Goal: Task Accomplishment & Management: Manage account settings

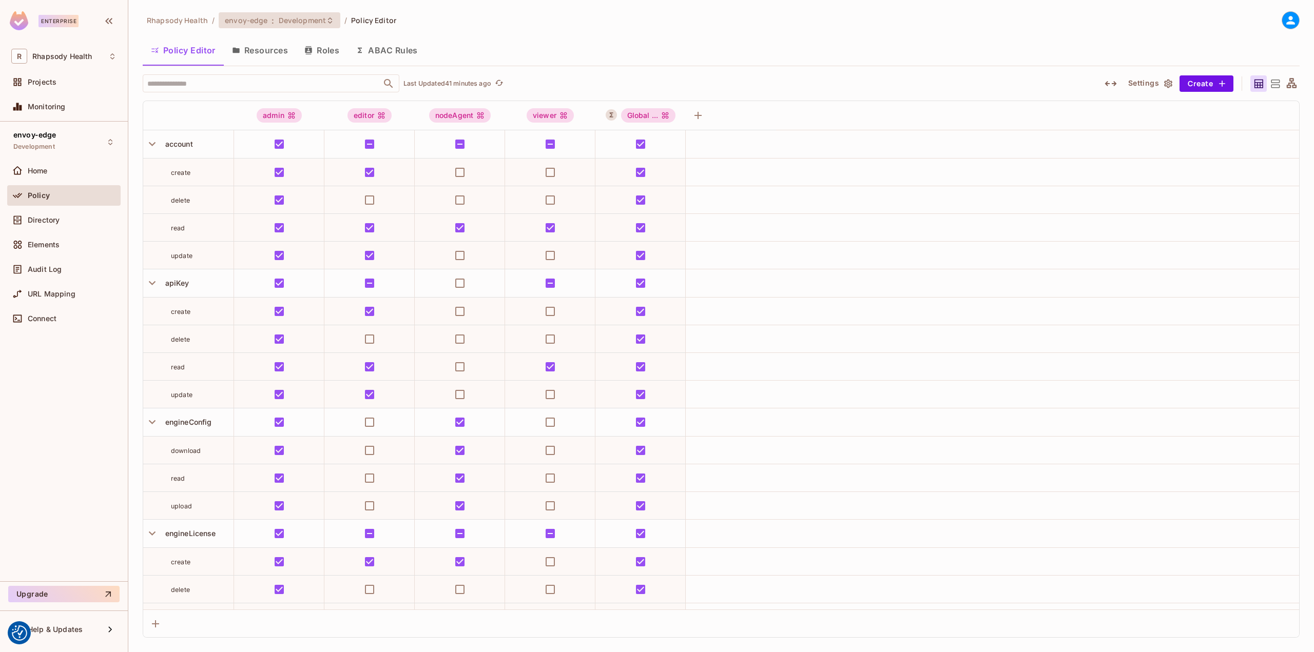
click at [248, 20] on span "envoy-edge" at bounding box center [246, 20] width 43 height 10
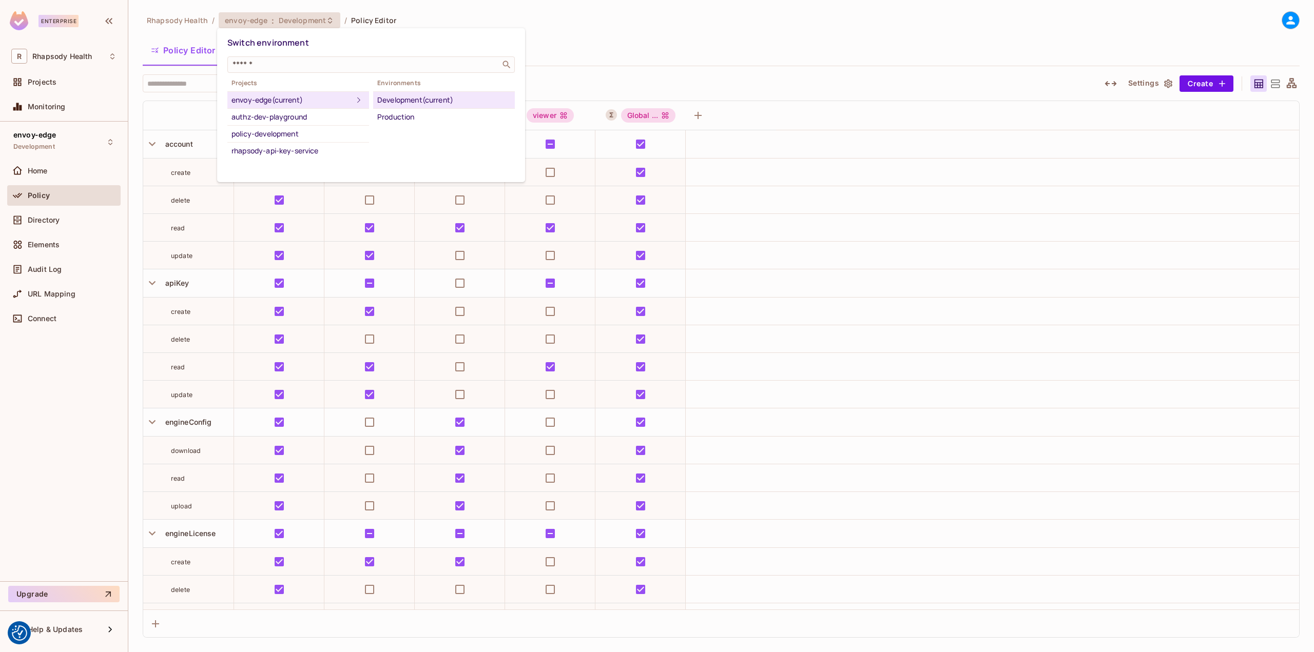
click at [57, 218] on div at bounding box center [657, 326] width 1314 height 652
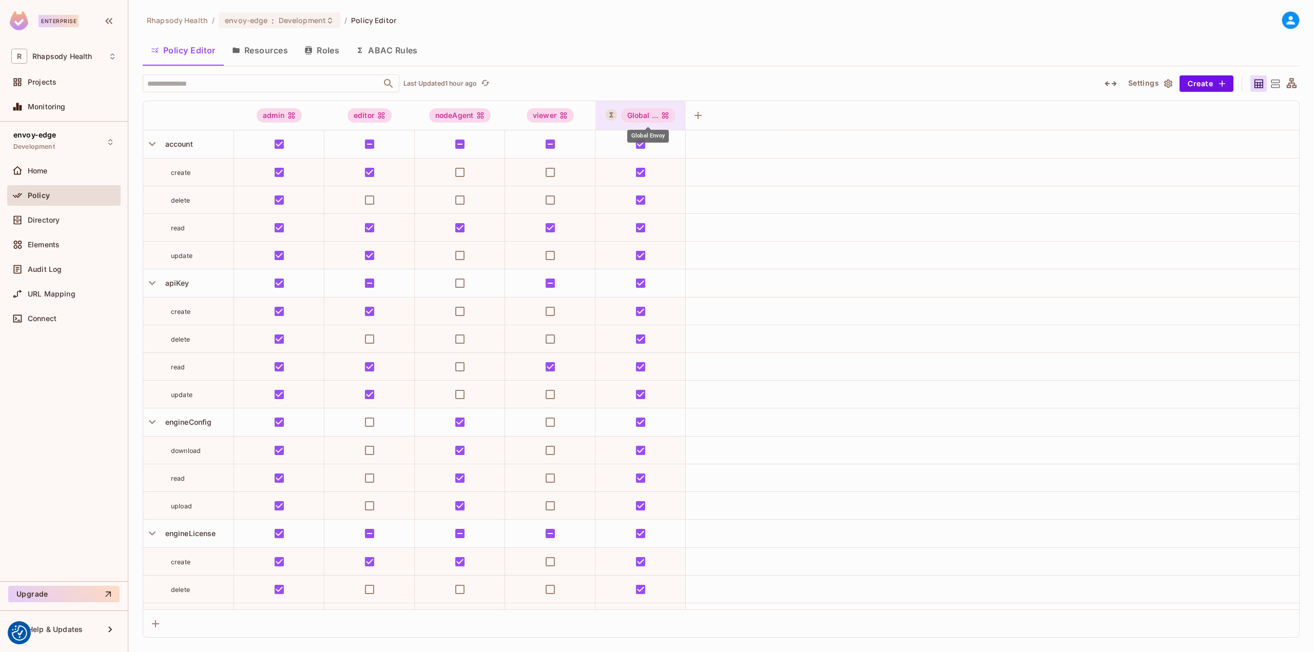
click at [634, 115] on div "Global ..." at bounding box center [648, 115] width 55 height 14
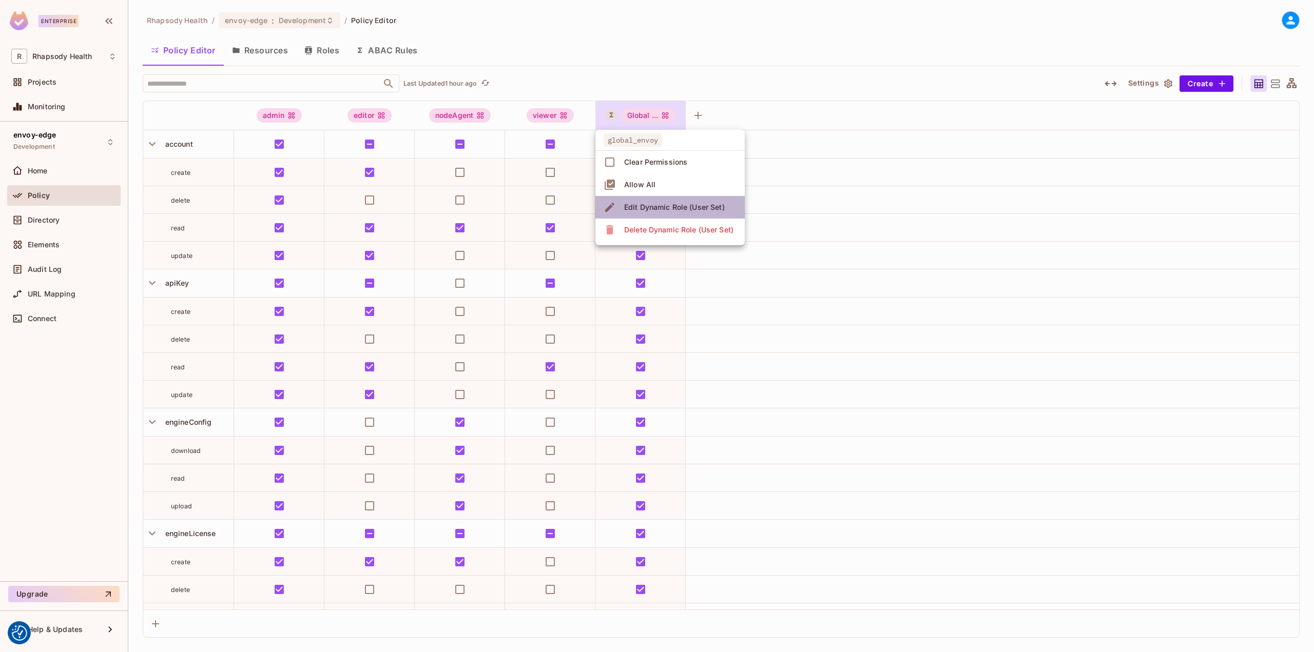
click at [653, 206] on div "Edit Dynamic Role (User Set)" at bounding box center [674, 207] width 101 height 10
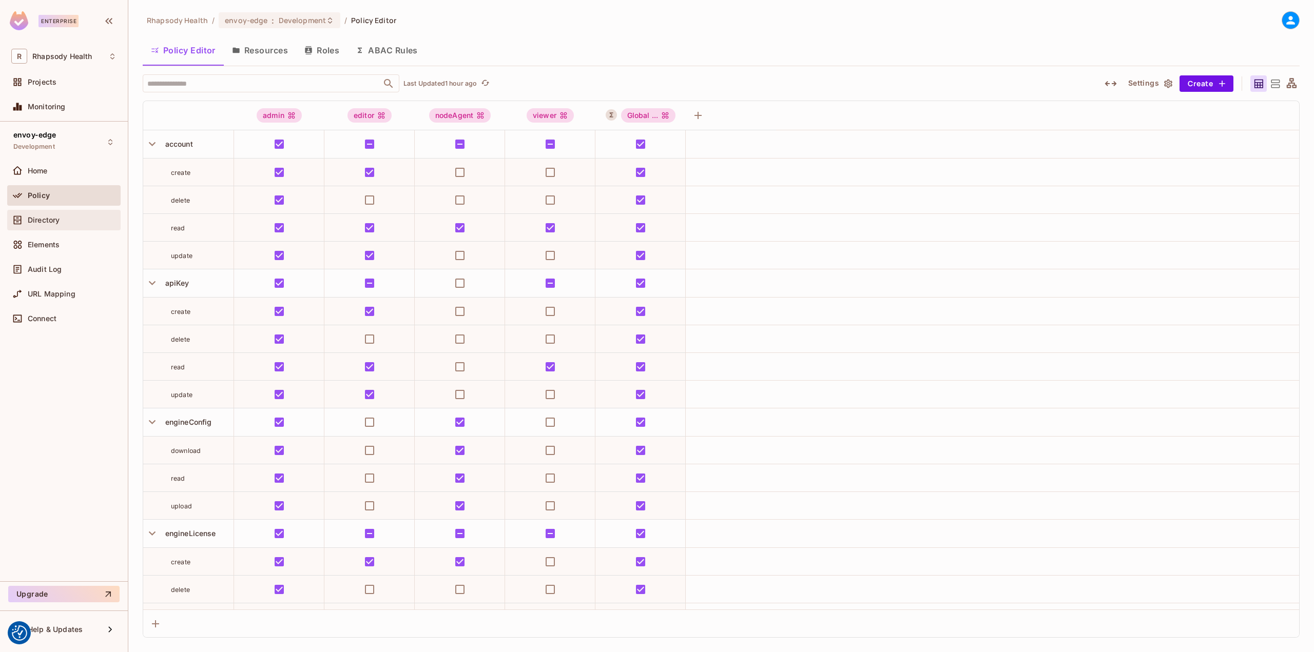
click at [52, 221] on span "Directory" at bounding box center [44, 220] width 32 height 8
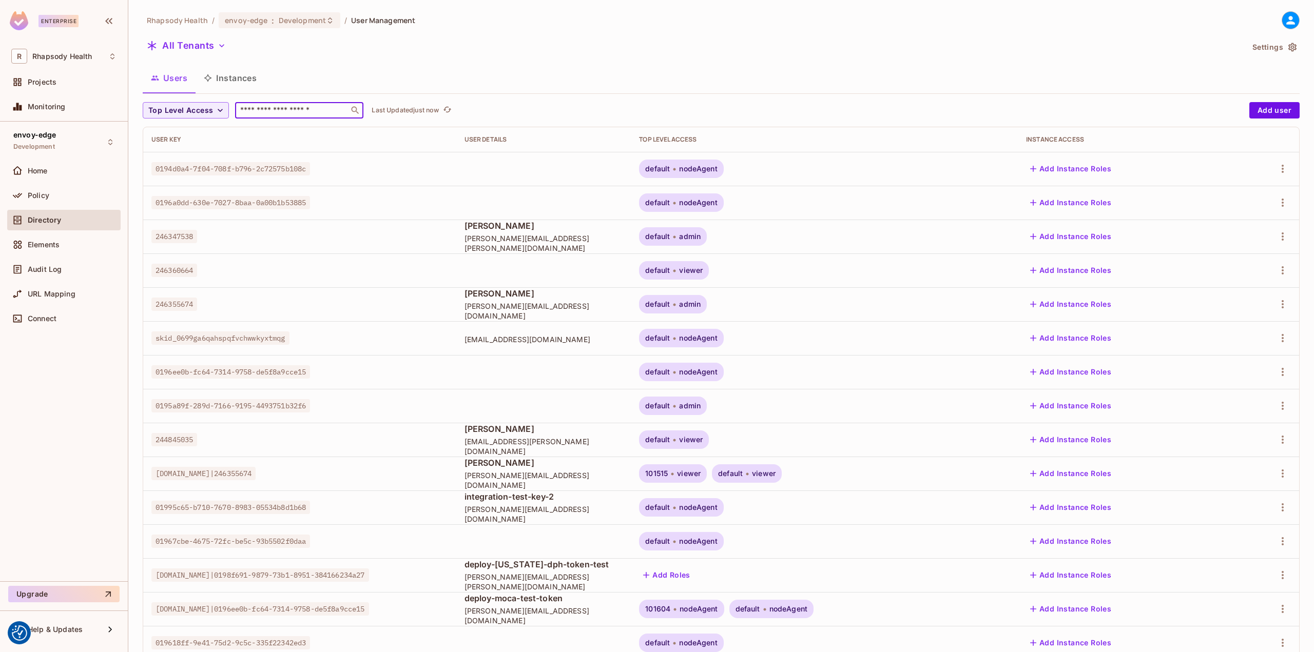
click at [267, 111] on input "text" at bounding box center [292, 110] width 108 height 10
type input "****"
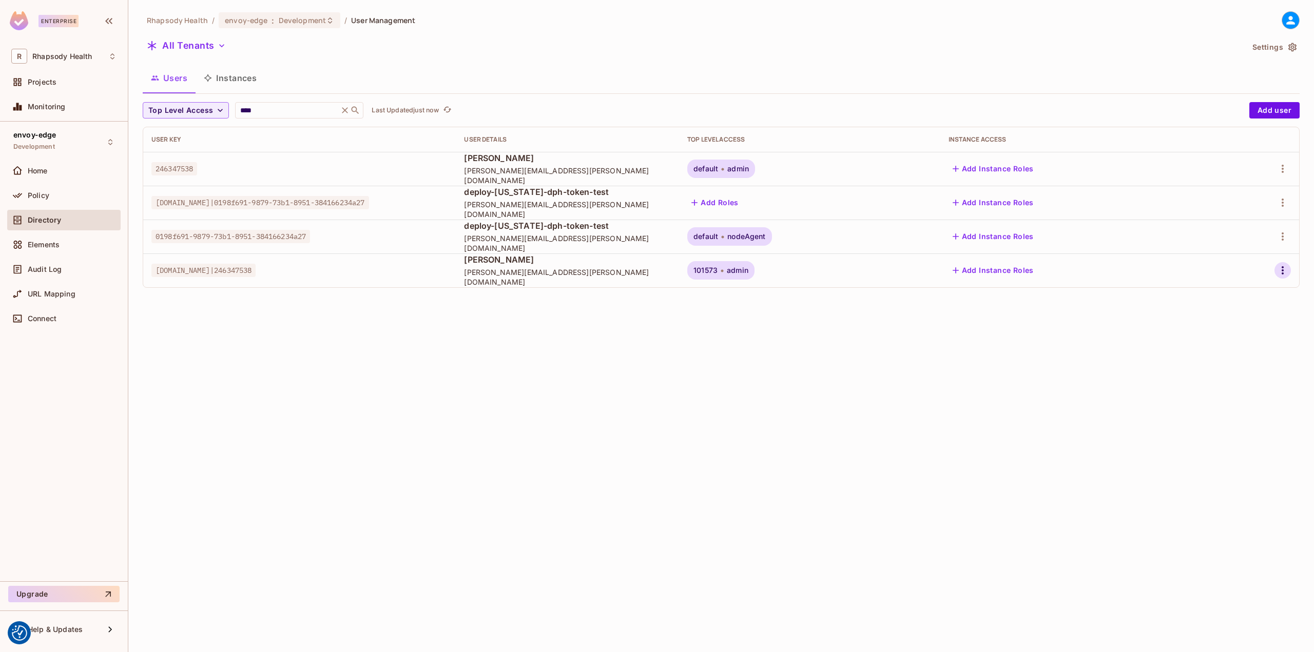
click at [1277, 266] on icon "button" at bounding box center [1283, 270] width 12 height 12
click at [1254, 323] on span "Top Level Roles" at bounding box center [1244, 317] width 62 height 16
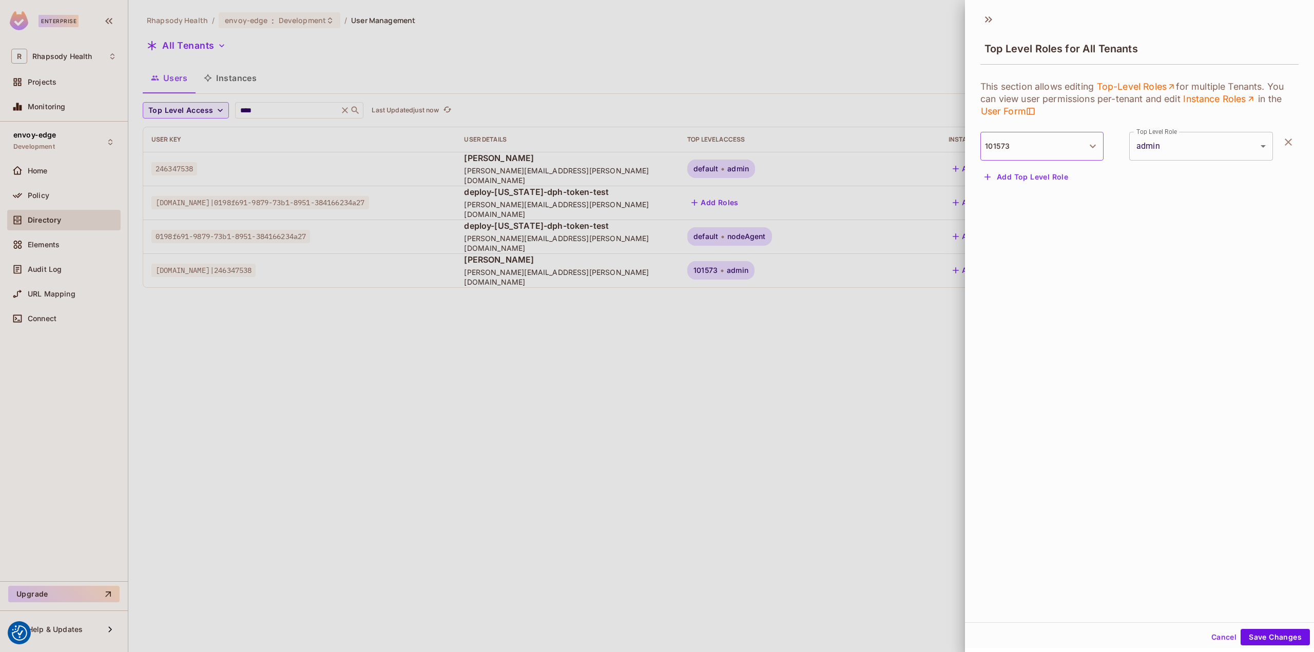
click at [1033, 145] on button "101573" at bounding box center [1041, 146] width 123 height 29
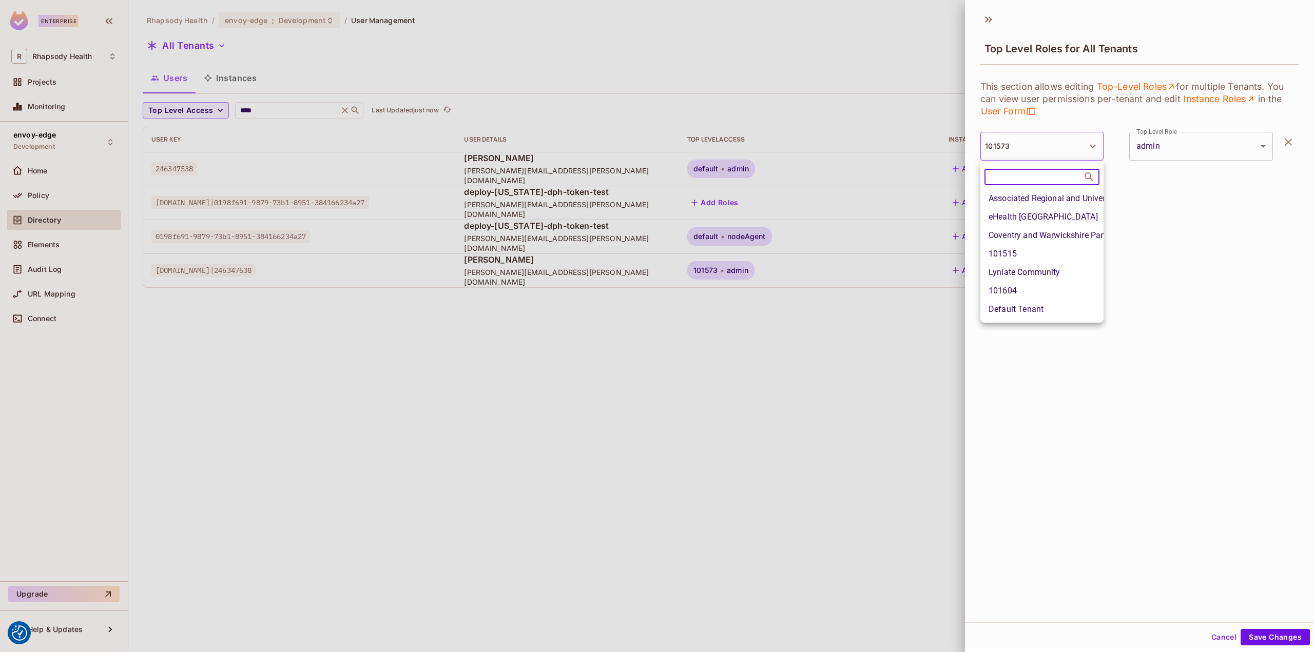
click at [1192, 282] on div at bounding box center [657, 326] width 1314 height 652
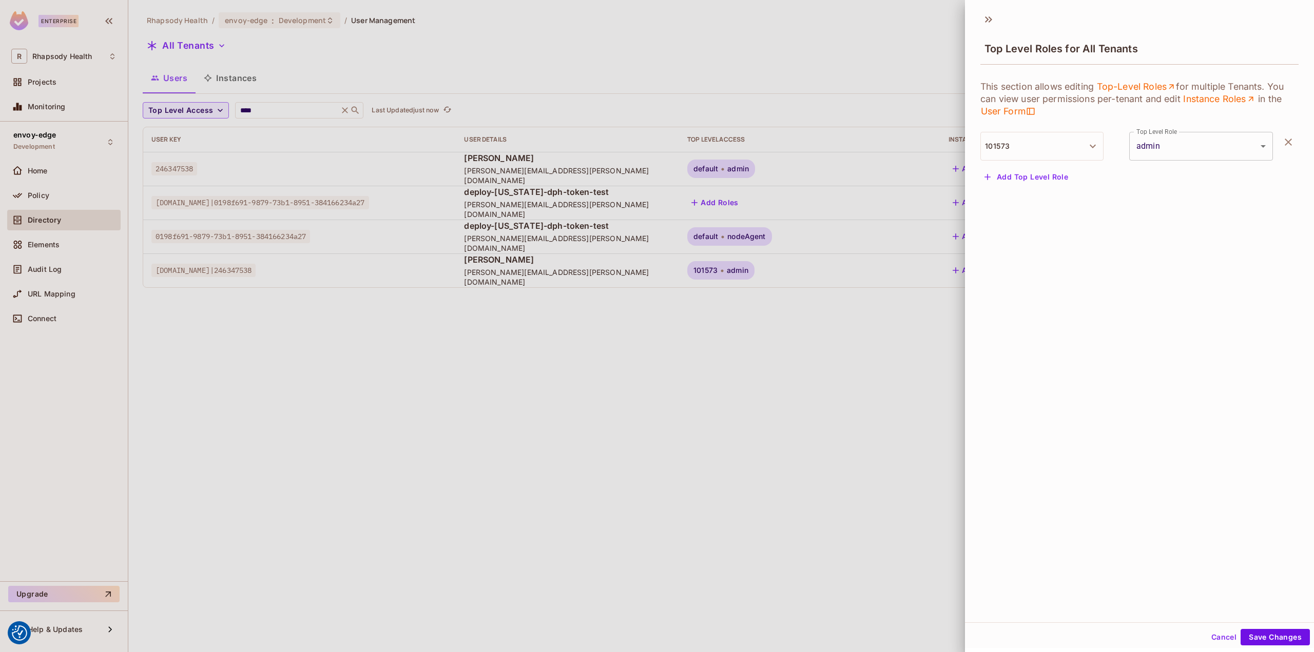
click at [774, 306] on div at bounding box center [657, 326] width 1314 height 652
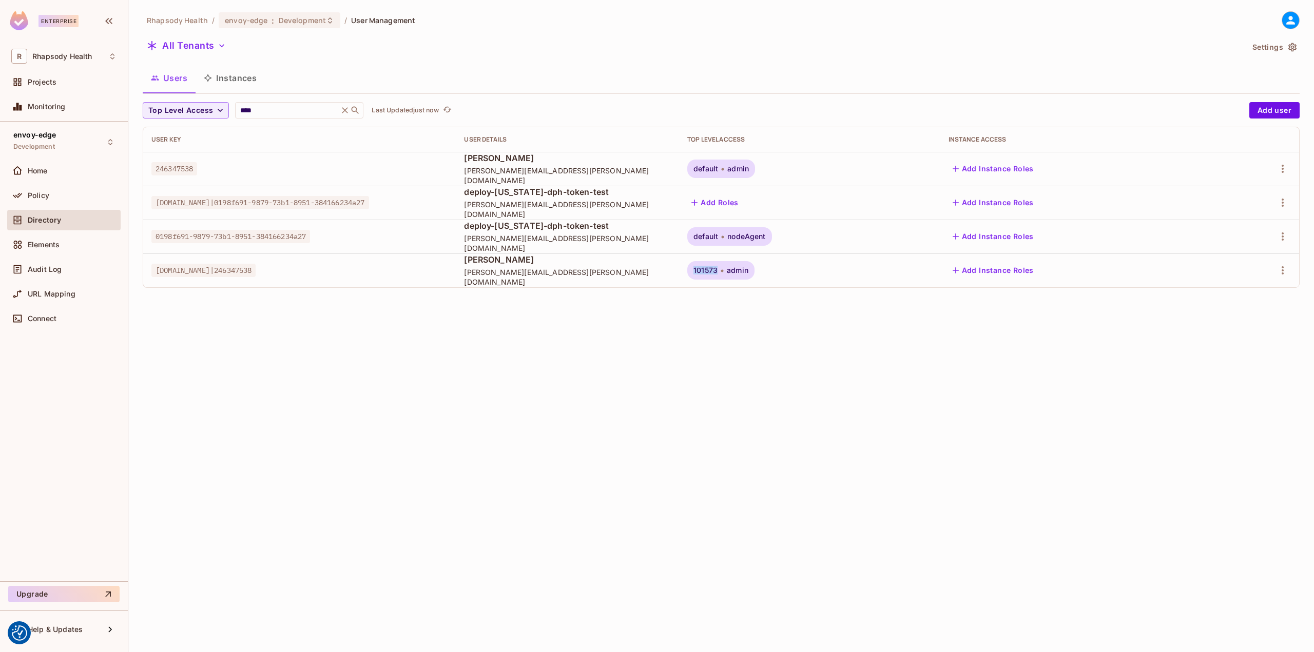
drag, startPoint x: 792, startPoint y: 271, endPoint x: 817, endPoint y: 271, distance: 25.2
click at [755, 271] on div "101573 admin" at bounding box center [720, 270] width 67 height 18
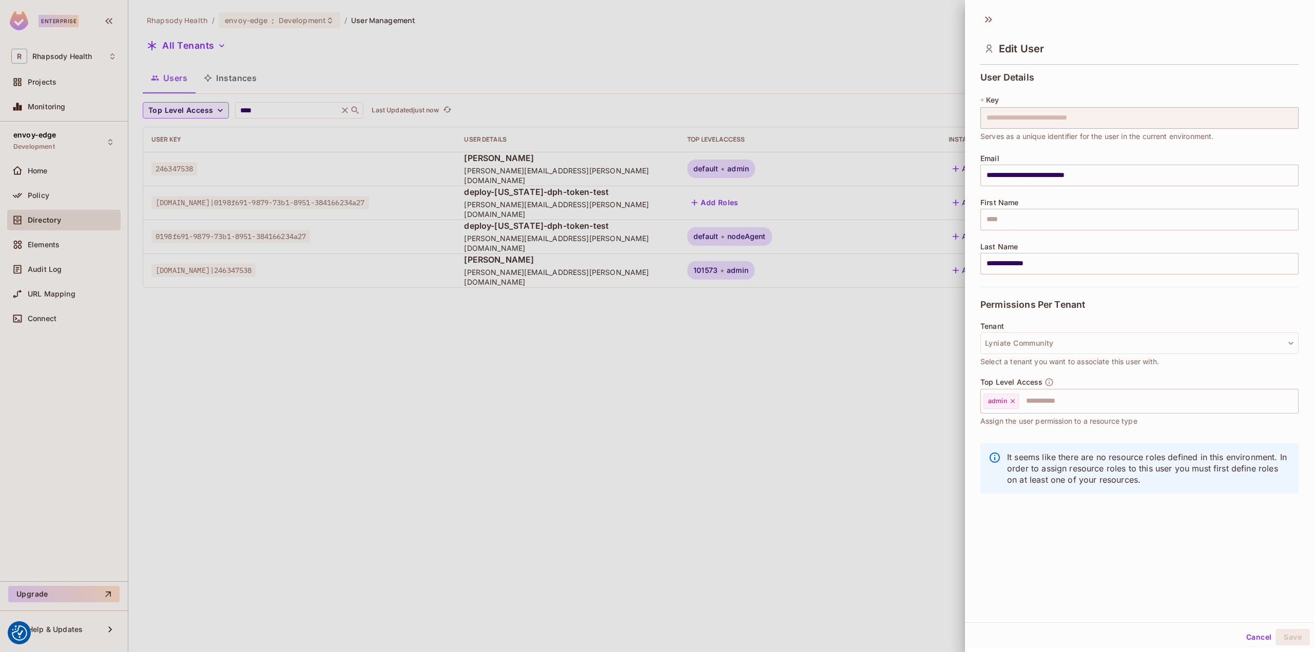
click at [795, 205] on div at bounding box center [657, 326] width 1314 height 652
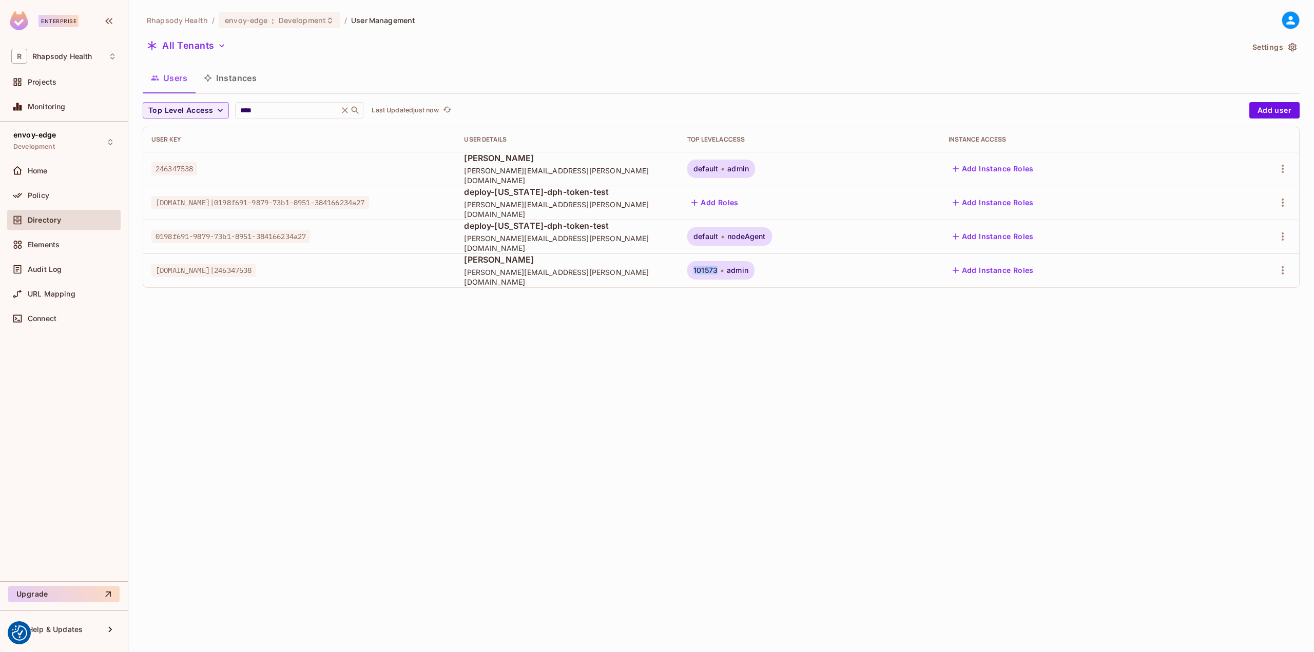
drag, startPoint x: 792, startPoint y: 269, endPoint x: 814, endPoint y: 268, distance: 22.6
click at [755, 268] on div "101573 admin" at bounding box center [720, 270] width 67 height 18
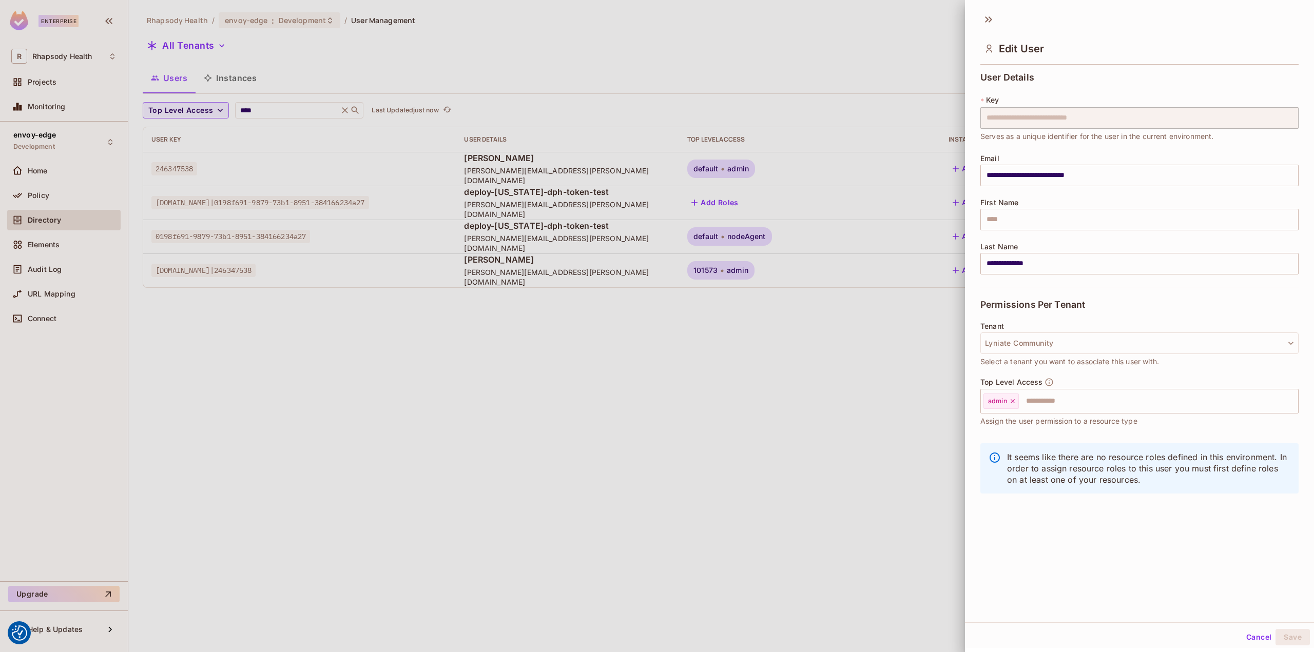
drag, startPoint x: 812, startPoint y: 269, endPoint x: 802, endPoint y: 272, distance: 10.0
click at [802, 272] on div at bounding box center [657, 326] width 1314 height 652
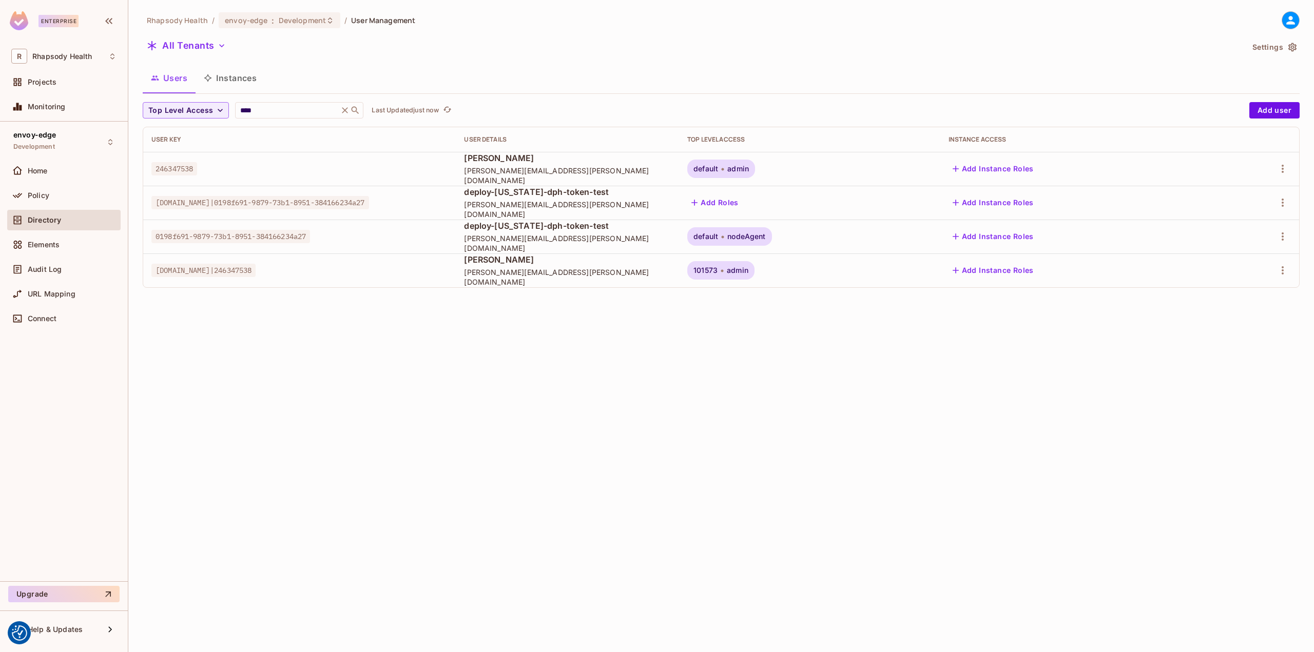
click at [718, 272] on span "101573" at bounding box center [705, 270] width 24 height 8
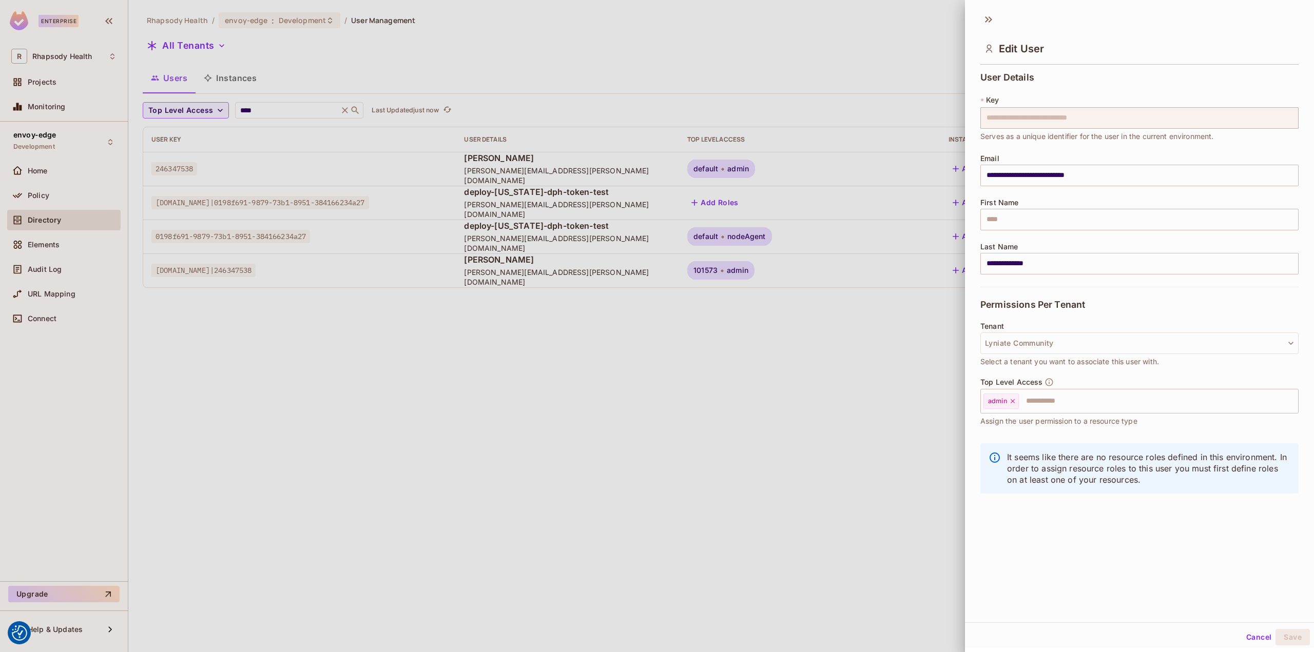
click at [800, 272] on div at bounding box center [657, 326] width 1314 height 652
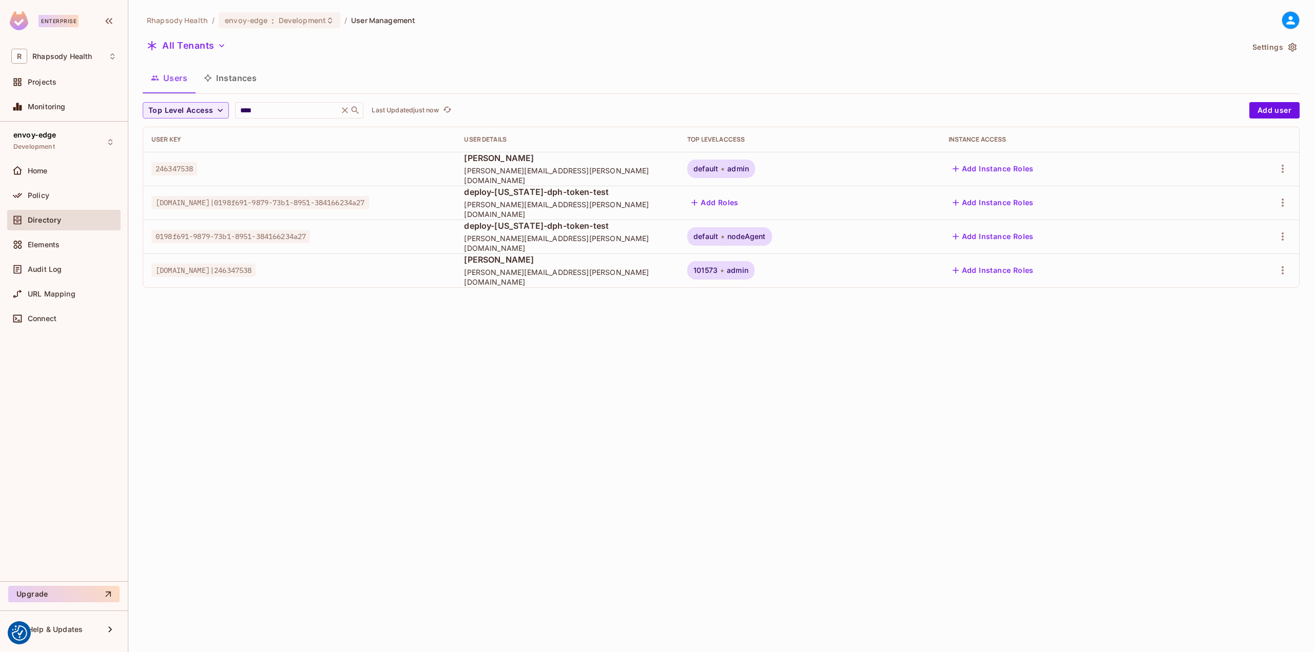
click at [718, 271] on span "101573" at bounding box center [705, 270] width 24 height 8
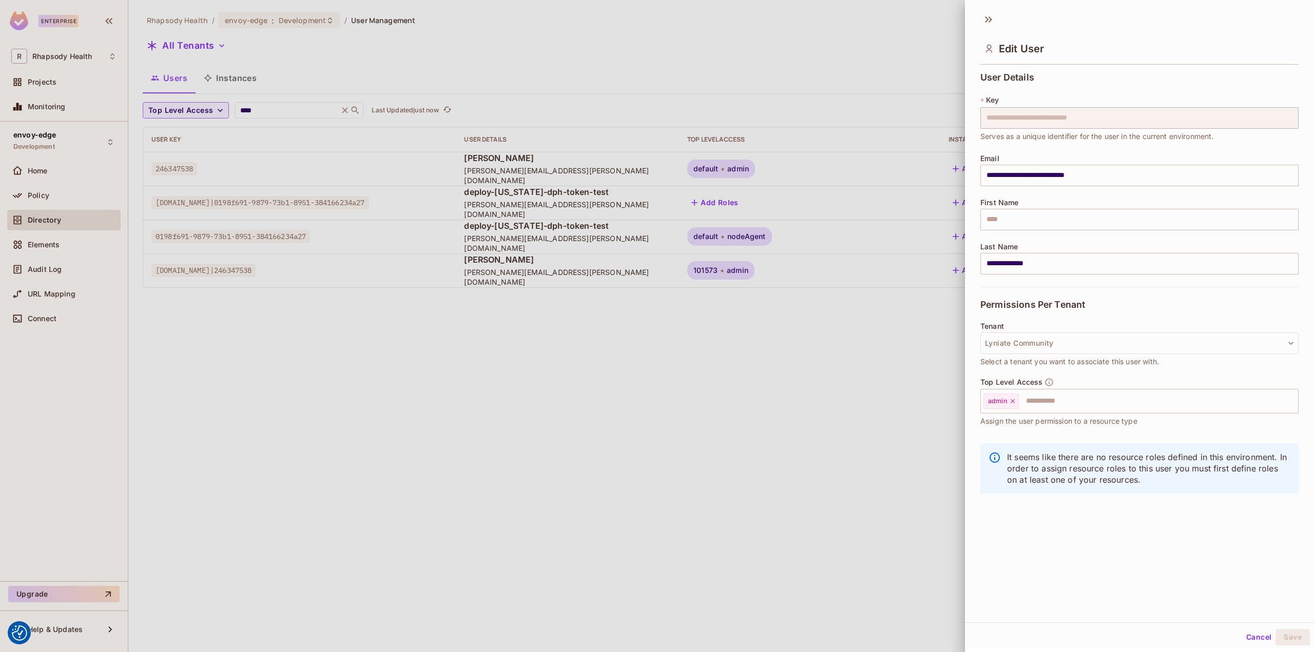
drag, startPoint x: 811, startPoint y: 441, endPoint x: 823, endPoint y: 439, distance: 13.0
click at [811, 441] on div at bounding box center [657, 326] width 1314 height 652
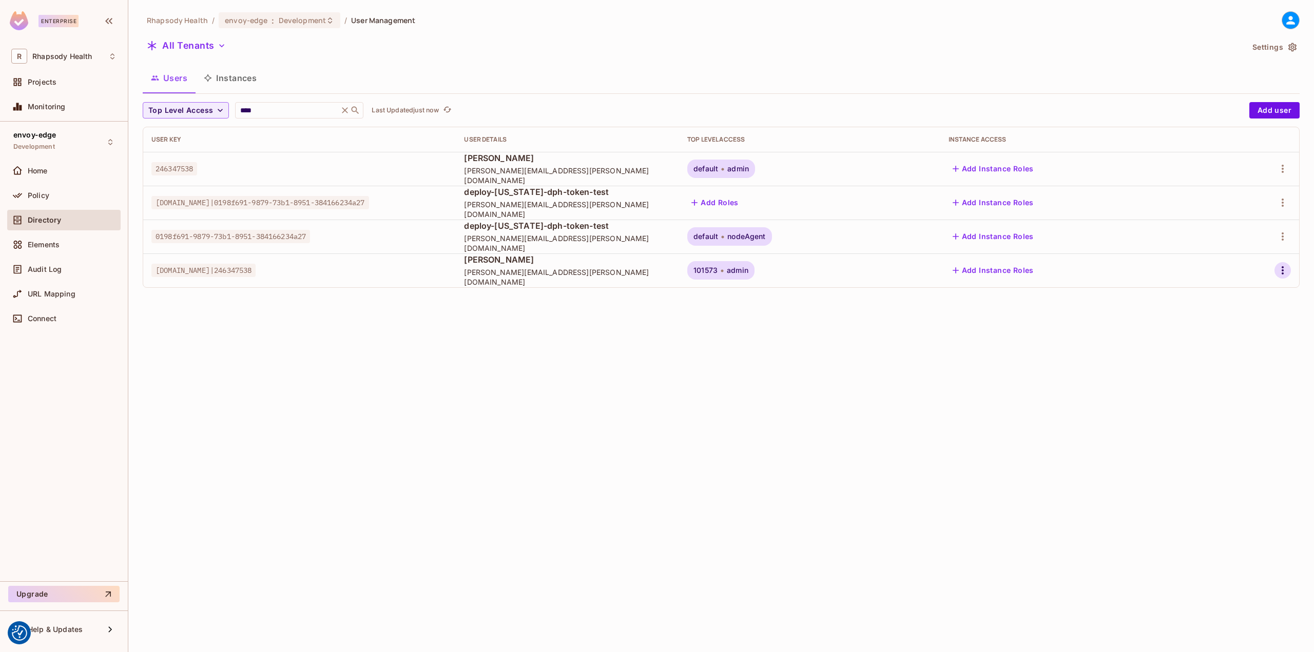
click at [1286, 274] on icon "button" at bounding box center [1283, 270] width 12 height 12
click at [1224, 313] on div "Top Level Roles" at bounding box center [1244, 317] width 55 height 10
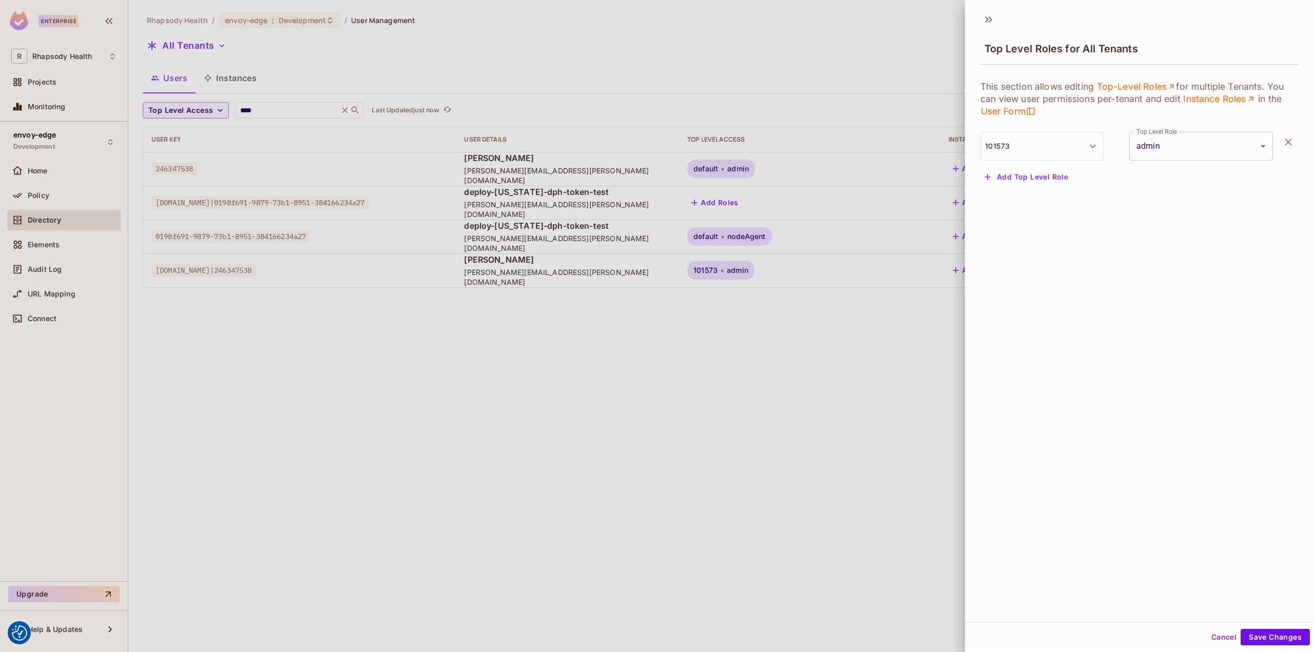
drag, startPoint x: 1024, startPoint y: 146, endPoint x: 966, endPoint y: 145, distance: 58.5
click at [966, 145] on div "This section allows editing Top-Level Roles for multiple Tenants. You can view …" at bounding box center [1139, 126] width 349 height 117
drag, startPoint x: 892, startPoint y: 433, endPoint x: 606, endPoint y: 252, distance: 338.5
click at [885, 433] on div at bounding box center [657, 326] width 1314 height 652
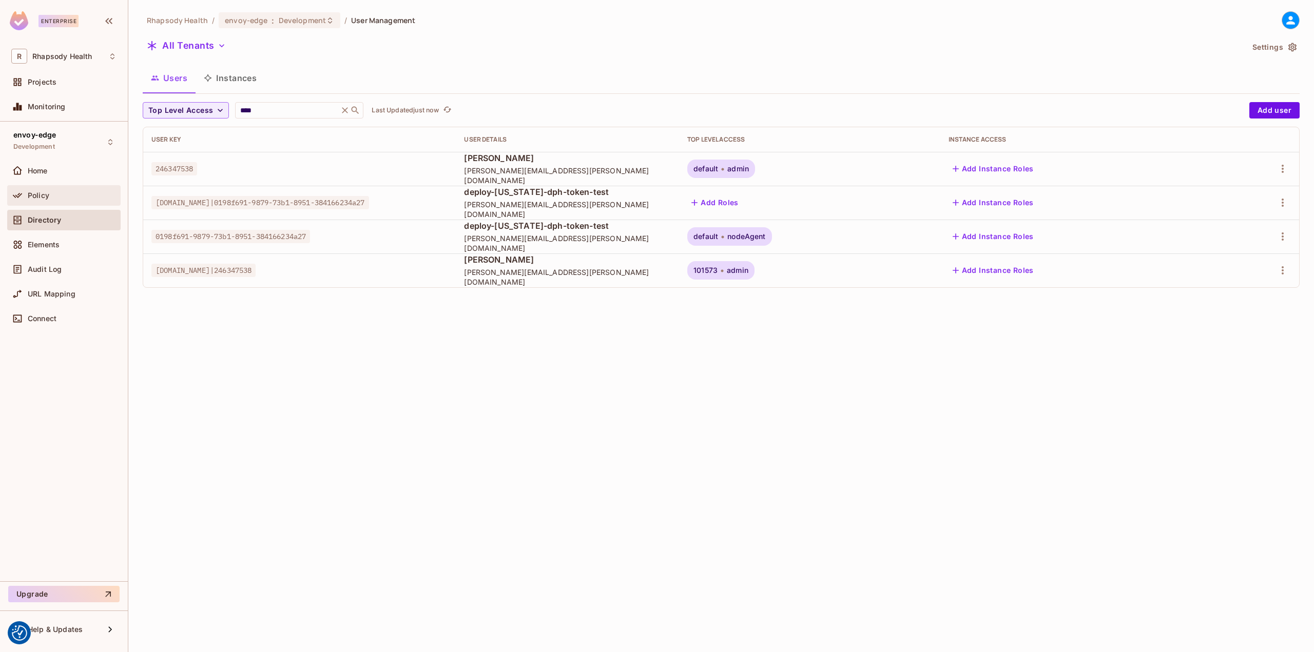
click at [40, 190] on div "Policy" at bounding box center [63, 195] width 105 height 12
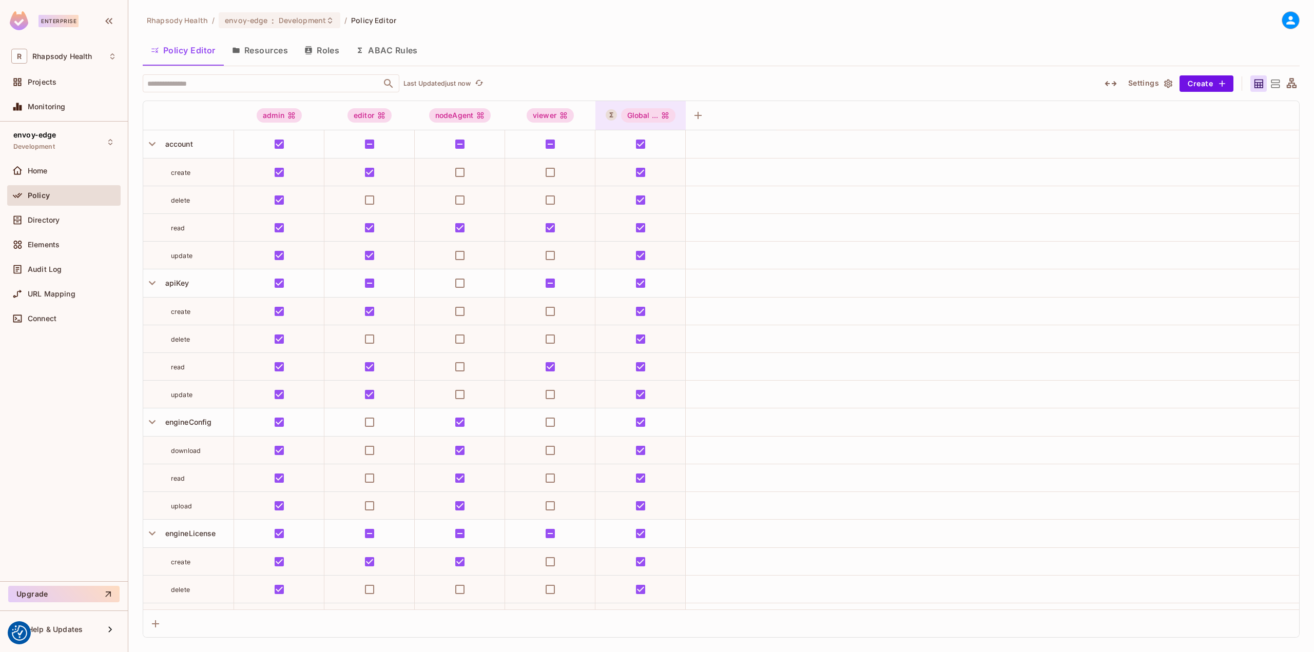
click at [642, 115] on div "Global ..." at bounding box center [648, 115] width 55 height 14
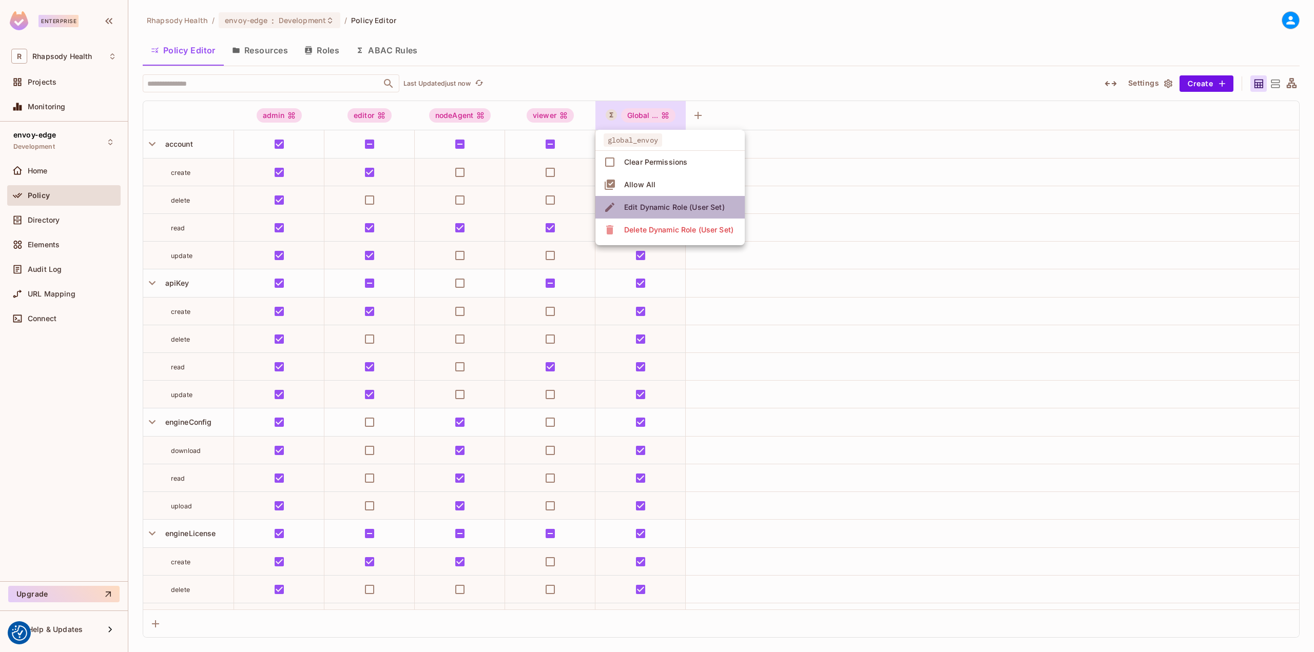
click at [647, 210] on div "Edit Dynamic Role (User Set)" at bounding box center [674, 207] width 101 height 10
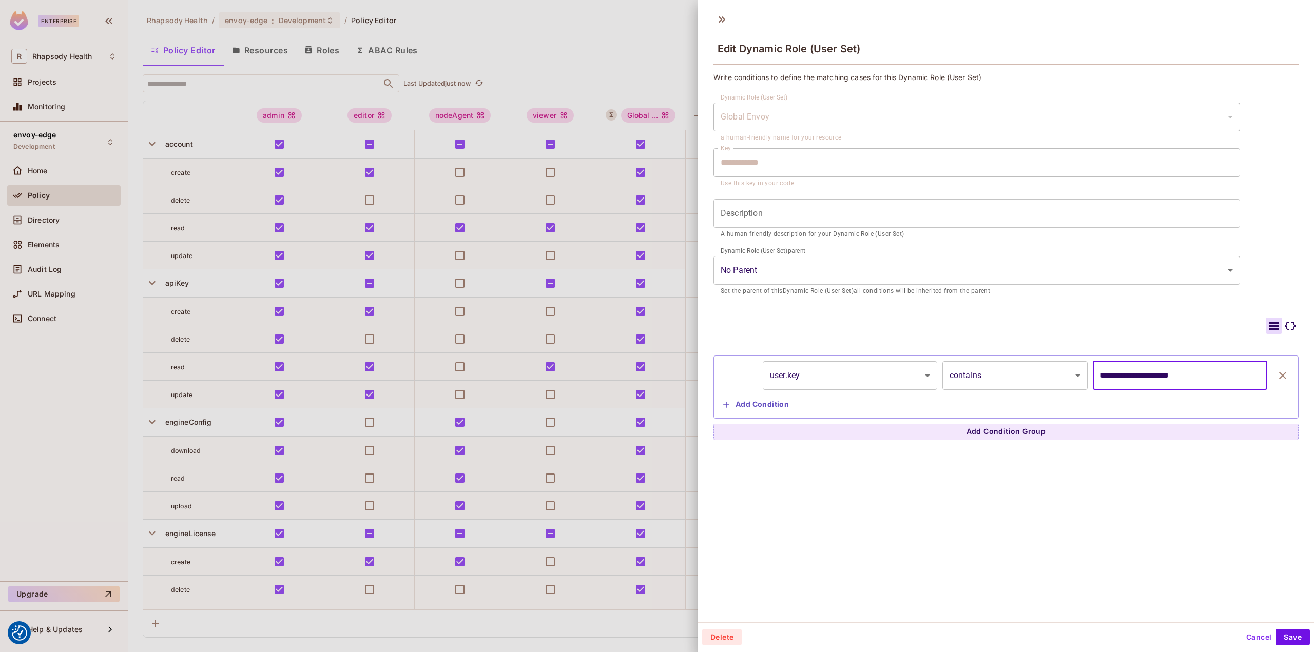
drag, startPoint x: 1198, startPoint y: 373, endPoint x: 947, endPoint y: 372, distance: 251.0
click at [948, 372] on div "**********" at bounding box center [1006, 375] width 574 height 29
type input "******"
click at [851, 377] on body "We use cookies to enhance your browsing experience, serve personalized ads or c…" at bounding box center [657, 326] width 1314 height 652
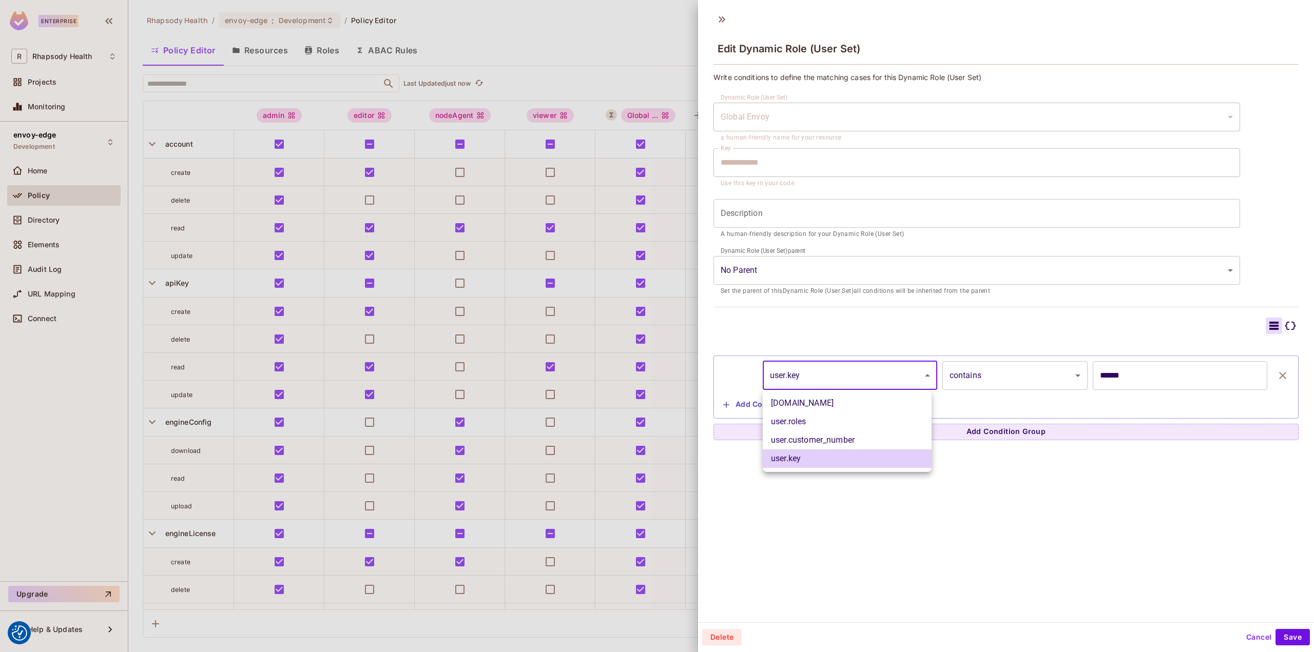
click at [851, 446] on li "user.customer_number" at bounding box center [847, 440] width 169 height 18
type input "**********"
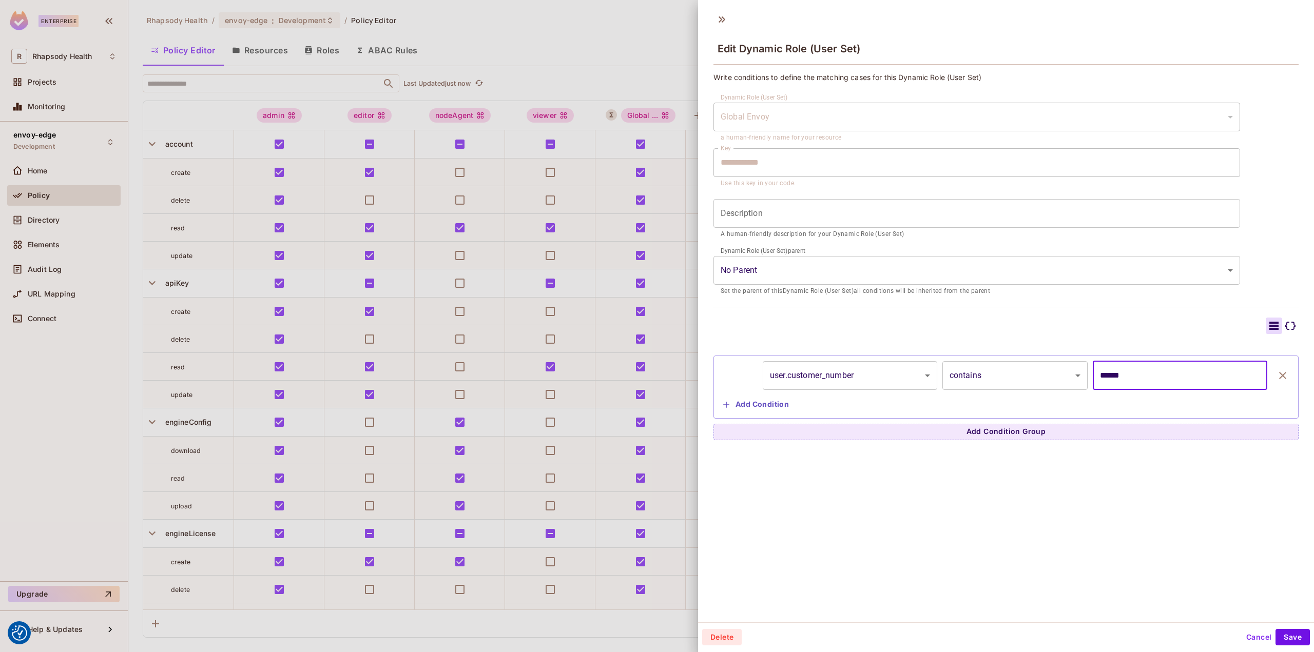
click at [1135, 380] on input "******" at bounding box center [1180, 375] width 175 height 29
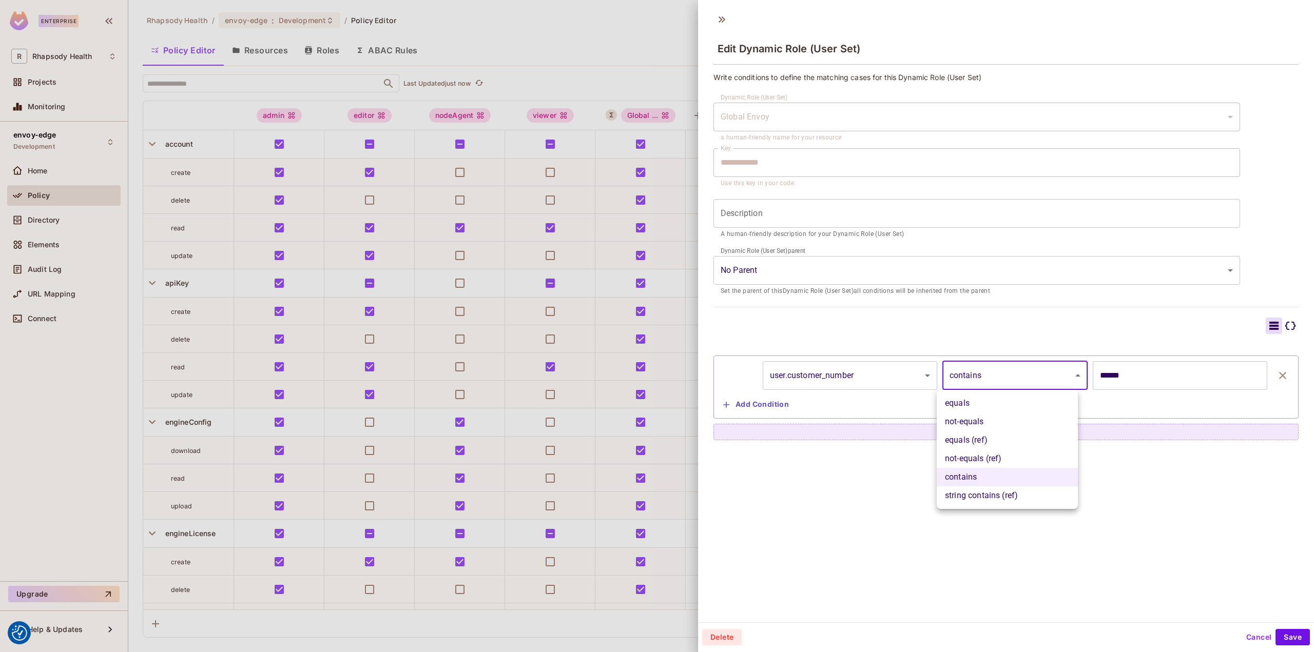
click at [1038, 382] on body "We use cookies to enhance your browsing experience, serve personalized ads or c…" at bounding box center [657, 326] width 1314 height 652
click at [1002, 442] on li "equals (ref)" at bounding box center [1007, 440] width 141 height 18
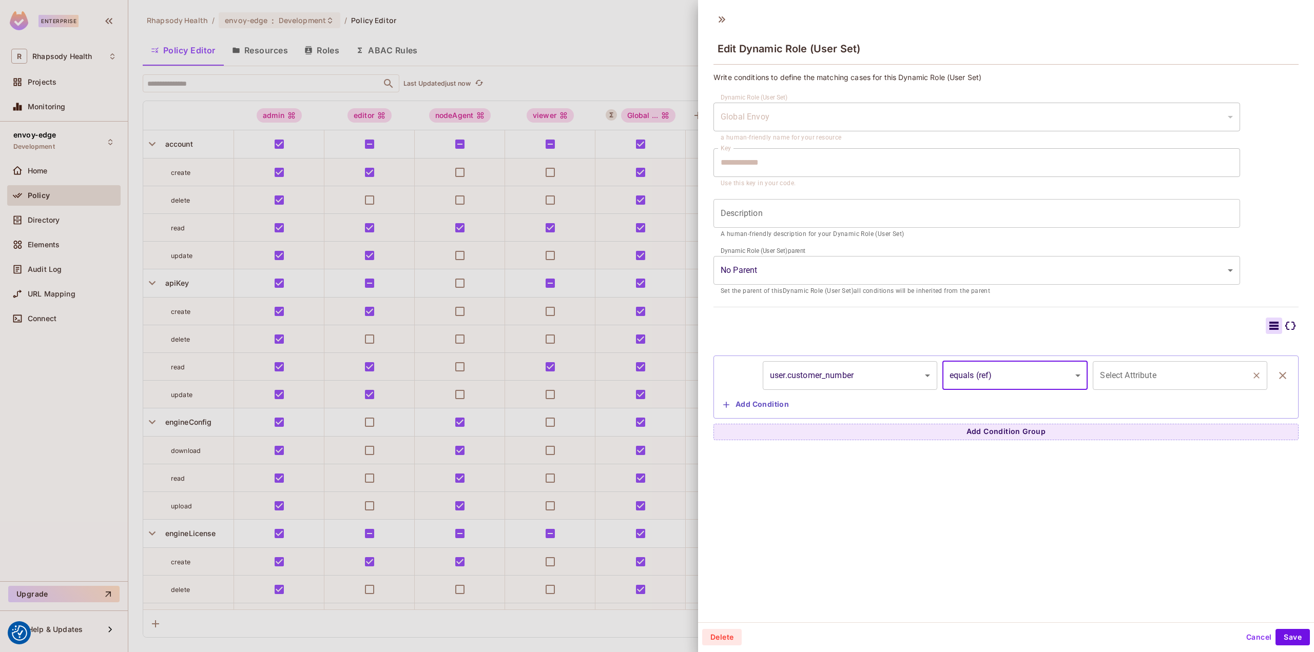
click at [1147, 375] on input "Select Attribute" at bounding box center [1172, 376] width 150 height 20
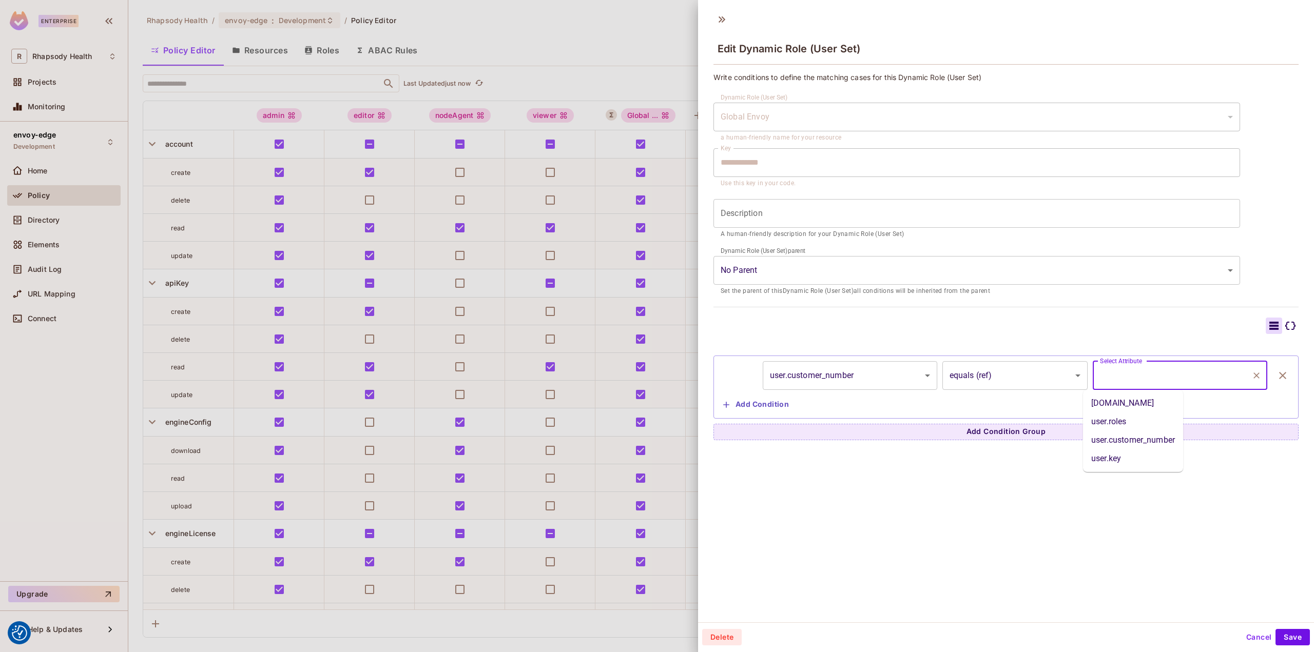
click at [1045, 379] on body "We use cookies to enhance your browsing experience, serve personalized ads or c…" at bounding box center [657, 326] width 1314 height 652
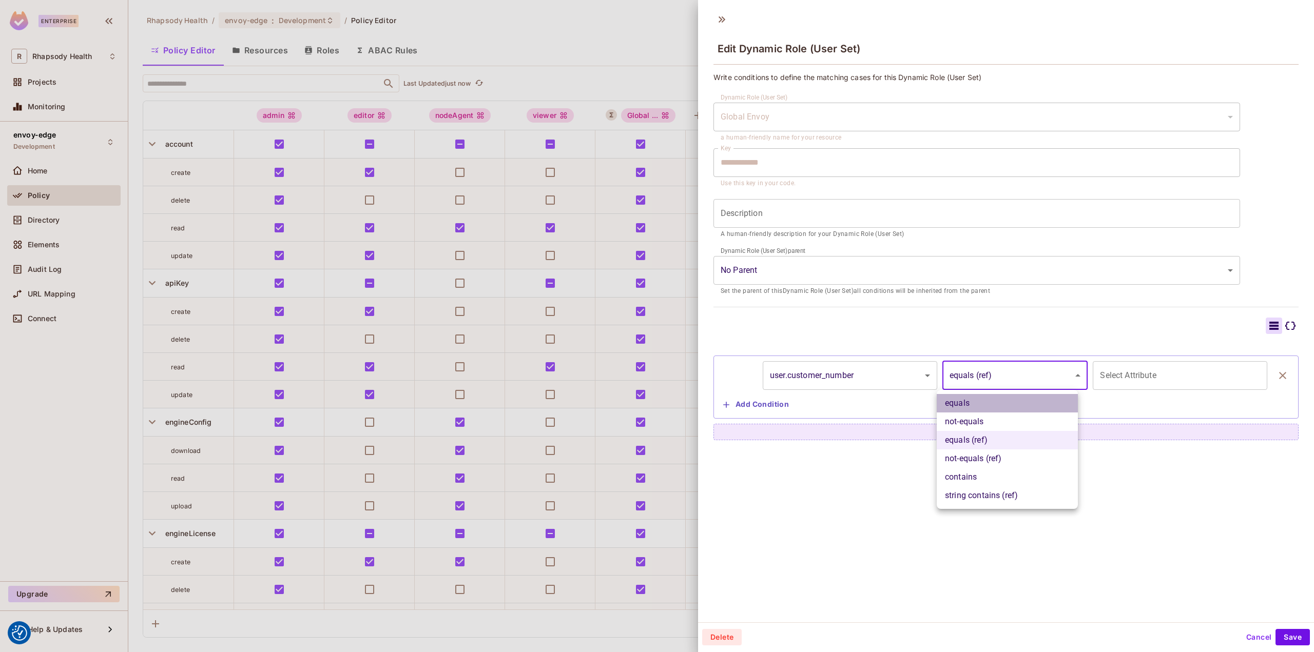
click at [991, 405] on li "equals" at bounding box center [1007, 403] width 141 height 18
type input "******"
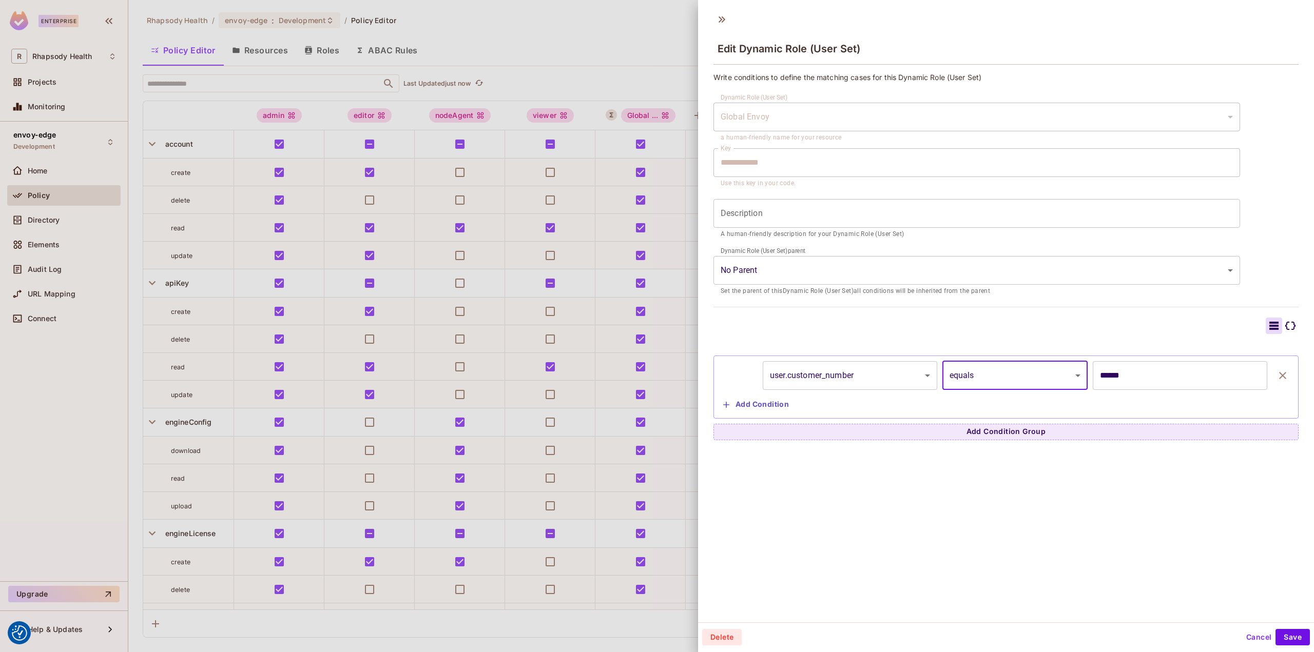
click at [1068, 531] on div "**********" at bounding box center [1006, 314] width 616 height 615
click at [1282, 637] on button "Save" at bounding box center [1293, 637] width 34 height 16
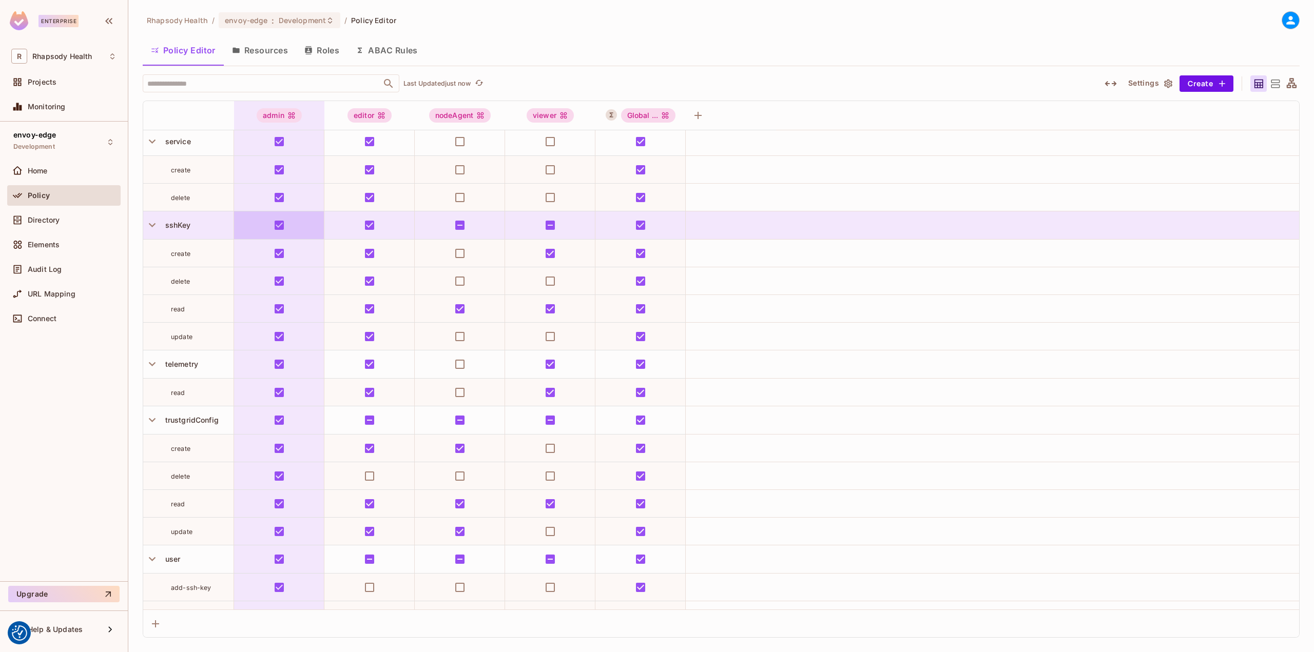
scroll to position [821, 0]
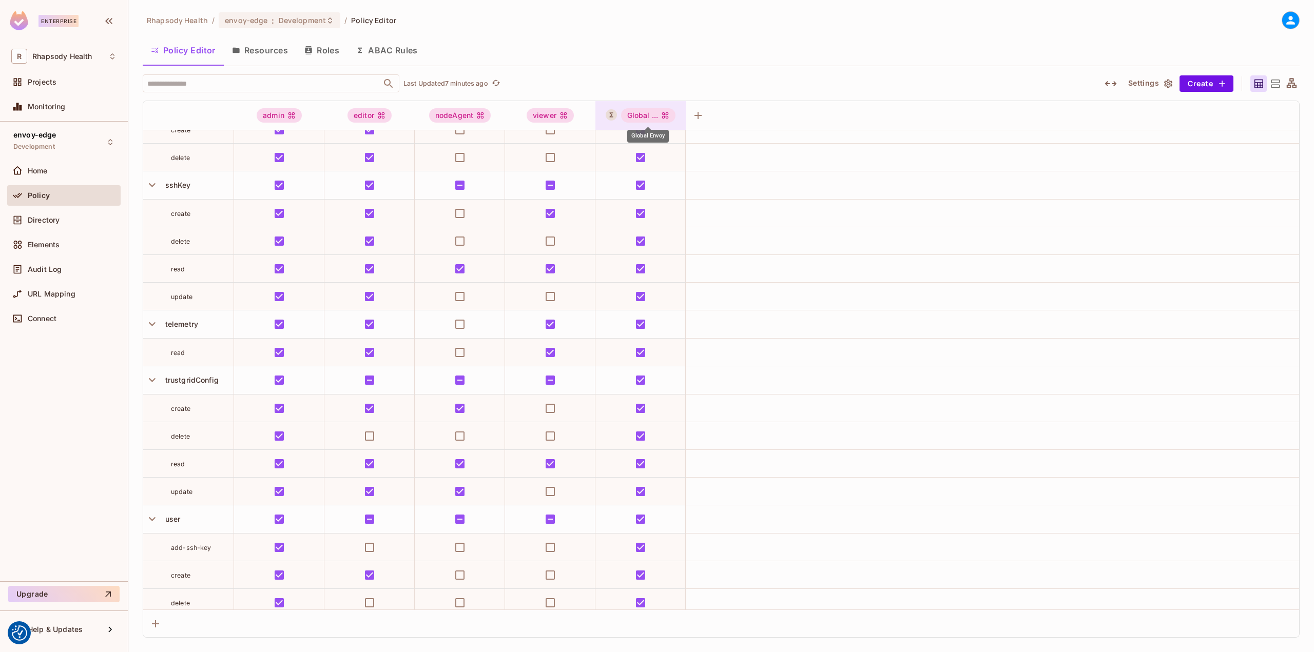
click at [639, 114] on div "Global ..." at bounding box center [648, 115] width 55 height 14
click at [657, 208] on div "Edit Dynamic Role (User Set)" at bounding box center [674, 207] width 101 height 10
click at [654, 119] on div "Global ..." at bounding box center [648, 115] width 55 height 14
click at [658, 115] on div "Global ..." at bounding box center [648, 115] width 55 height 14
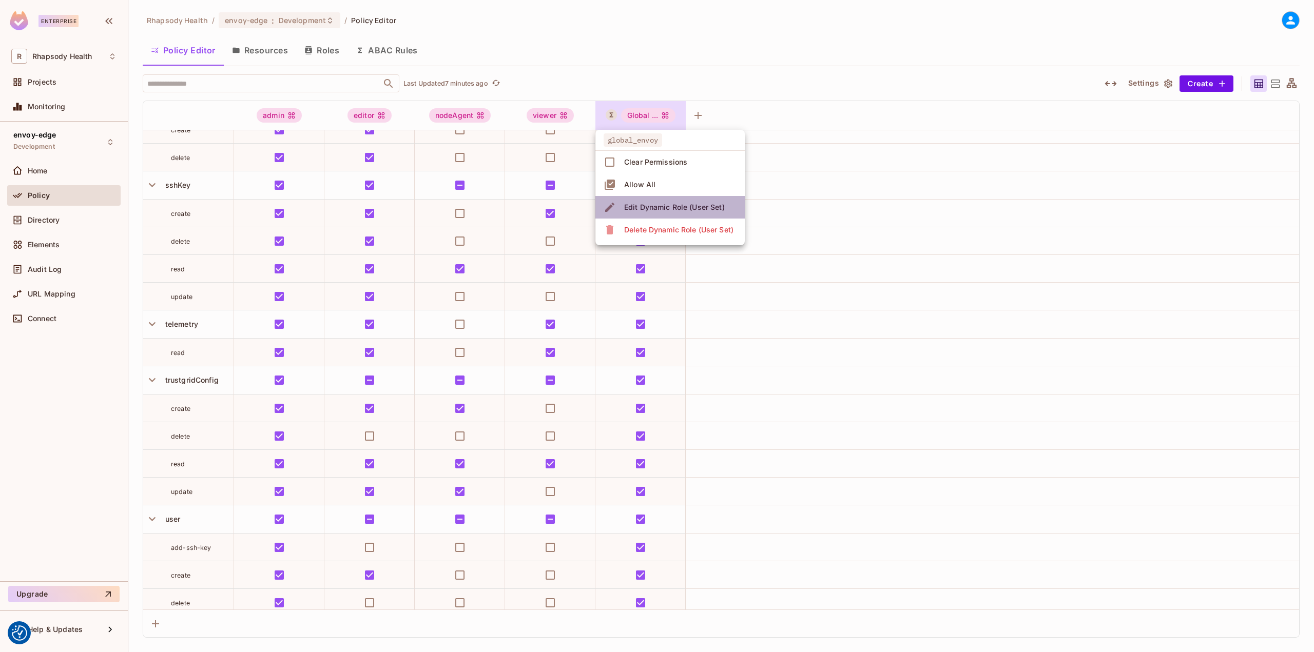
click at [666, 203] on div "Edit Dynamic Role (User Set)" at bounding box center [674, 207] width 101 height 10
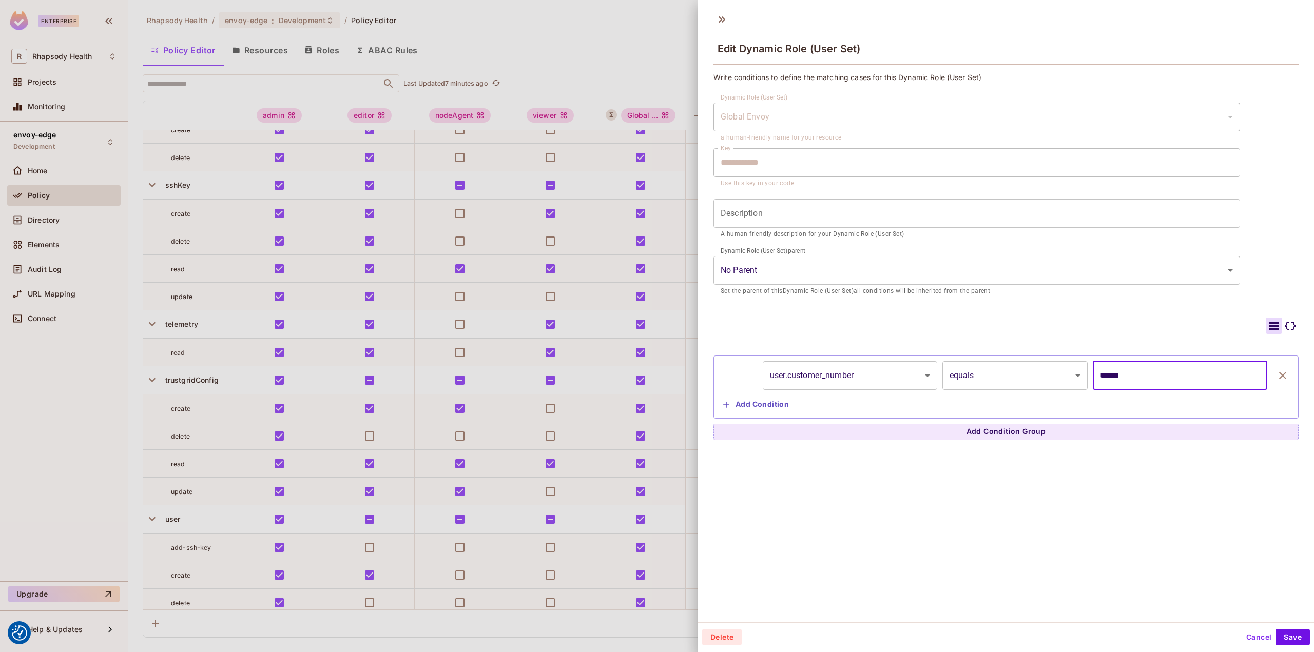
click at [1181, 383] on input "******" at bounding box center [1180, 375] width 175 height 29
drag, startPoint x: 1173, startPoint y: 381, endPoint x: 1104, endPoint y: 383, distance: 69.8
click at [1104, 383] on input "******" at bounding box center [1180, 375] width 175 height 29
type input "****"
click at [1278, 638] on button "Save" at bounding box center [1293, 637] width 34 height 16
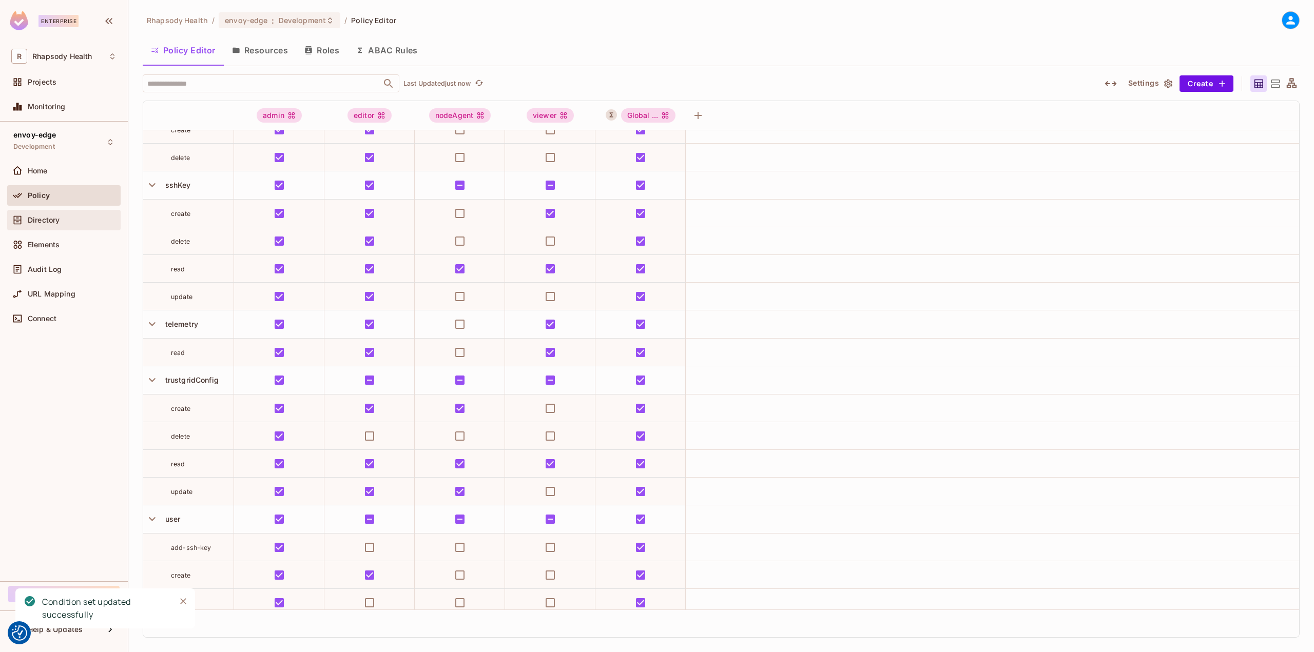
click at [55, 222] on span "Directory" at bounding box center [44, 220] width 32 height 8
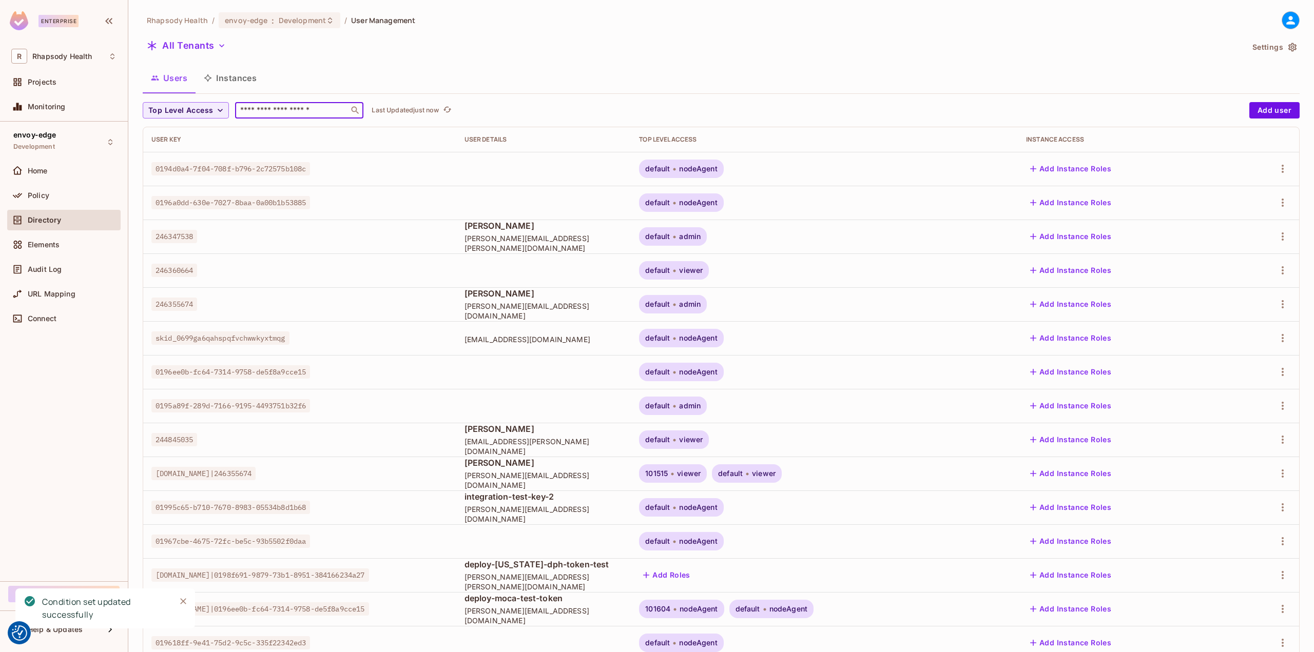
click at [291, 114] on input "text" at bounding box center [292, 110] width 108 height 10
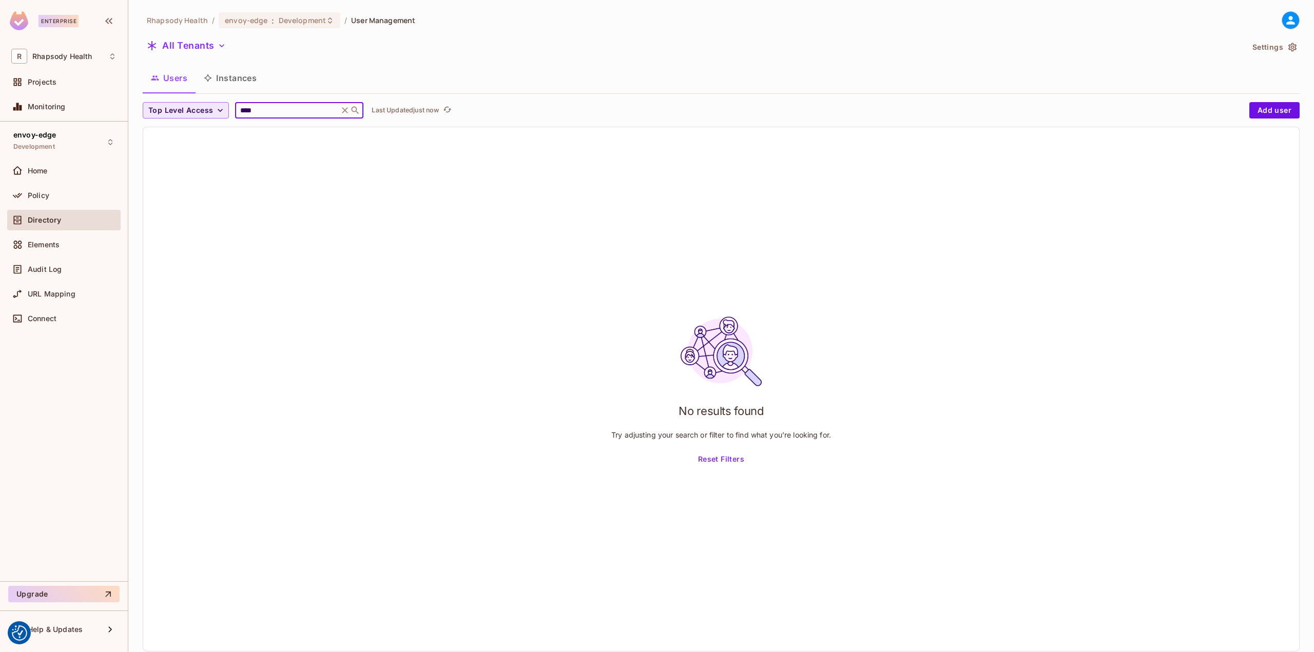
drag, startPoint x: 280, startPoint y: 113, endPoint x: 190, endPoint y: 106, distance: 90.6
click at [183, 113] on div "Top Level Access **** ​ Last Updated just now" at bounding box center [694, 110] width 1102 height 16
type input "****"
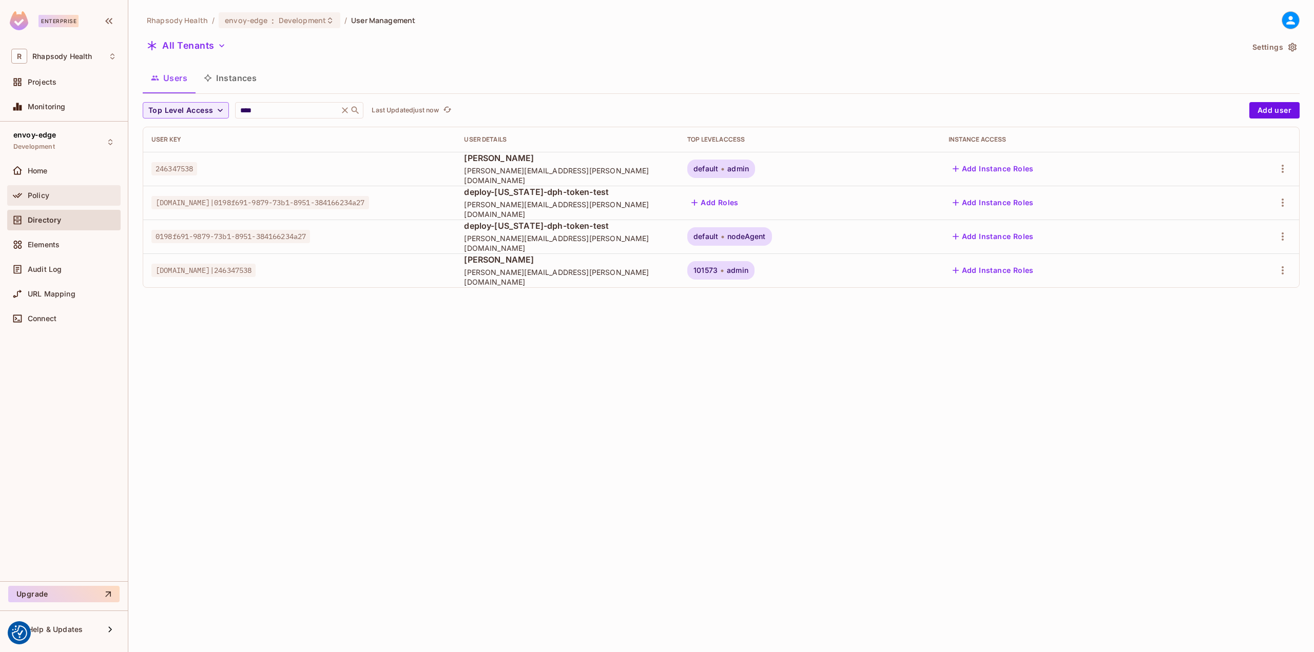
click at [48, 190] on div "Policy" at bounding box center [63, 195] width 105 height 12
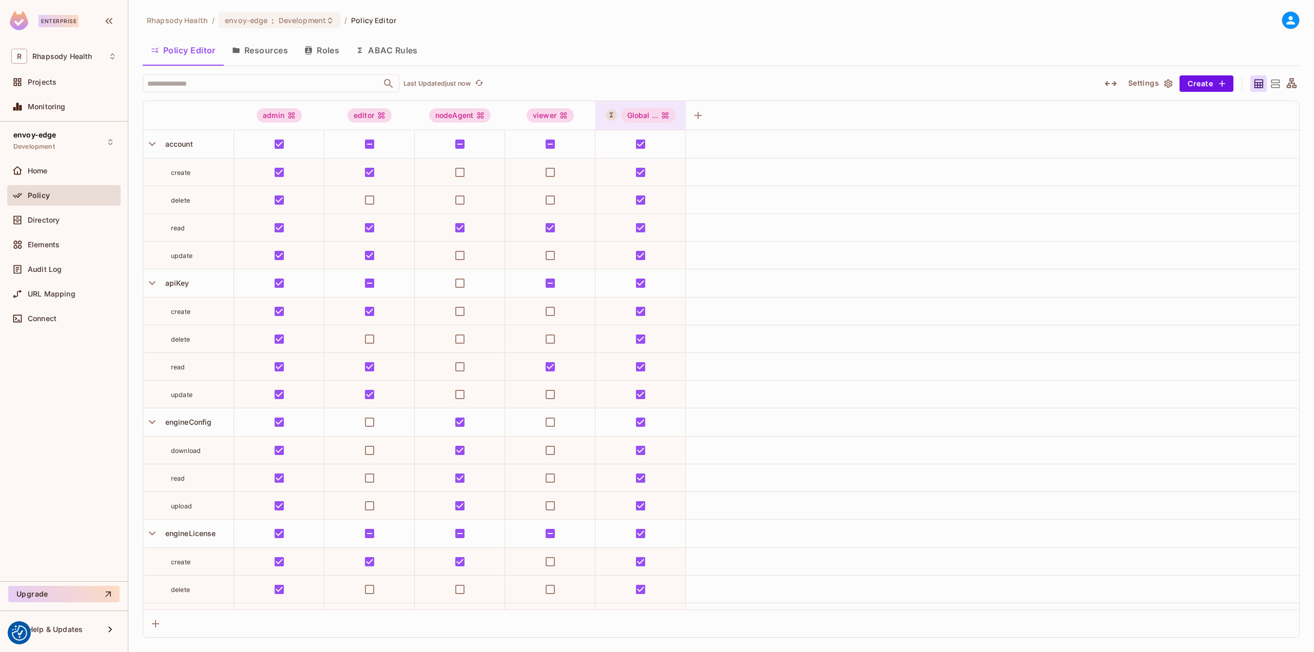
click at [644, 105] on div "Global ..." at bounding box center [640, 115] width 90 height 29
click at [663, 207] on div "Edit Dynamic Role (User Set)" at bounding box center [674, 207] width 101 height 10
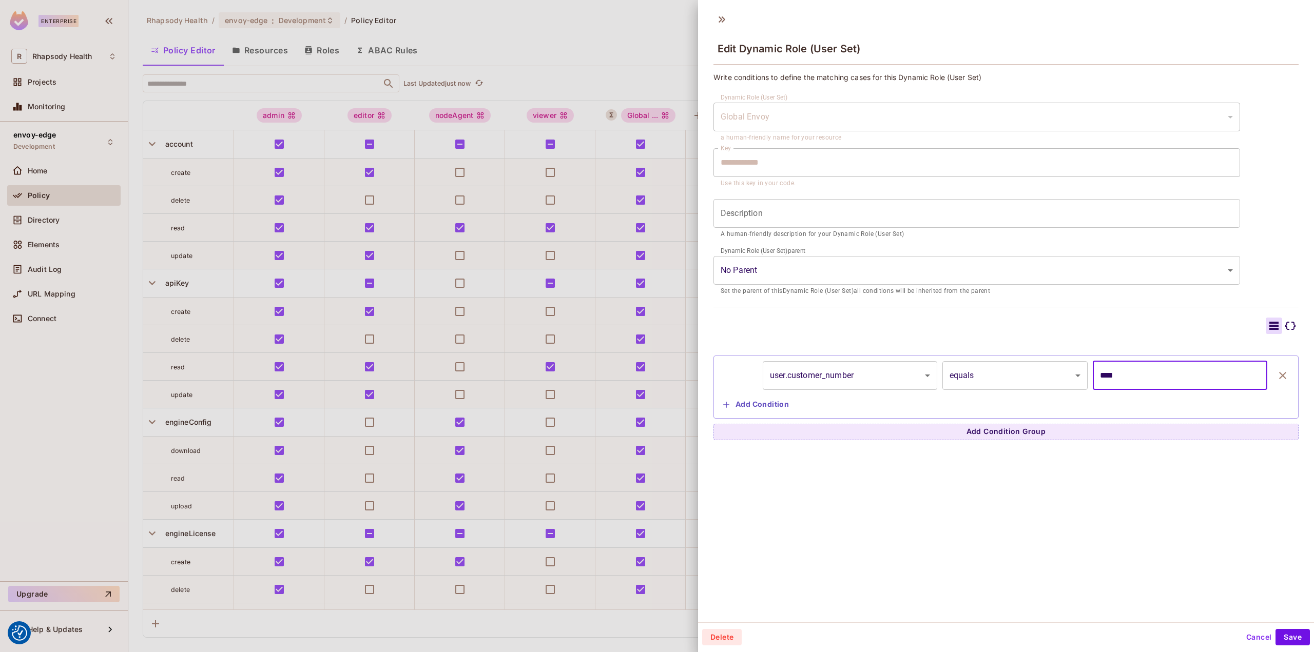
drag, startPoint x: 1135, startPoint y: 378, endPoint x: 1051, endPoint y: 378, distance: 84.2
click at [1051, 378] on div "**********" at bounding box center [1006, 375] width 574 height 29
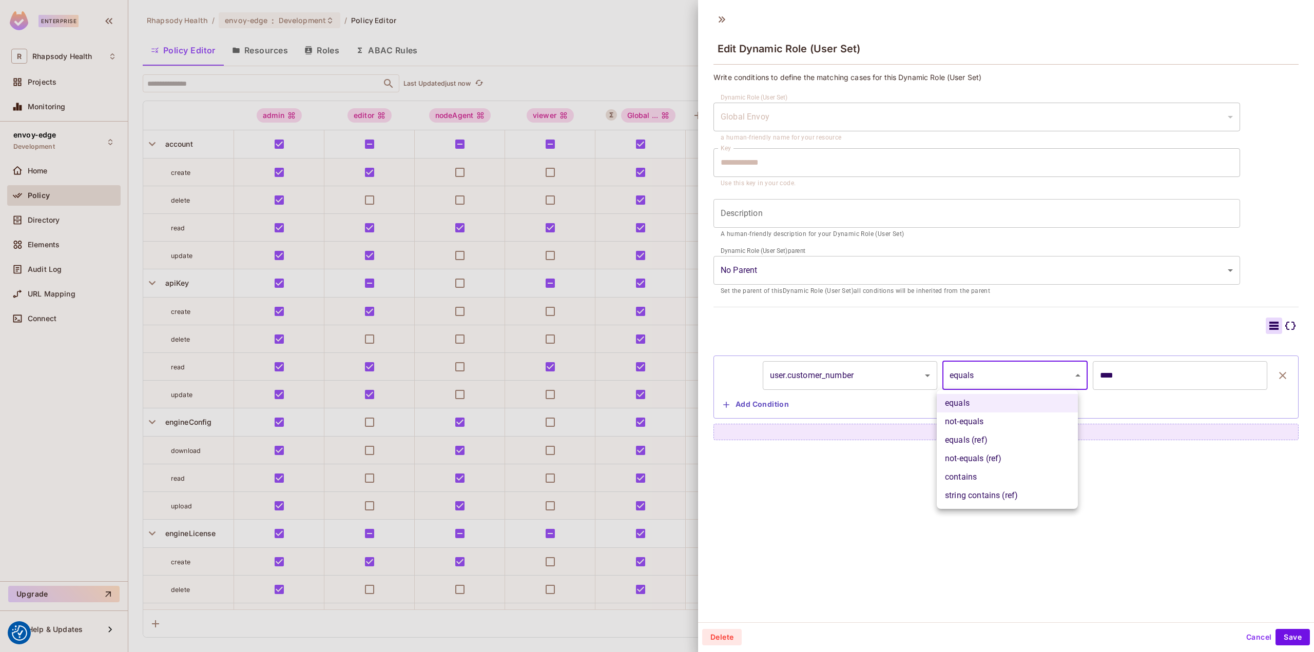
click at [1019, 385] on body "We use cookies to enhance your browsing experience, serve personalized ads or c…" at bounding box center [657, 326] width 1314 height 652
click at [1203, 376] on div at bounding box center [657, 326] width 1314 height 652
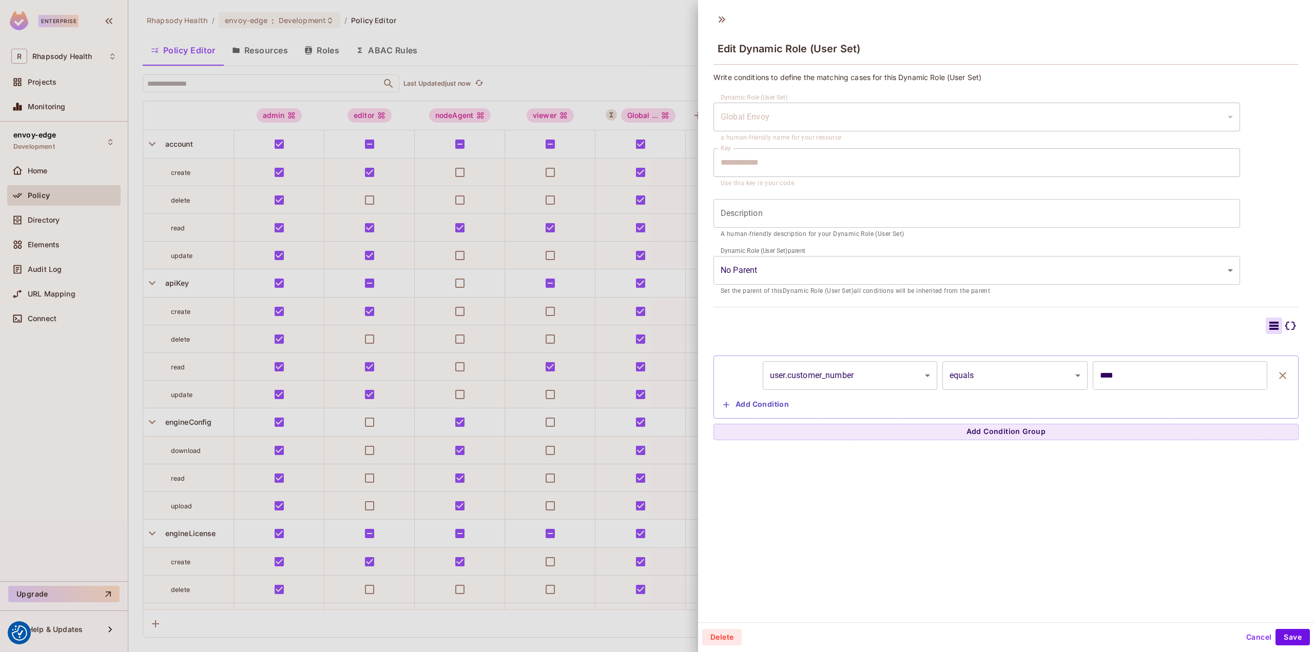
drag, startPoint x: 1160, startPoint y: 379, endPoint x: 1126, endPoint y: 377, distance: 33.9
drag, startPoint x: 1125, startPoint y: 377, endPoint x: 1049, endPoint y: 379, distance: 75.5
click at [1049, 379] on div "**********" at bounding box center [1006, 375] width 574 height 29
type input "*****"
click at [1274, 632] on div "Delete Cancel Save" at bounding box center [1006, 637] width 616 height 25
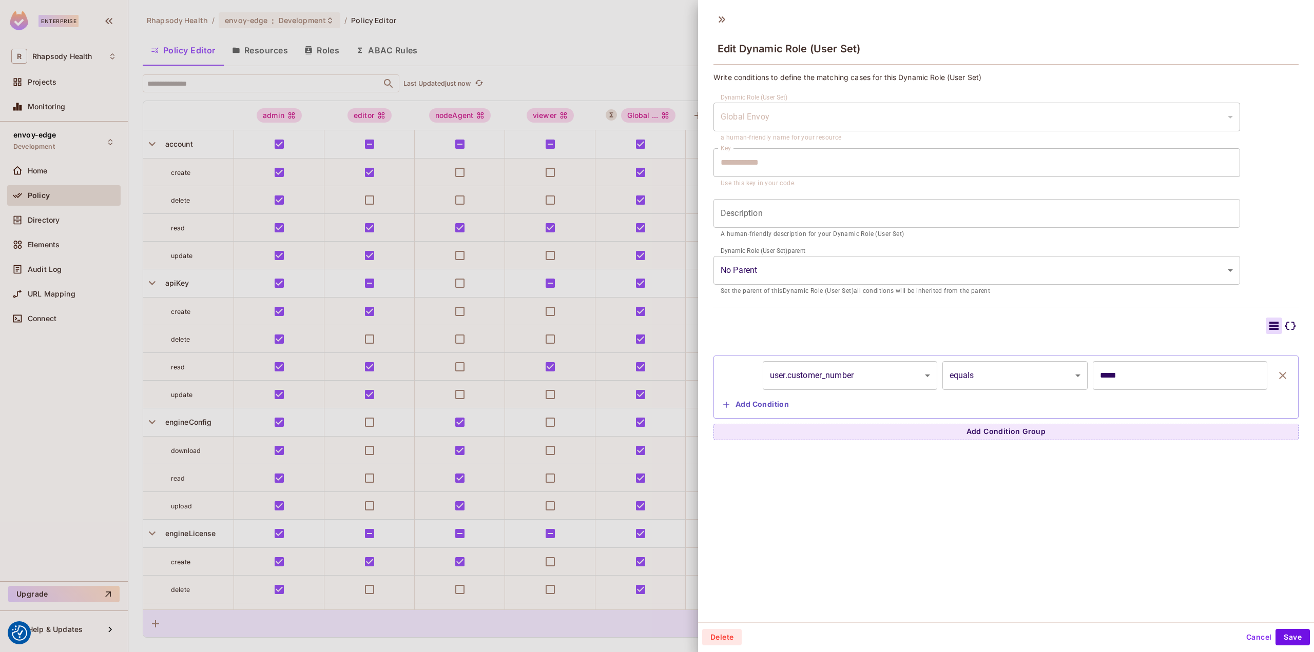
click at [1276, 636] on button "Save" at bounding box center [1293, 637] width 34 height 16
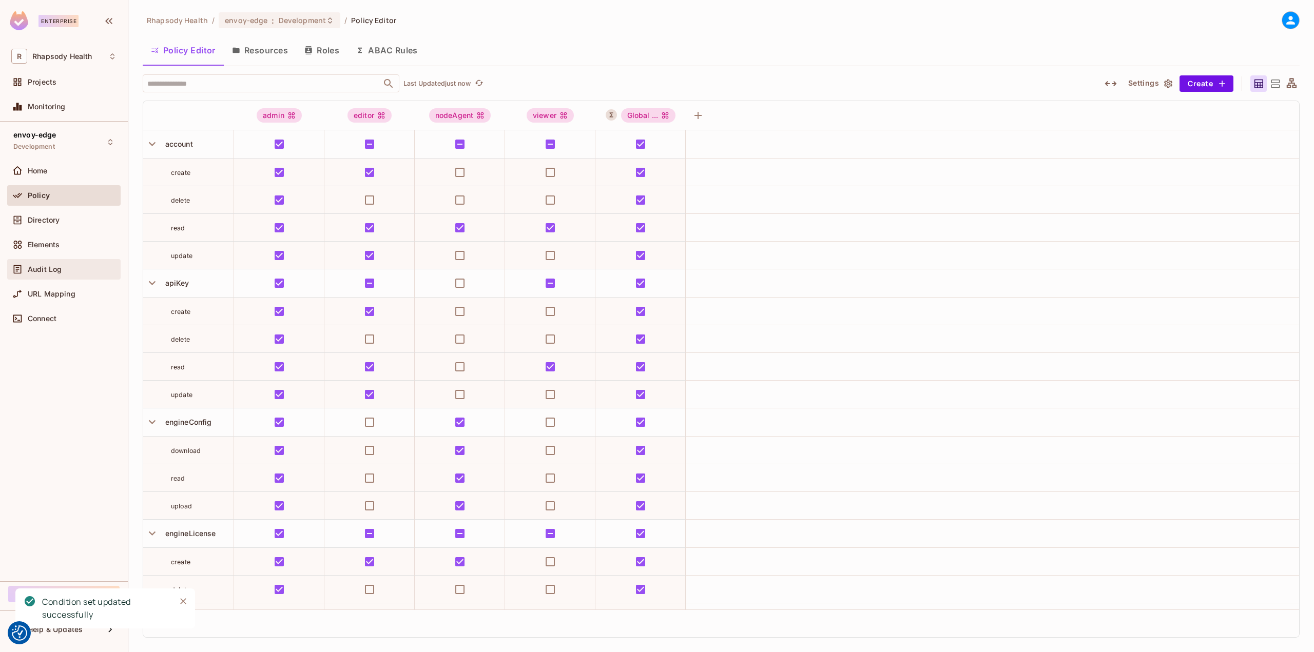
click at [59, 272] on span "Audit Log" at bounding box center [45, 269] width 34 height 8
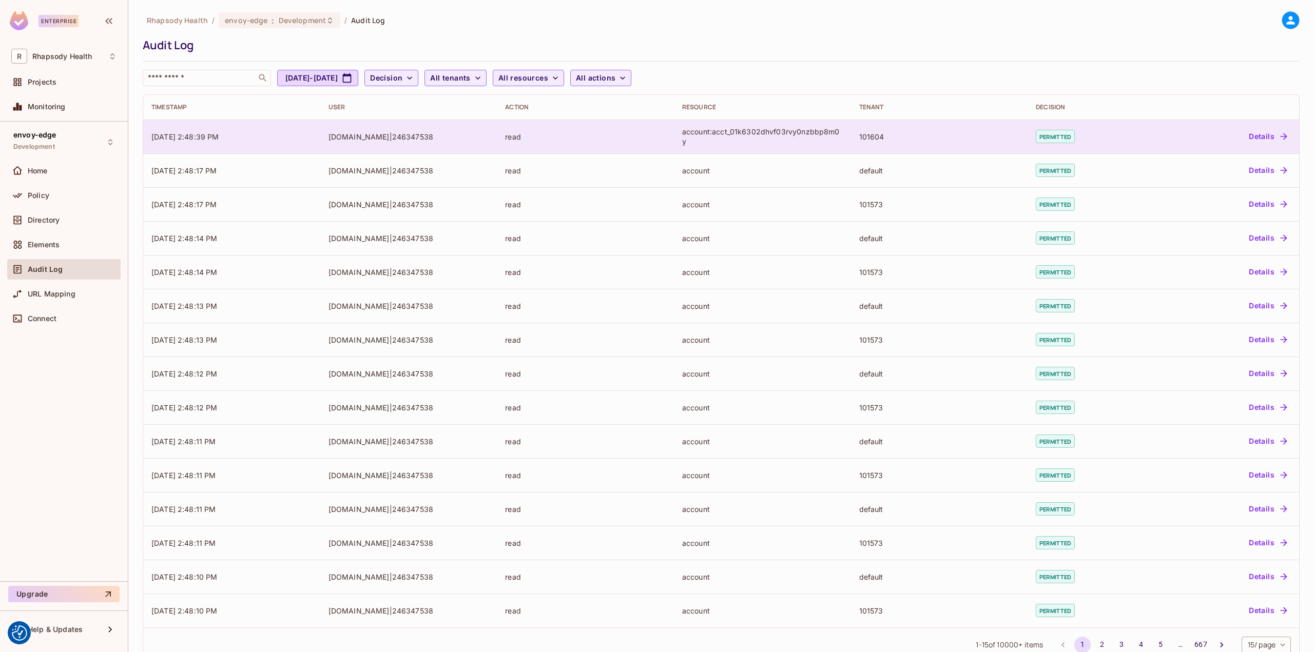
click at [693, 136] on div "account:acct_01k6302dhvf03rvy0nzbbp8m0y" at bounding box center [762, 137] width 161 height 20
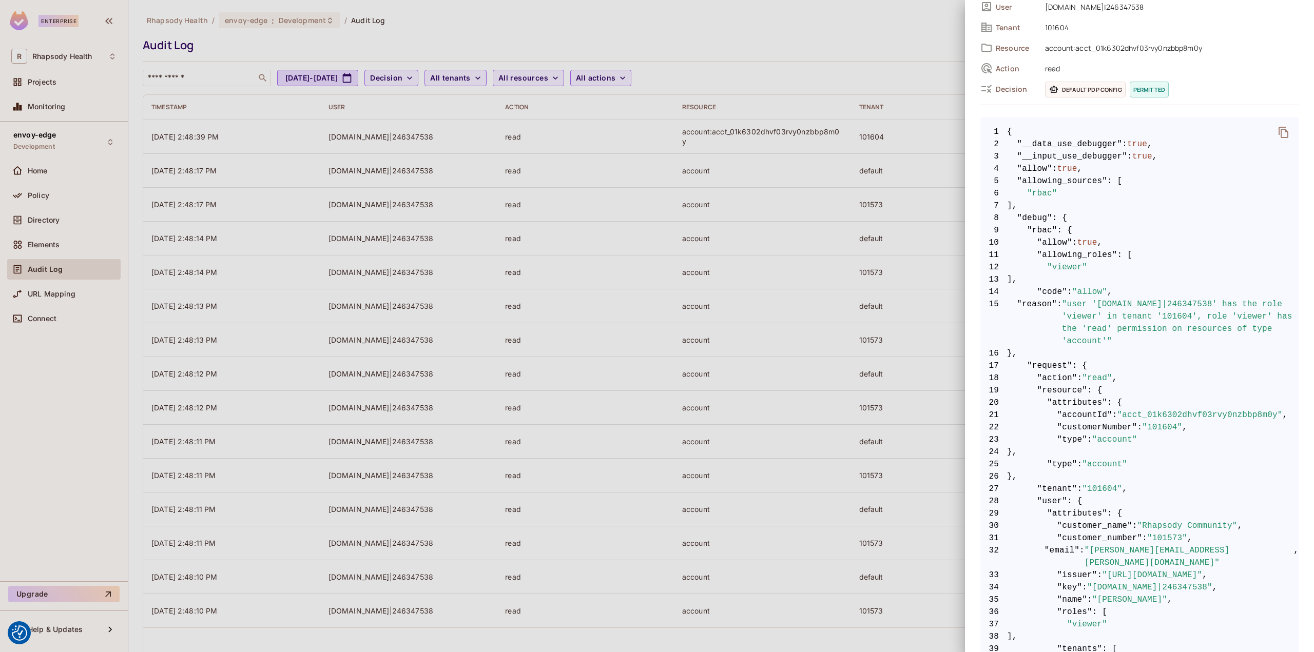
scroll to position [230, 0]
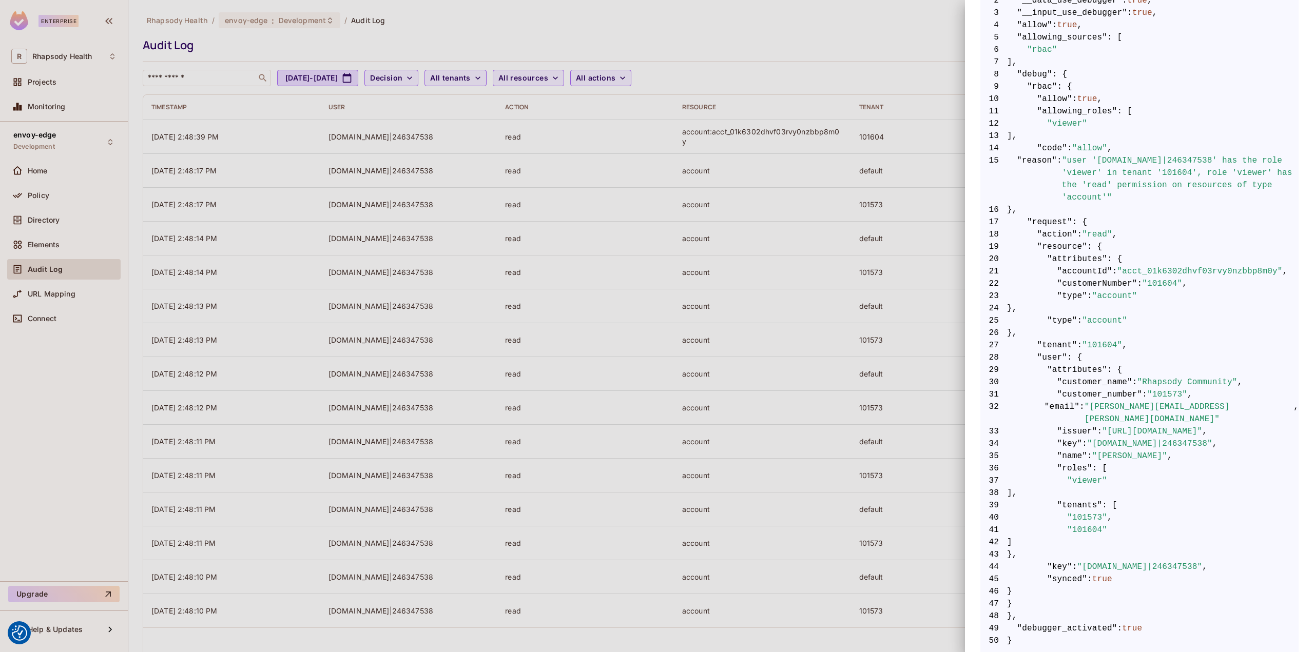
click at [1076, 524] on span ""101604"" at bounding box center [1087, 530] width 40 height 12
click at [449, 204] on div at bounding box center [657, 326] width 1314 height 652
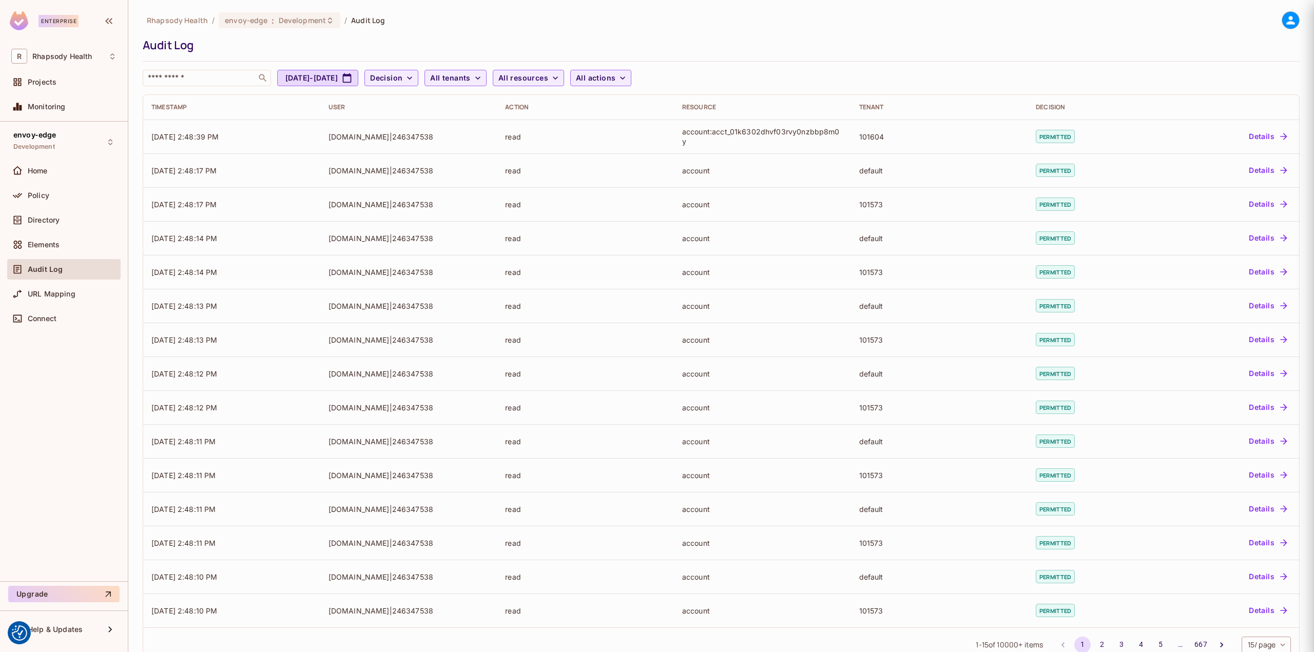
scroll to position [0, 0]
click at [49, 195] on span "Policy" at bounding box center [39, 195] width 22 height 8
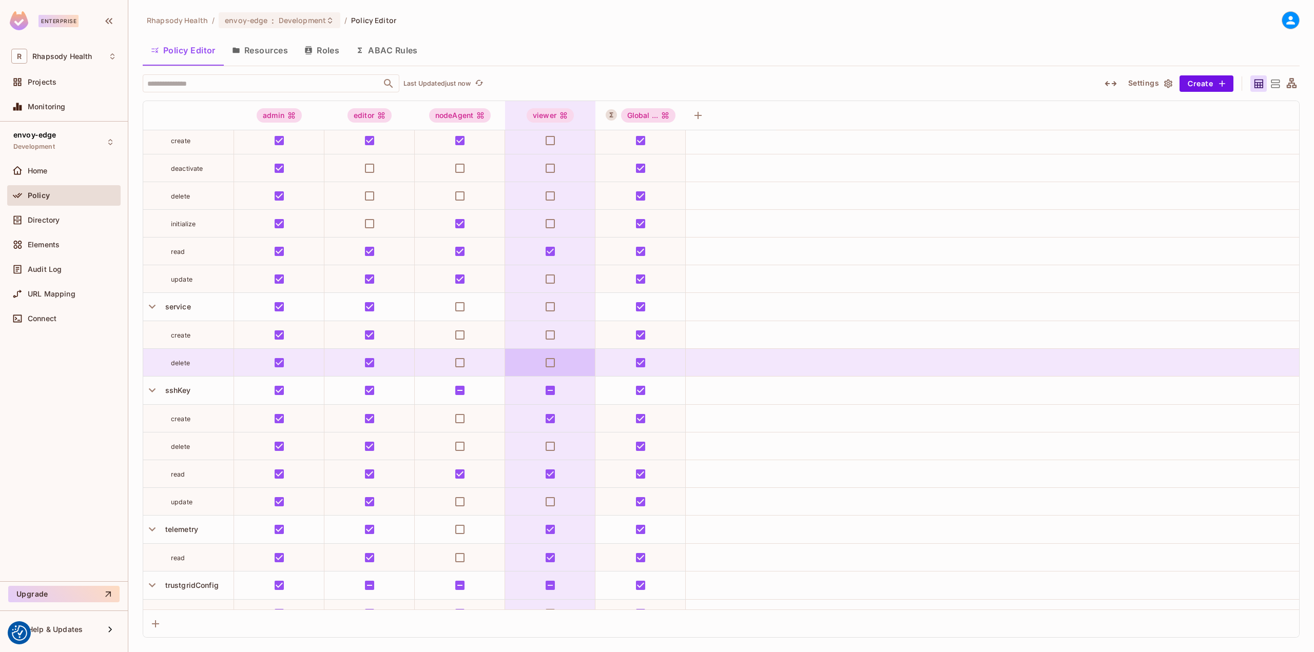
scroll to position [884, 0]
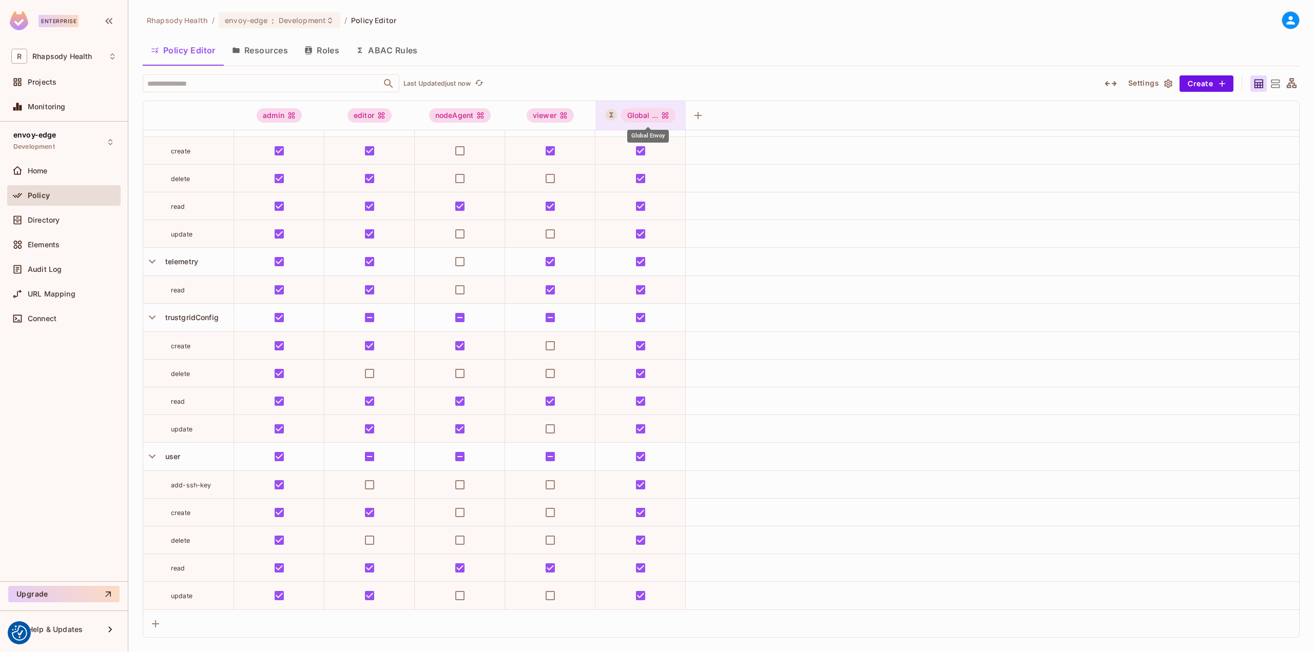
click at [646, 112] on div "Global ..." at bounding box center [648, 115] width 55 height 14
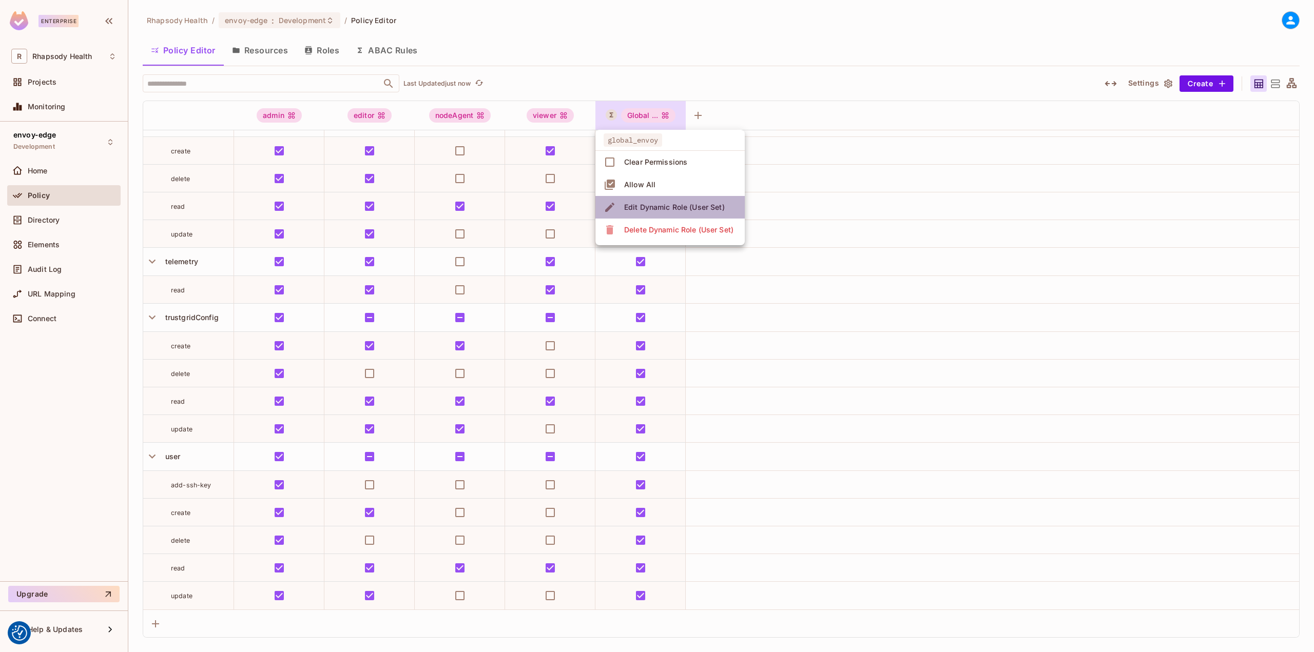
click at [701, 206] on div "Edit Dynamic Role (User Set)" at bounding box center [674, 207] width 101 height 10
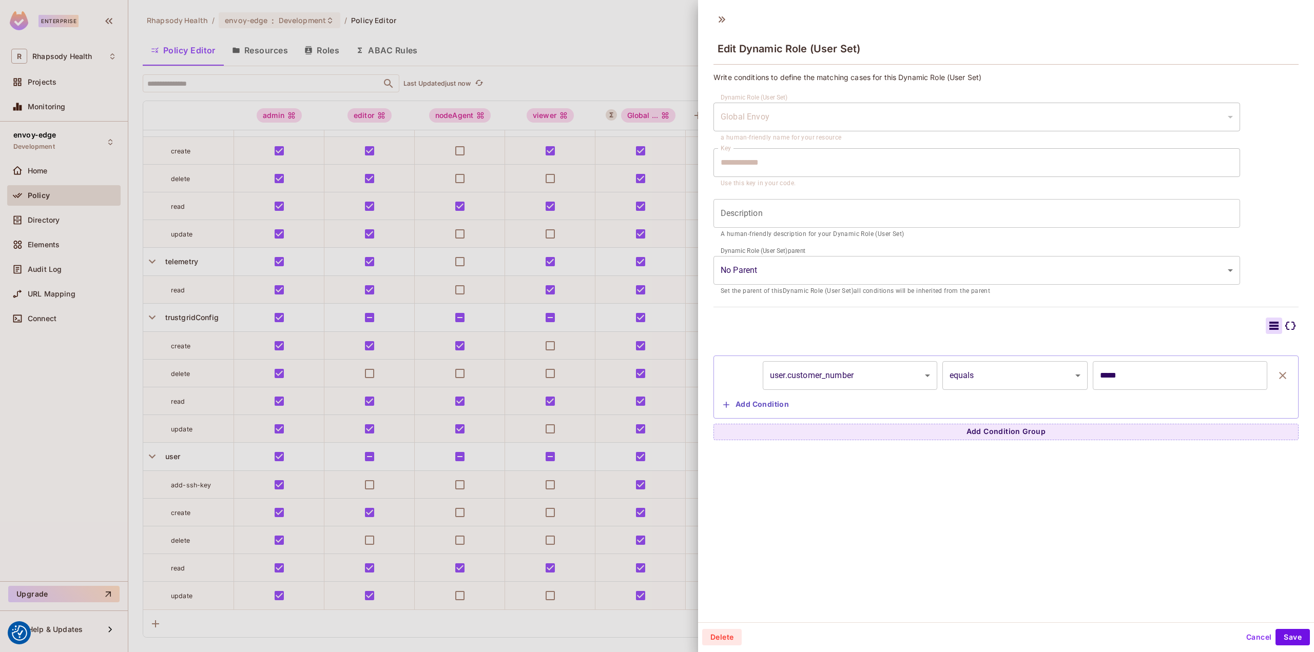
click at [839, 378] on body "We use cookies to enhance your browsing experience, serve personalized ads or c…" at bounding box center [657, 326] width 1314 height 652
click at [839, 378] on div at bounding box center [657, 326] width 1314 height 652
click at [797, 377] on body "We use cookies to enhance your browsing experience, serve personalized ads or c…" at bounding box center [657, 326] width 1314 height 652
click at [811, 403] on li "user.email" at bounding box center [847, 403] width 169 height 18
type input "**********"
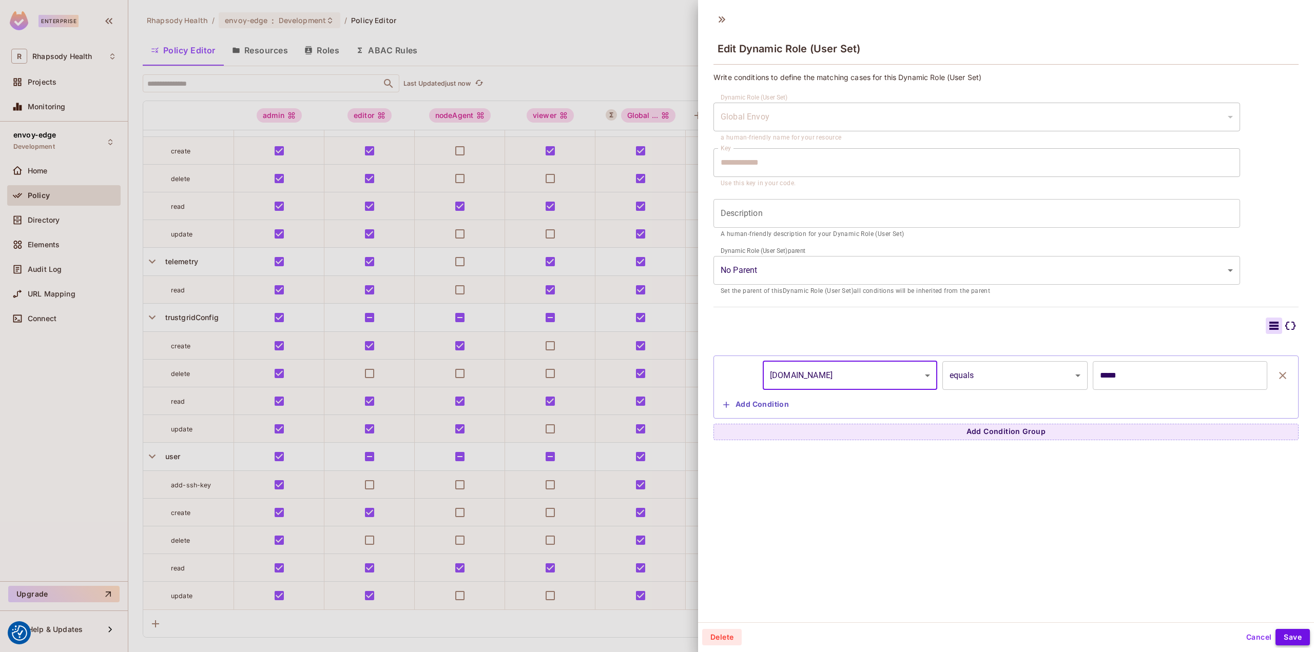
click at [1279, 630] on button "Save" at bounding box center [1293, 637] width 34 height 16
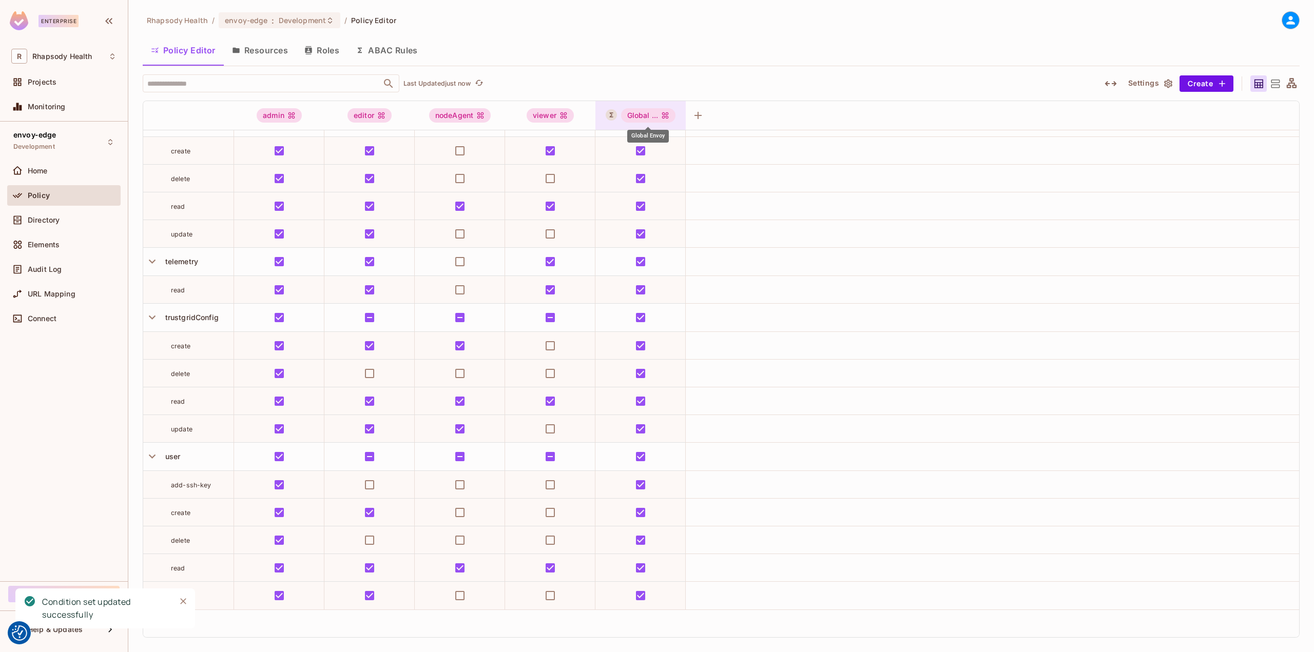
click at [666, 115] on icon "Global Envoy" at bounding box center [665, 115] width 8 height 8
click at [691, 209] on div "Edit Dynamic Role (User Set)" at bounding box center [674, 207] width 101 height 10
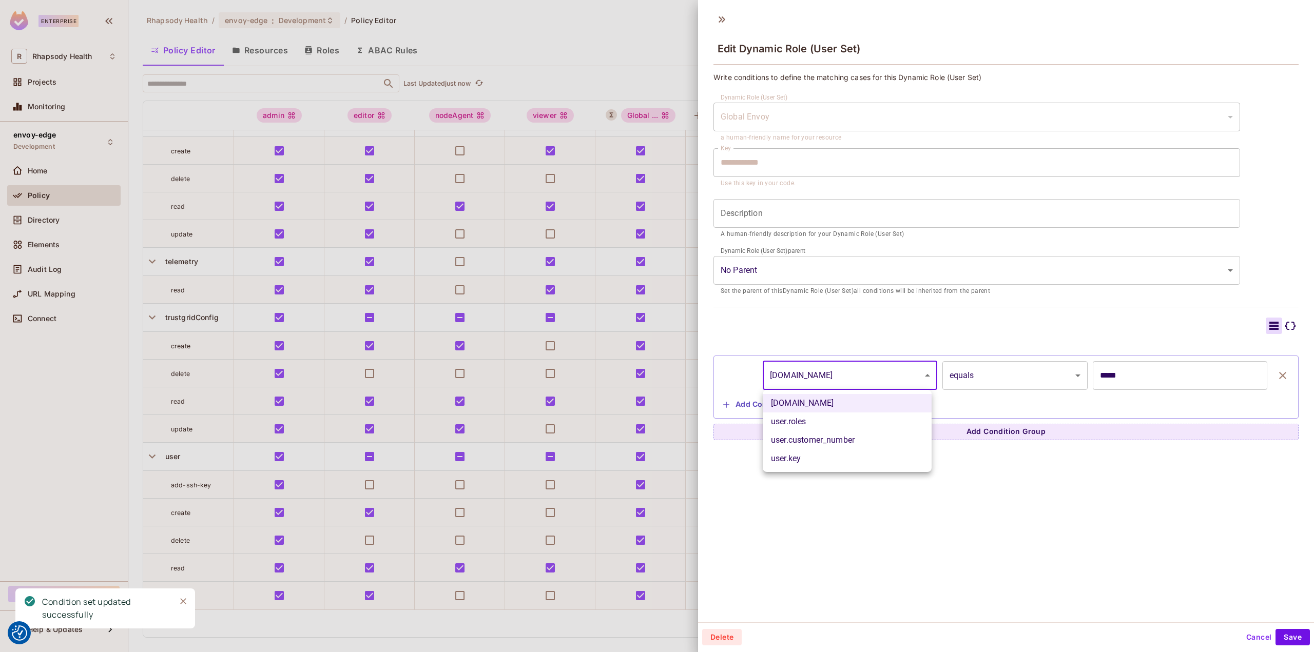
click at [854, 388] on body "We use cookies to enhance your browsing experience, serve personalized ads or c…" at bounding box center [657, 326] width 1314 height 652
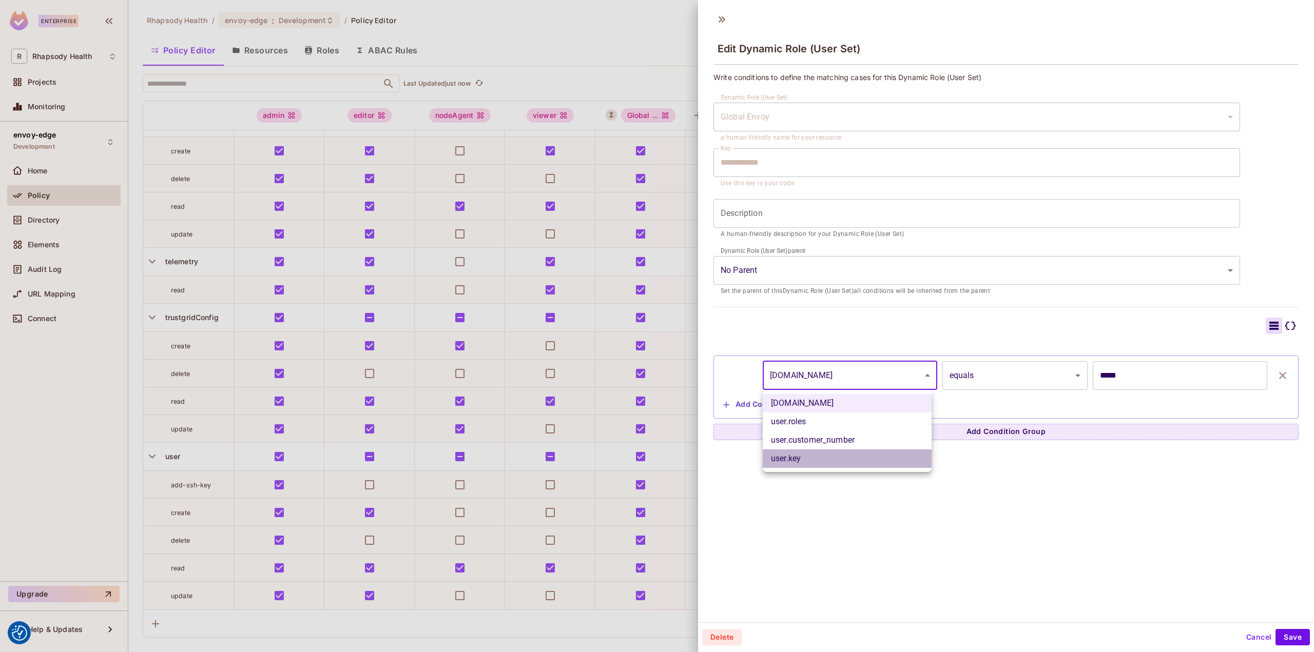
click at [785, 461] on li "user.key" at bounding box center [847, 459] width 169 height 18
type input "********"
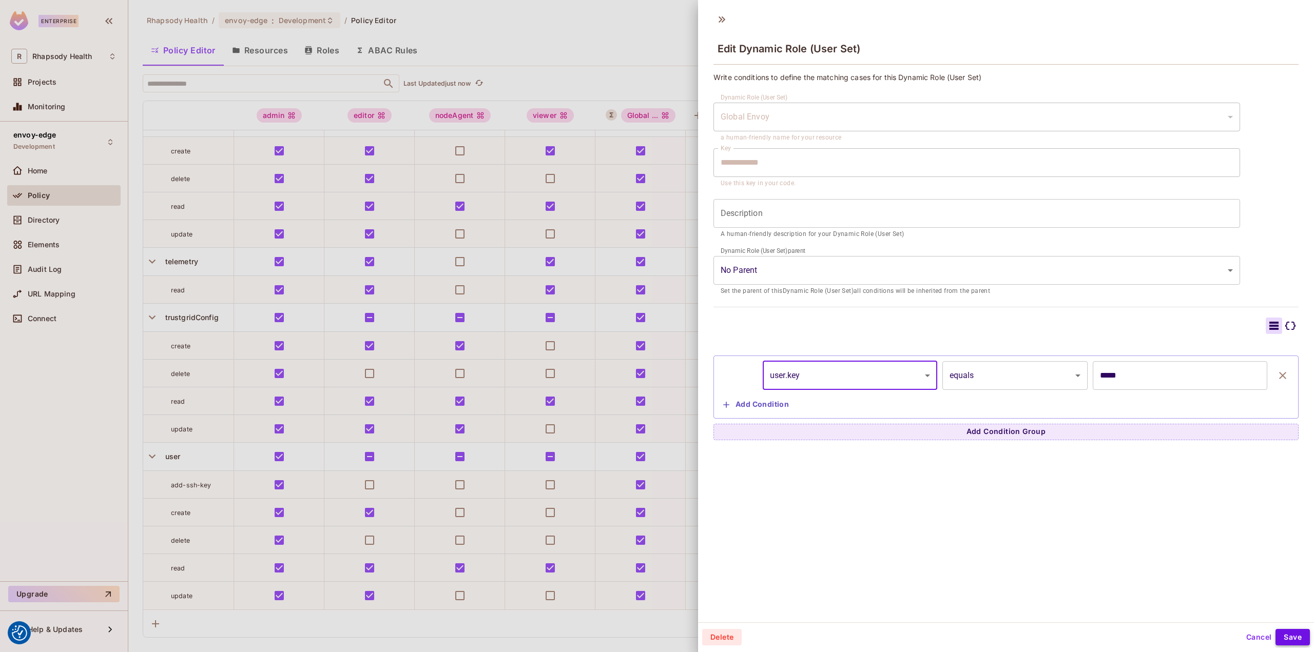
click at [1279, 639] on button "Save" at bounding box center [1293, 637] width 34 height 16
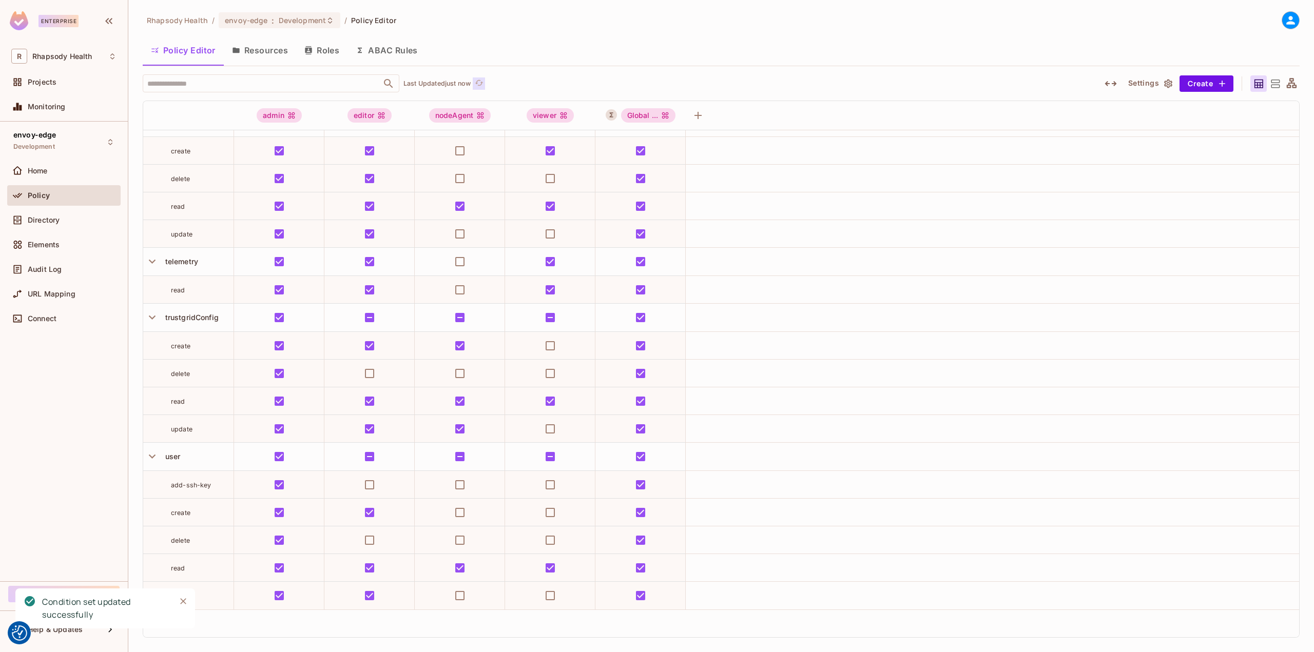
click at [479, 84] on icon "refresh" at bounding box center [479, 83] width 9 height 9
click at [331, 45] on button "Roles" at bounding box center [321, 50] width 51 height 26
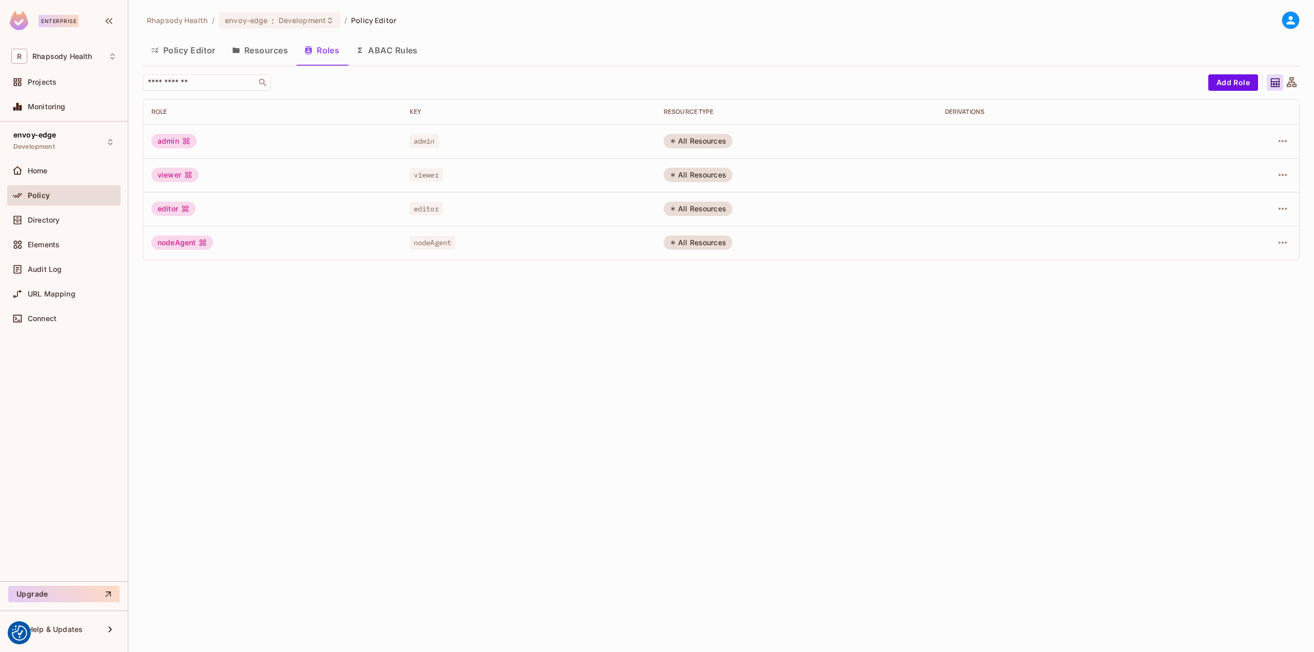
click at [251, 50] on button "Resources" at bounding box center [260, 50] width 72 height 26
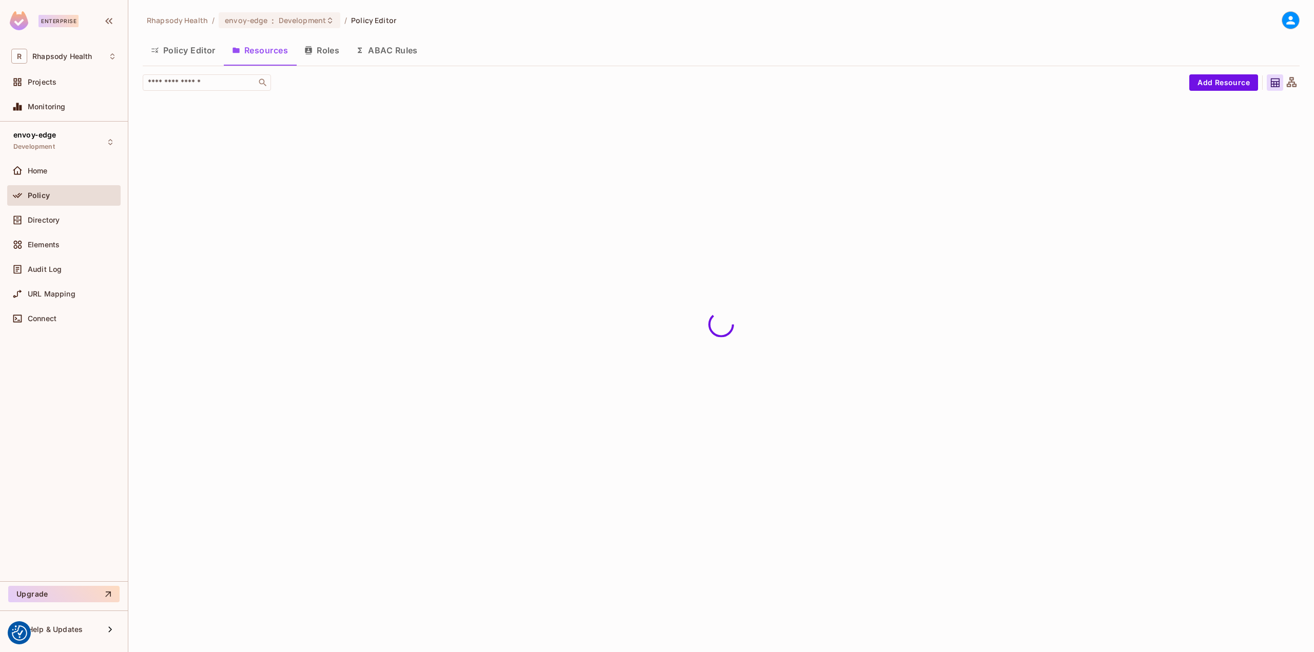
click at [194, 54] on button "Policy Editor" at bounding box center [183, 50] width 81 height 26
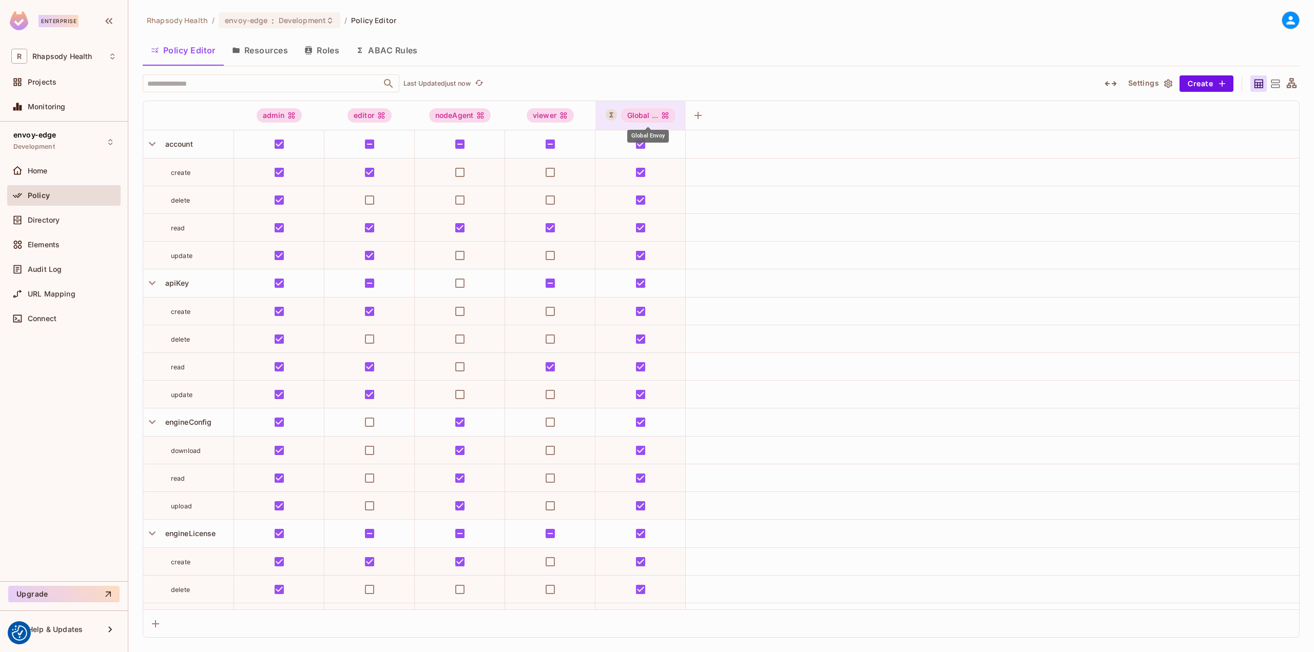
click at [638, 115] on div "Global ..." at bounding box center [648, 115] width 55 height 14
click at [670, 209] on div "Edit Dynamic Role (User Set)" at bounding box center [674, 207] width 101 height 10
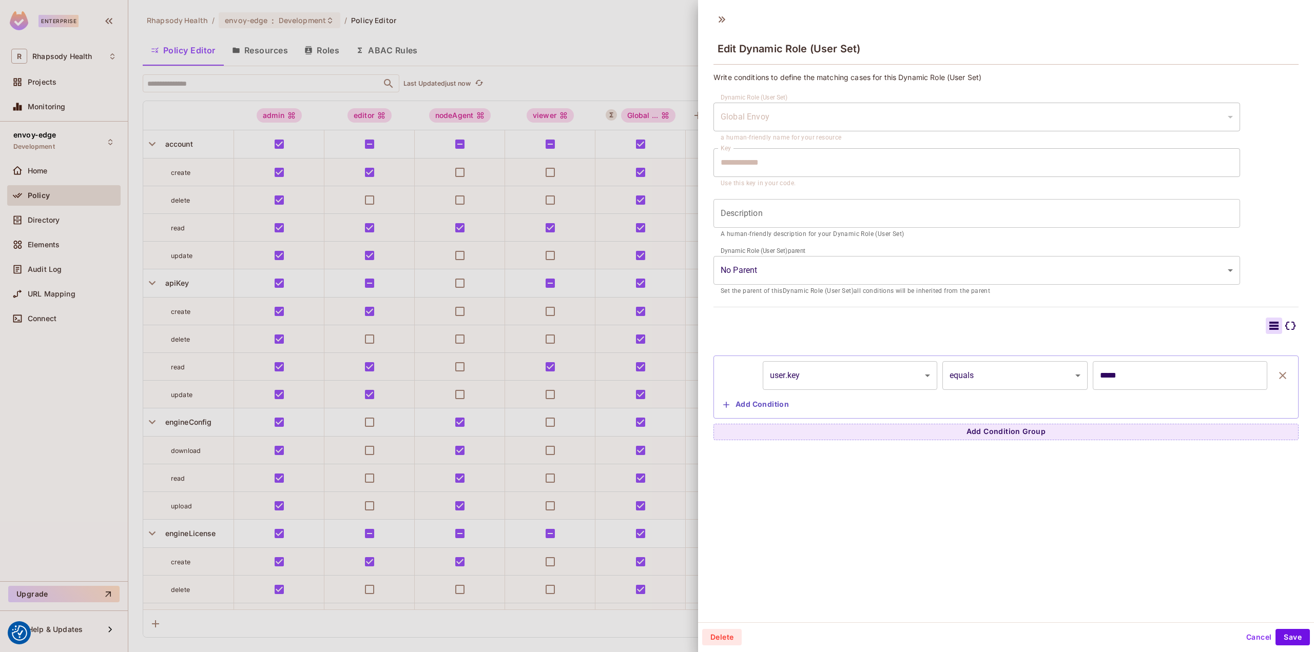
click at [841, 374] on body "We use cookies to enhance your browsing experience, serve personalized ads or c…" at bounding box center [657, 326] width 1314 height 652
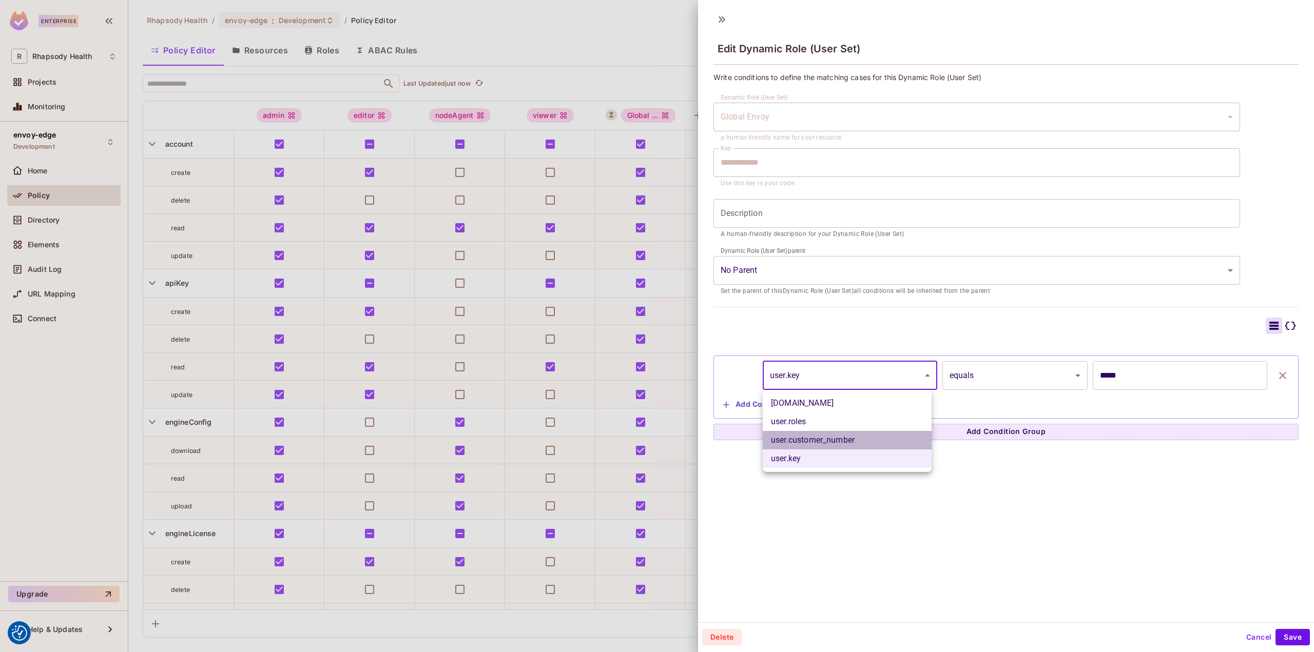
click at [846, 441] on li "user.customer_number" at bounding box center [847, 440] width 169 height 18
type input "**********"
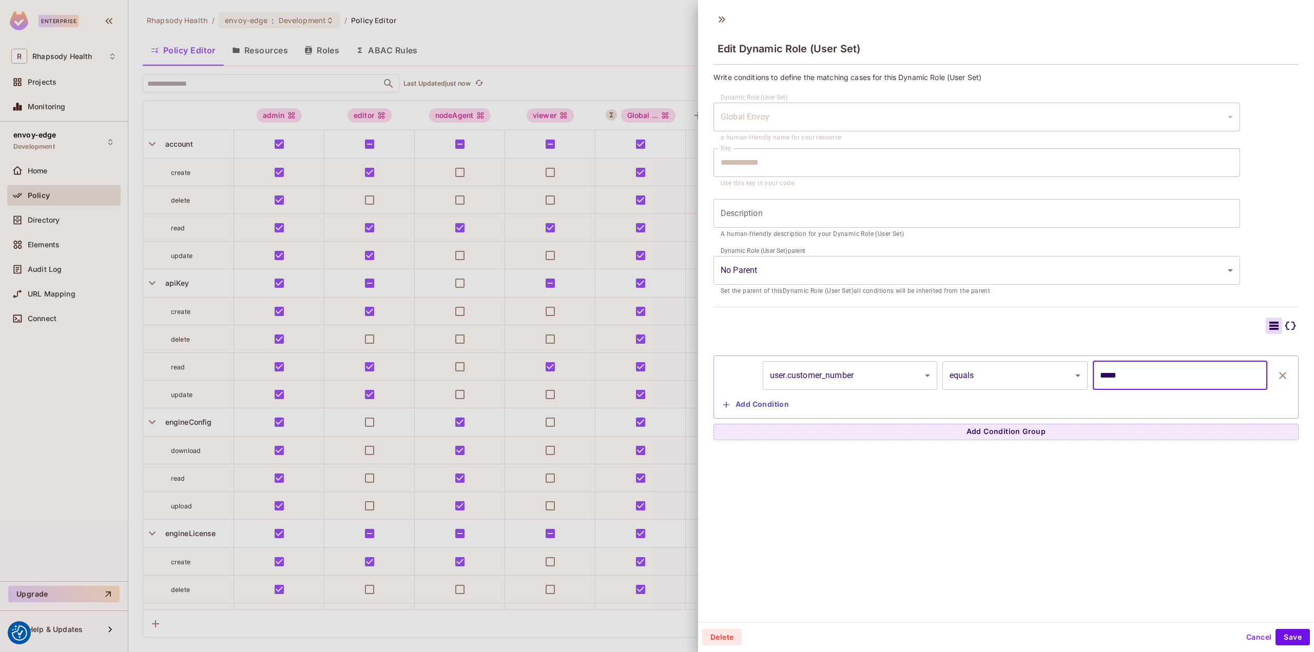
drag, startPoint x: 1128, startPoint y: 378, endPoint x: 1059, endPoint y: 370, distance: 69.3
click at [1059, 370] on div "**********" at bounding box center [1006, 375] width 574 height 29
paste input "**********"
click at [1135, 388] on input "*****" at bounding box center [1180, 375] width 175 height 29
drag, startPoint x: 1135, startPoint y: 382, endPoint x: 1064, endPoint y: 377, distance: 71.5
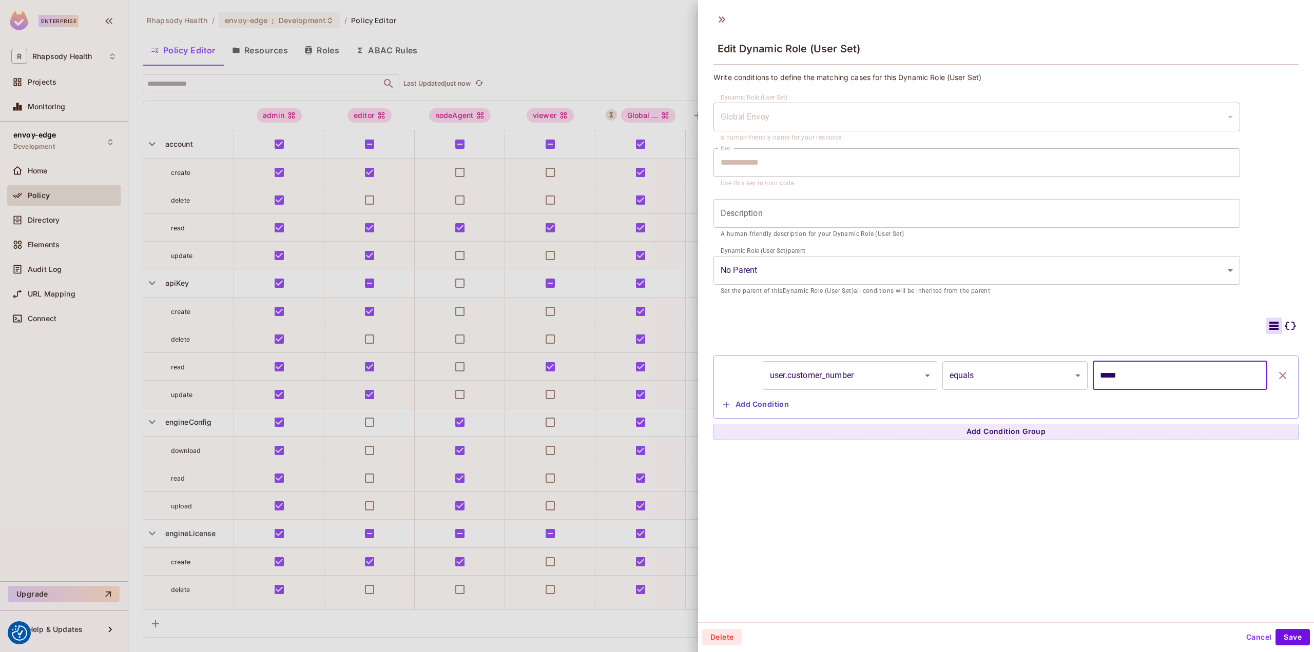
click at [1065, 377] on div "**********" at bounding box center [1006, 375] width 574 height 29
paste input "*"
type input "******"
click at [1017, 561] on div "**********" at bounding box center [1006, 314] width 616 height 615
click at [1290, 630] on button "Save" at bounding box center [1293, 637] width 34 height 16
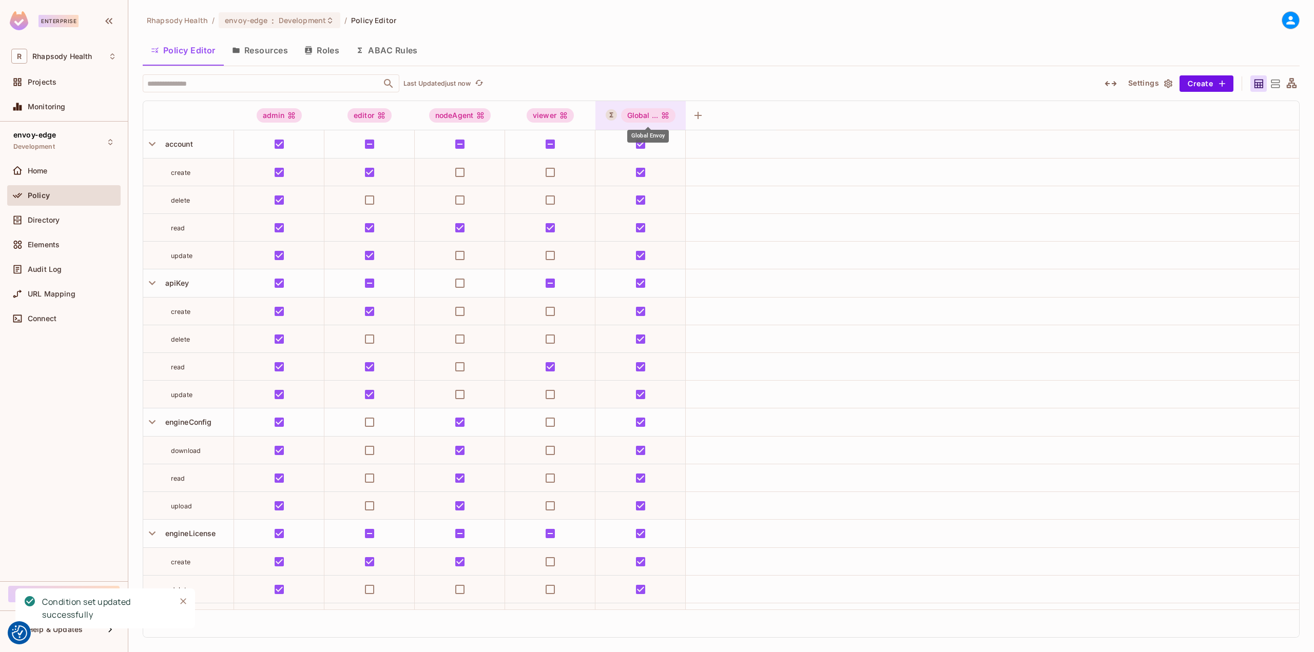
click at [646, 117] on div "Global ..." at bounding box center [648, 115] width 55 height 14
click at [648, 200] on span "Edit Dynamic Role (User Set)" at bounding box center [674, 207] width 107 height 16
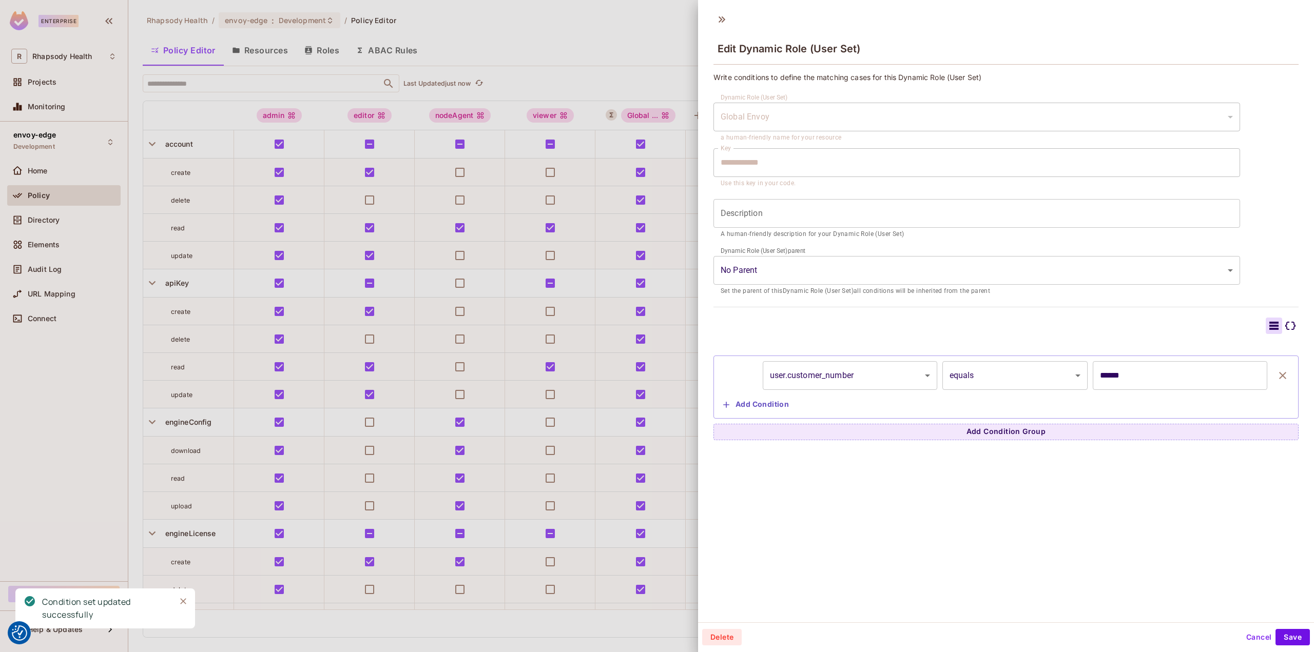
click at [1284, 329] on icon at bounding box center [1290, 326] width 12 height 12
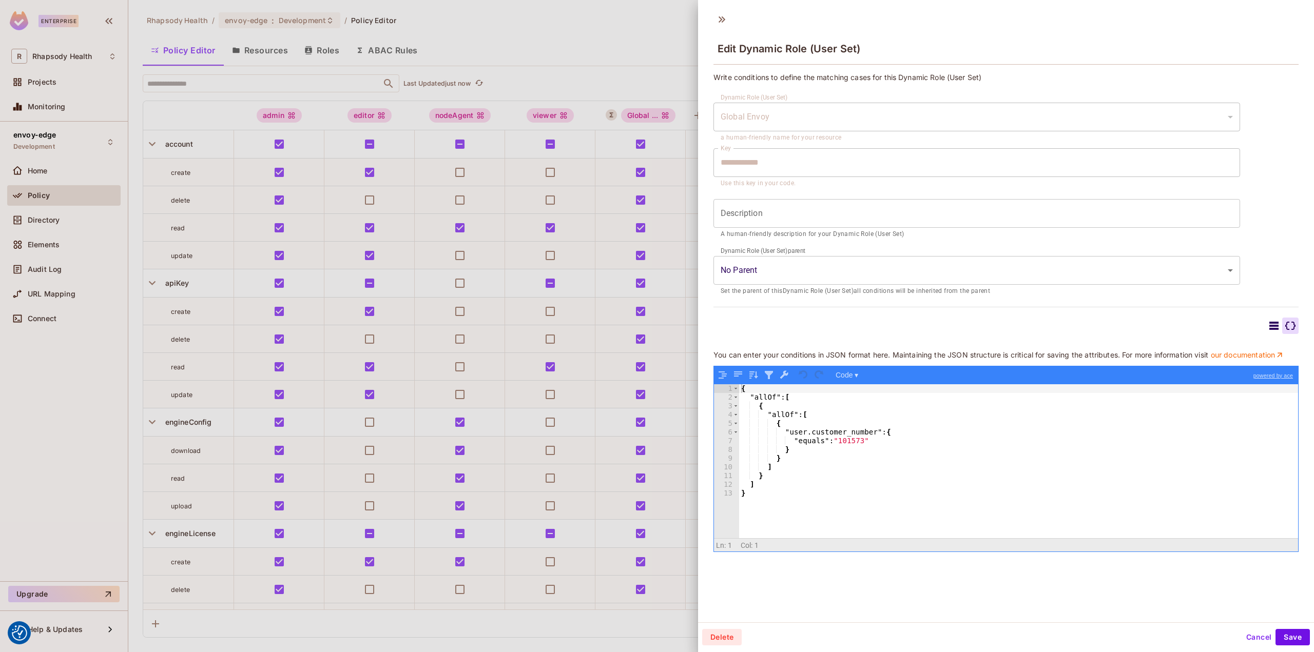
click at [36, 397] on div at bounding box center [657, 326] width 1314 height 652
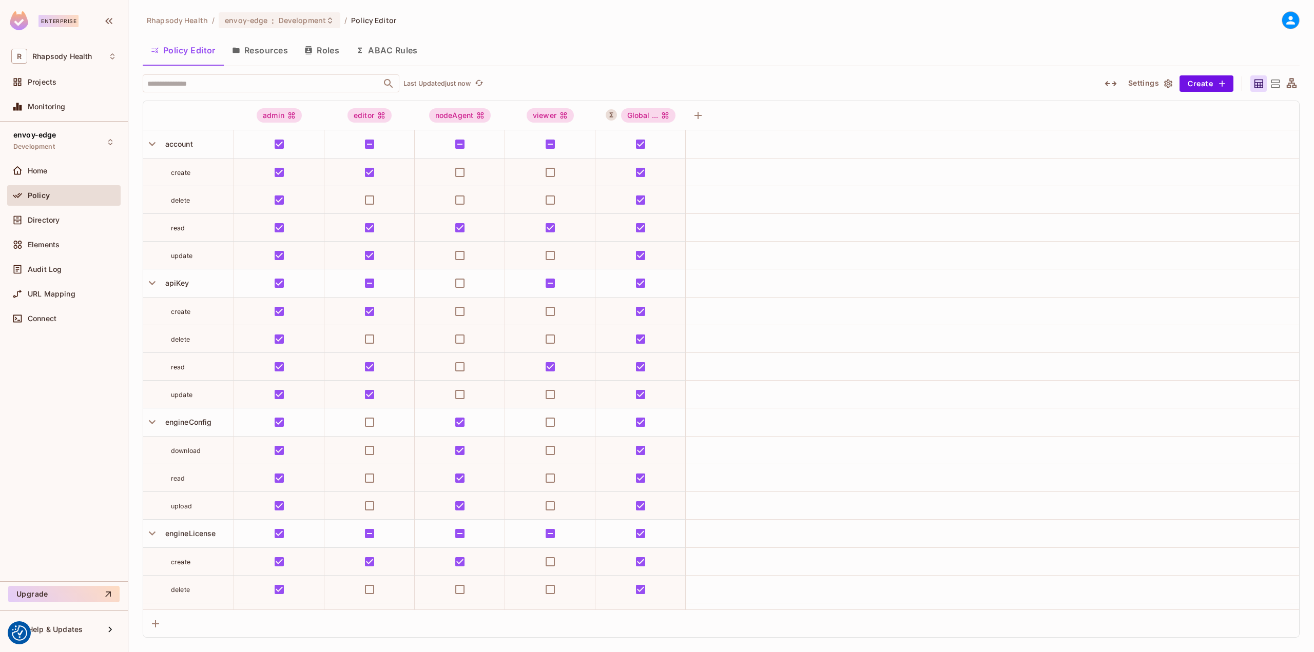
click at [68, 196] on div "Policy" at bounding box center [72, 195] width 89 height 8
drag, startPoint x: 56, startPoint y: 268, endPoint x: 133, endPoint y: 269, distance: 77.0
click at [56, 268] on span "Audit Log" at bounding box center [45, 269] width 34 height 8
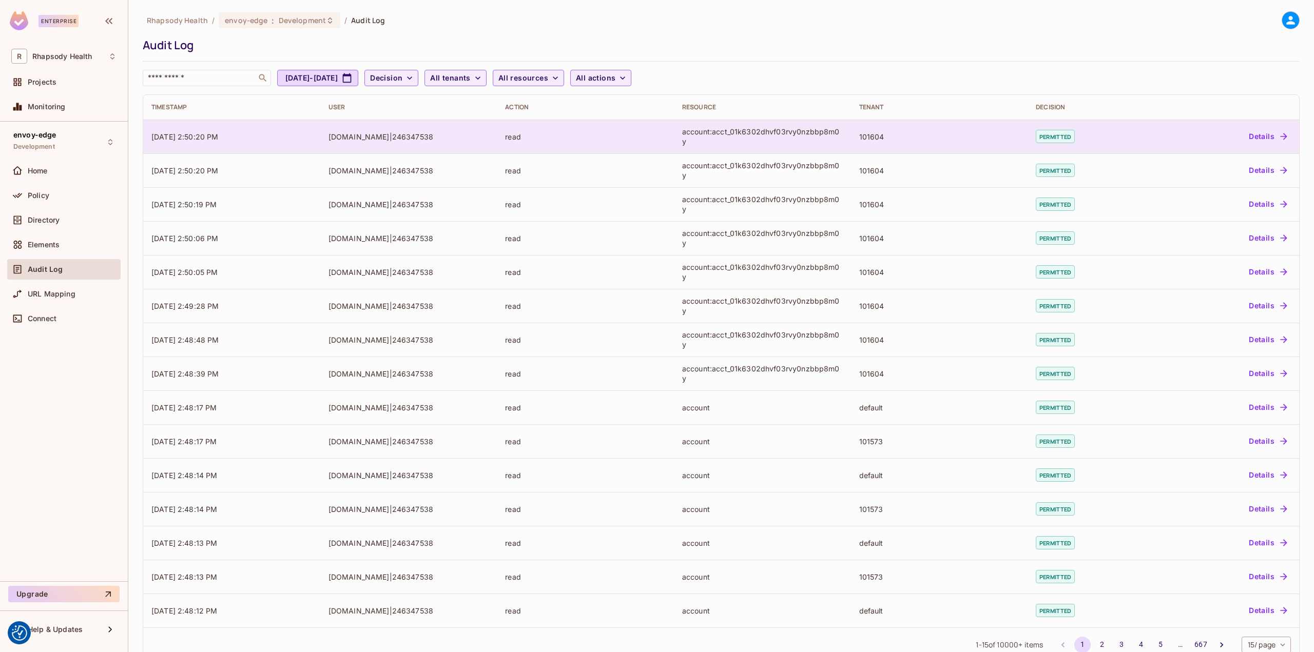
click at [778, 130] on div "account:acct_01k6302dhvf03rvy0nzbbp8m0y" at bounding box center [762, 137] width 161 height 20
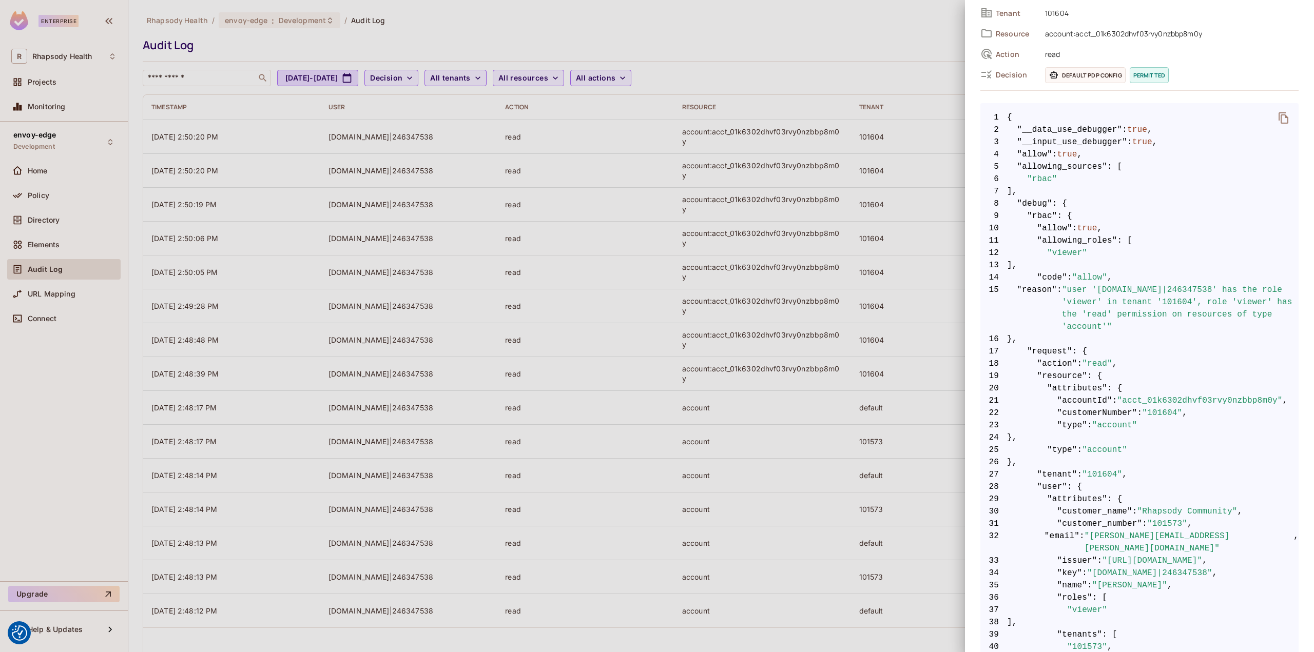
scroll to position [230, 0]
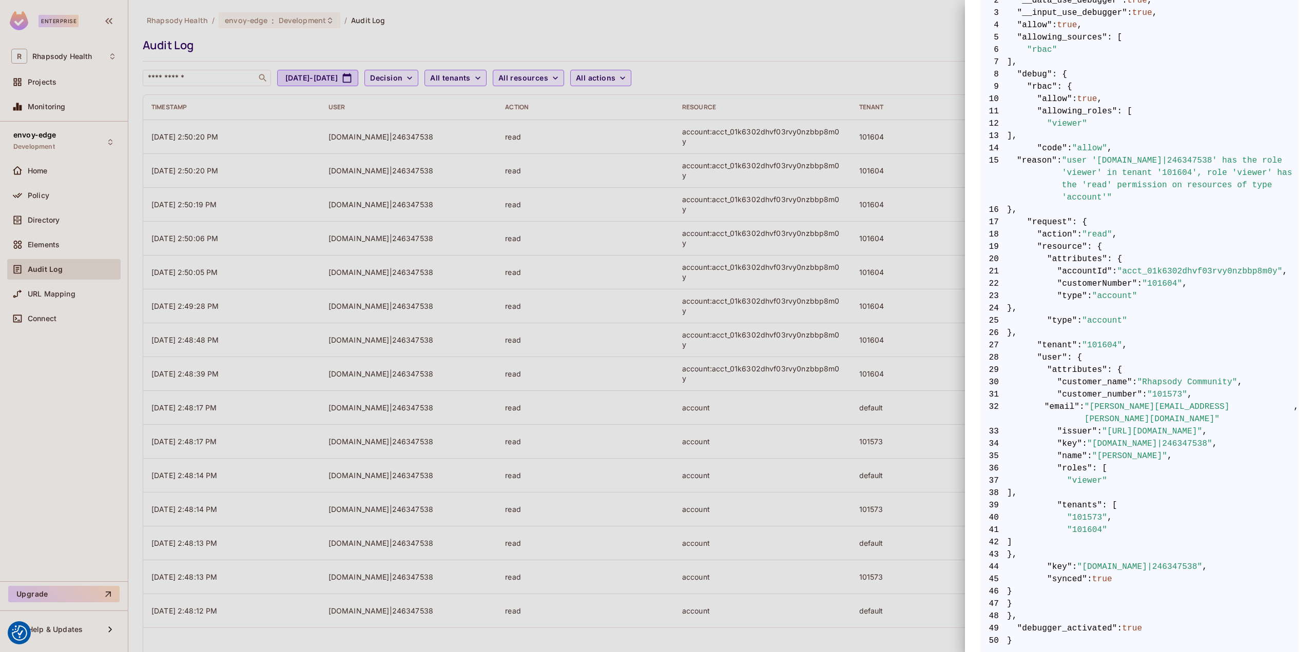
click at [347, 163] on div at bounding box center [657, 326] width 1314 height 652
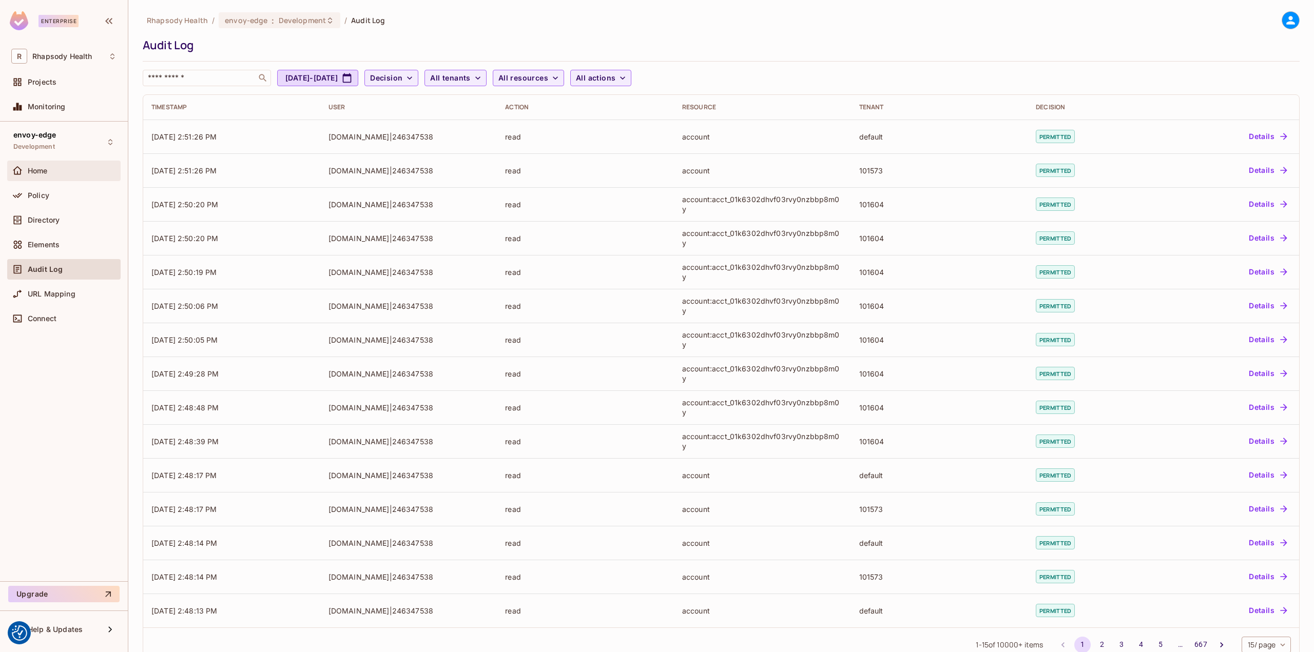
click at [65, 175] on div "Home" at bounding box center [72, 171] width 89 height 8
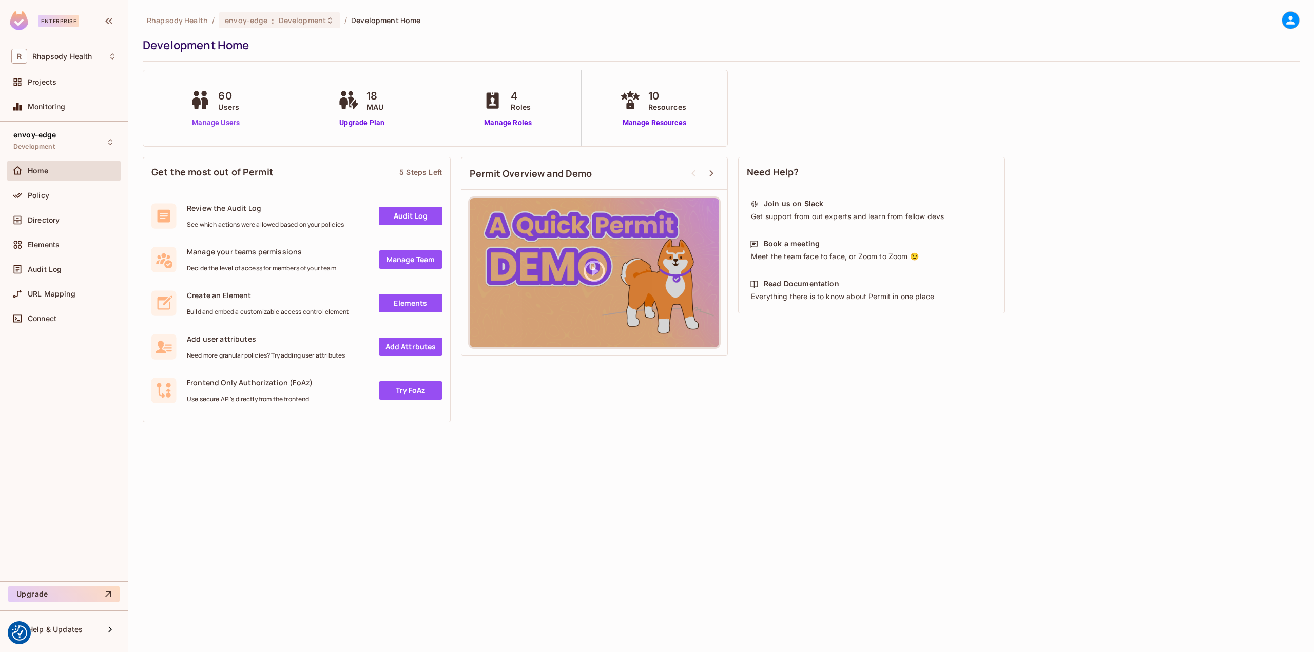
click at [226, 126] on link "Manage Users" at bounding box center [215, 123] width 57 height 11
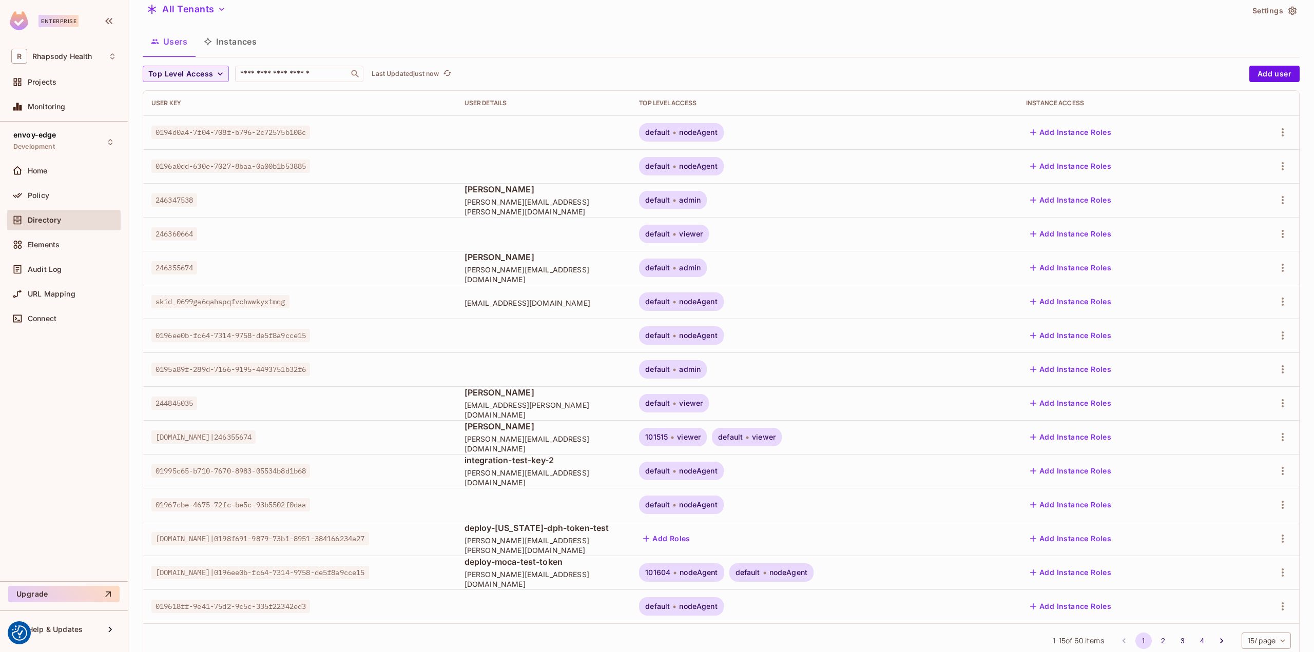
scroll to position [65, 0]
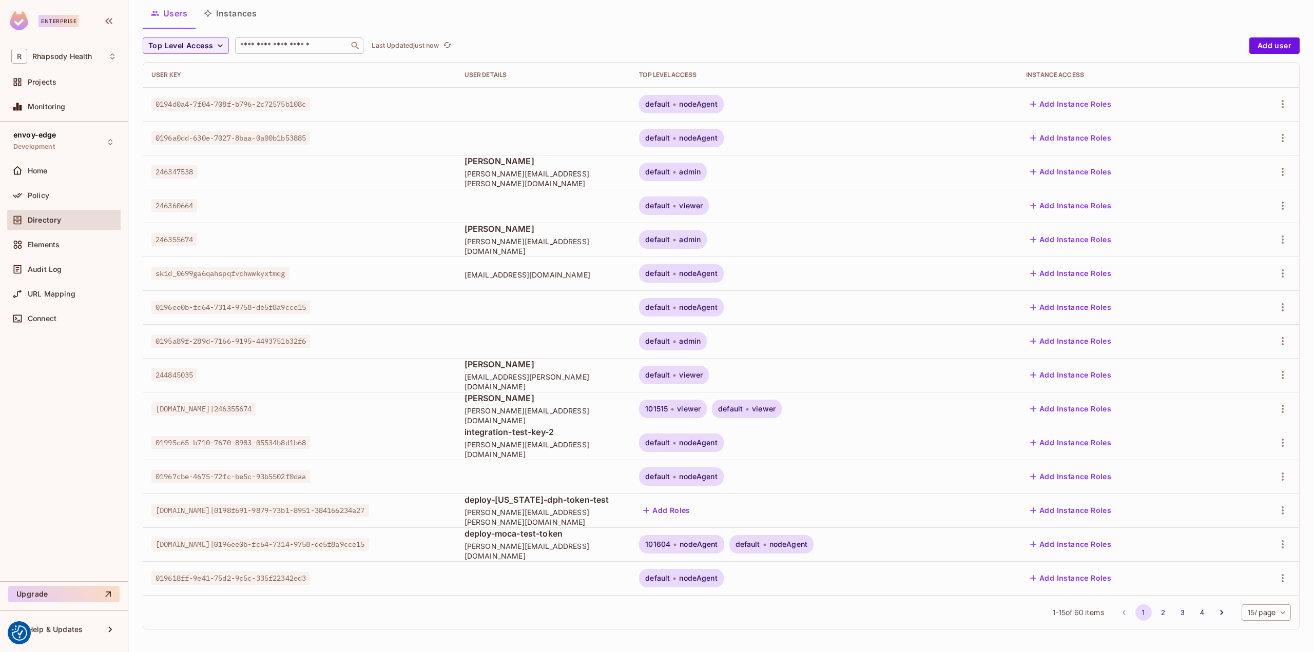
drag, startPoint x: 293, startPoint y: 47, endPoint x: 293, endPoint y: 41, distance: 6.2
click at [293, 47] on input "text" at bounding box center [292, 46] width 108 height 10
type input "****"
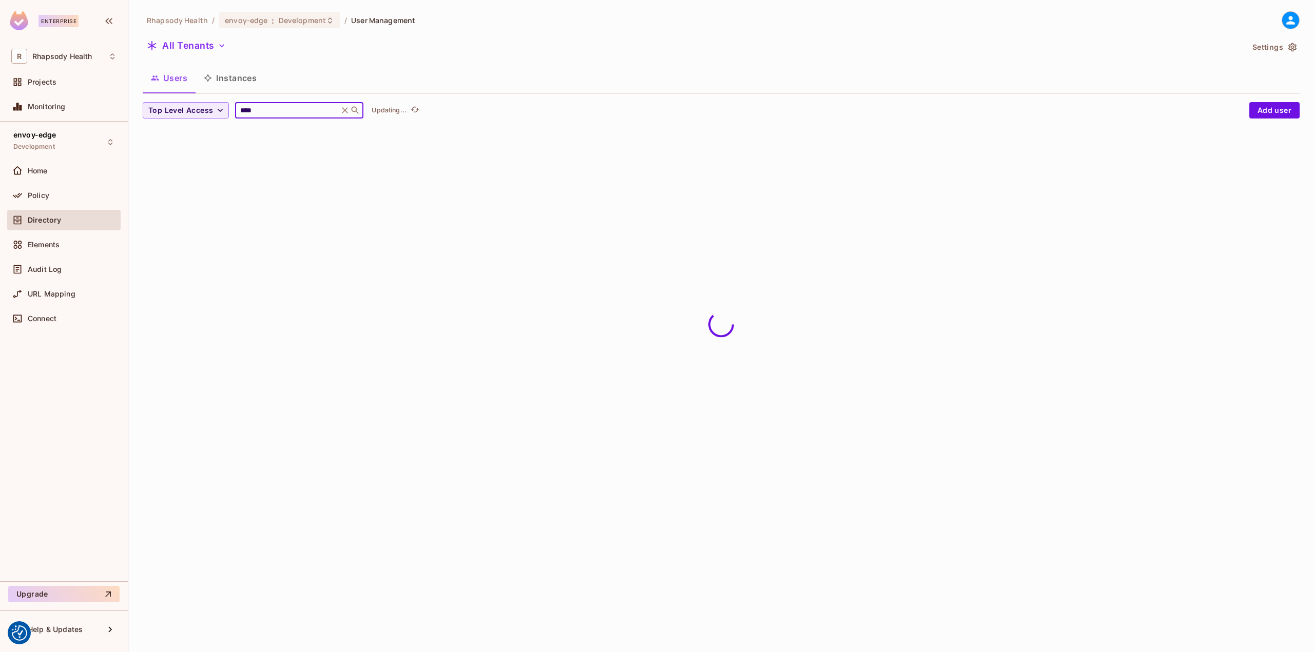
scroll to position [0, 0]
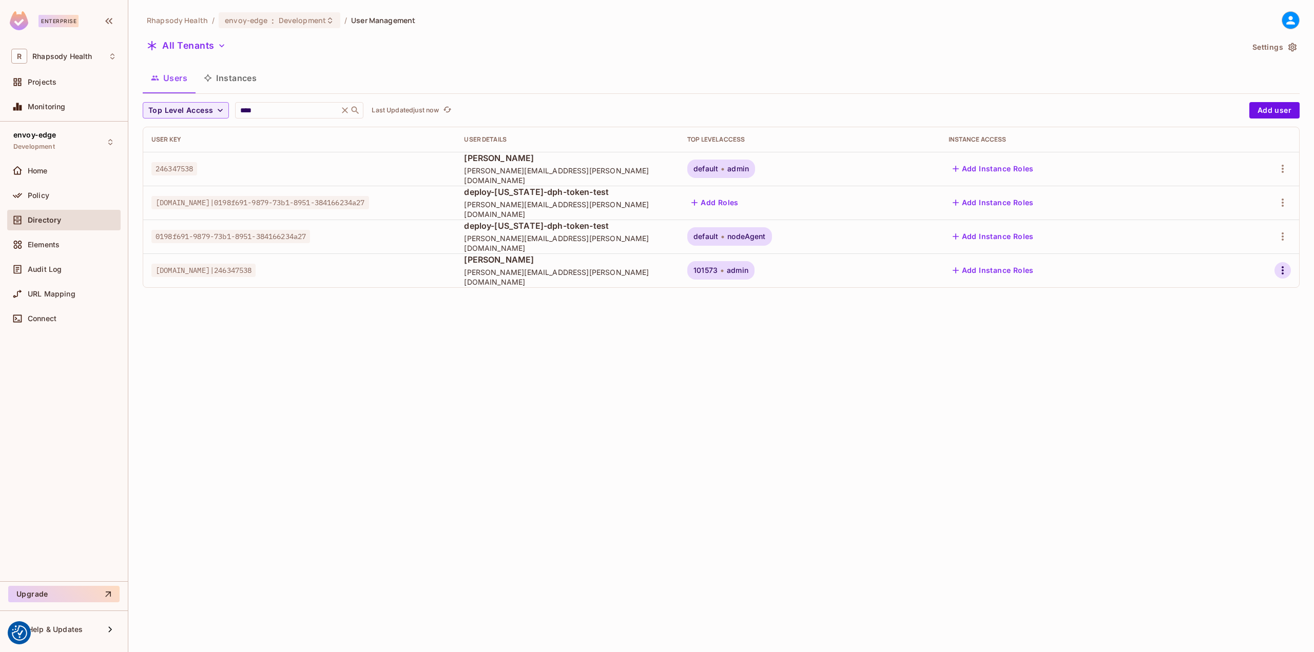
click at [1281, 274] on icon "button" at bounding box center [1283, 270] width 12 height 12
click at [1233, 364] on div "Delete User" at bounding box center [1237, 362] width 41 height 10
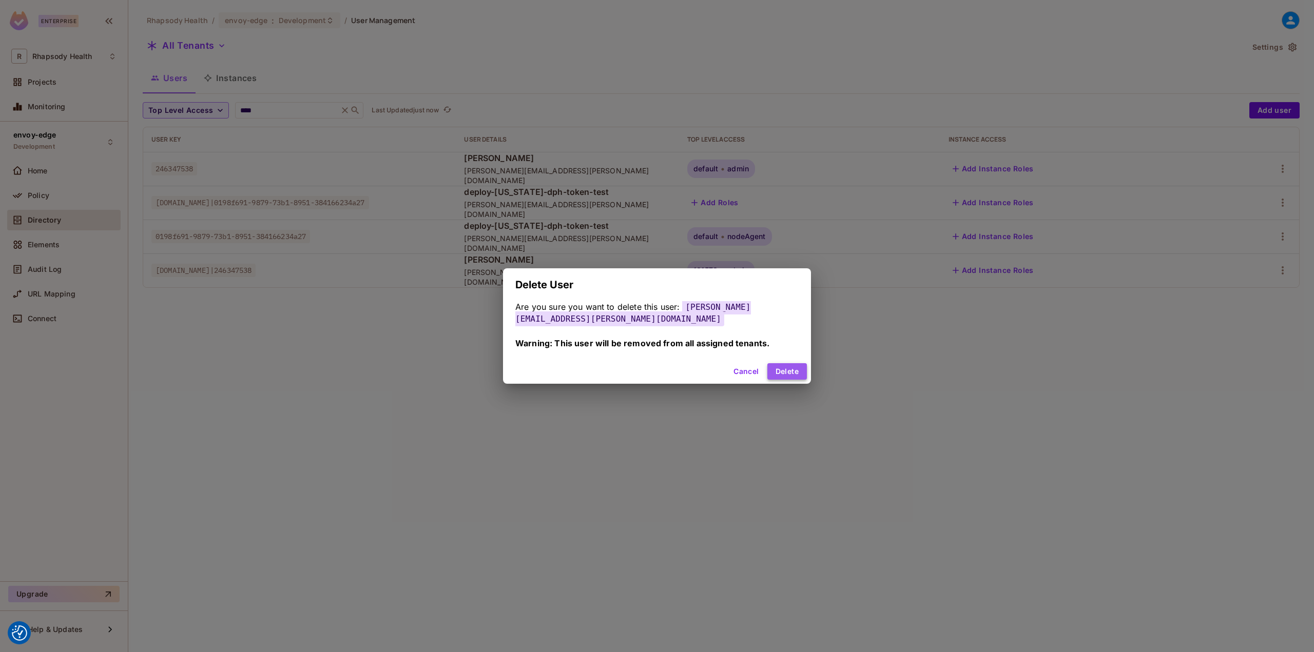
click at [792, 371] on button "Delete" at bounding box center [787, 371] width 40 height 16
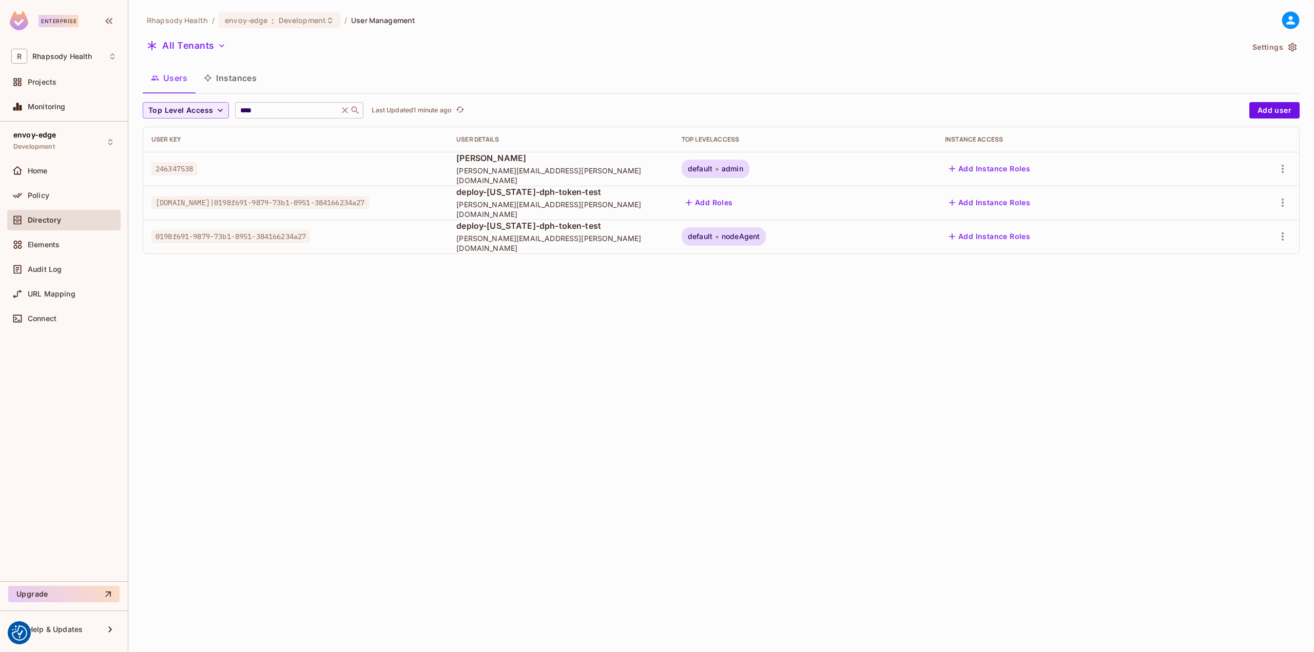
click at [360, 112] on icon at bounding box center [355, 110] width 10 height 10
click at [357, 110] on icon at bounding box center [355, 110] width 10 height 10
drag, startPoint x: 297, startPoint y: 107, endPoint x: 301, endPoint y: 95, distance: 11.9
click at [297, 106] on input "****" at bounding box center [287, 110] width 98 height 10
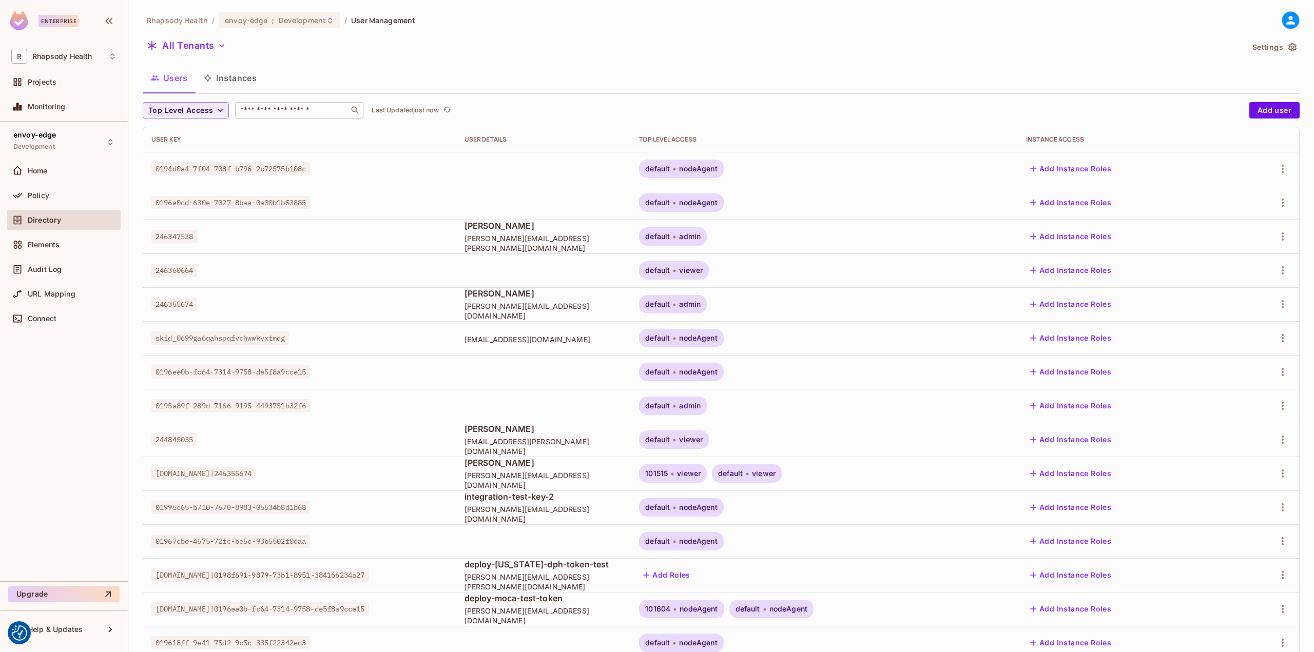
click at [268, 108] on input "text" at bounding box center [292, 110] width 108 height 10
type input "****"
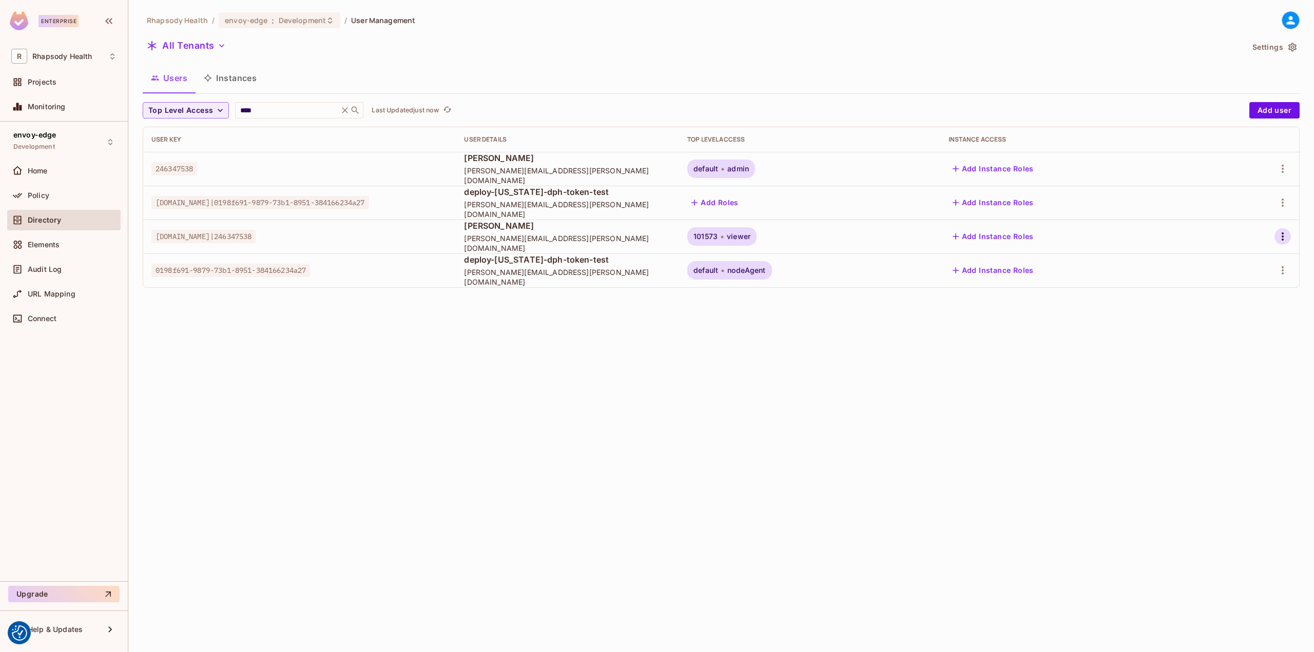
click at [1285, 232] on icon "button" at bounding box center [1283, 236] width 12 height 12
click at [1252, 309] on div "Edit Attributes" at bounding box center [1242, 305] width 51 height 10
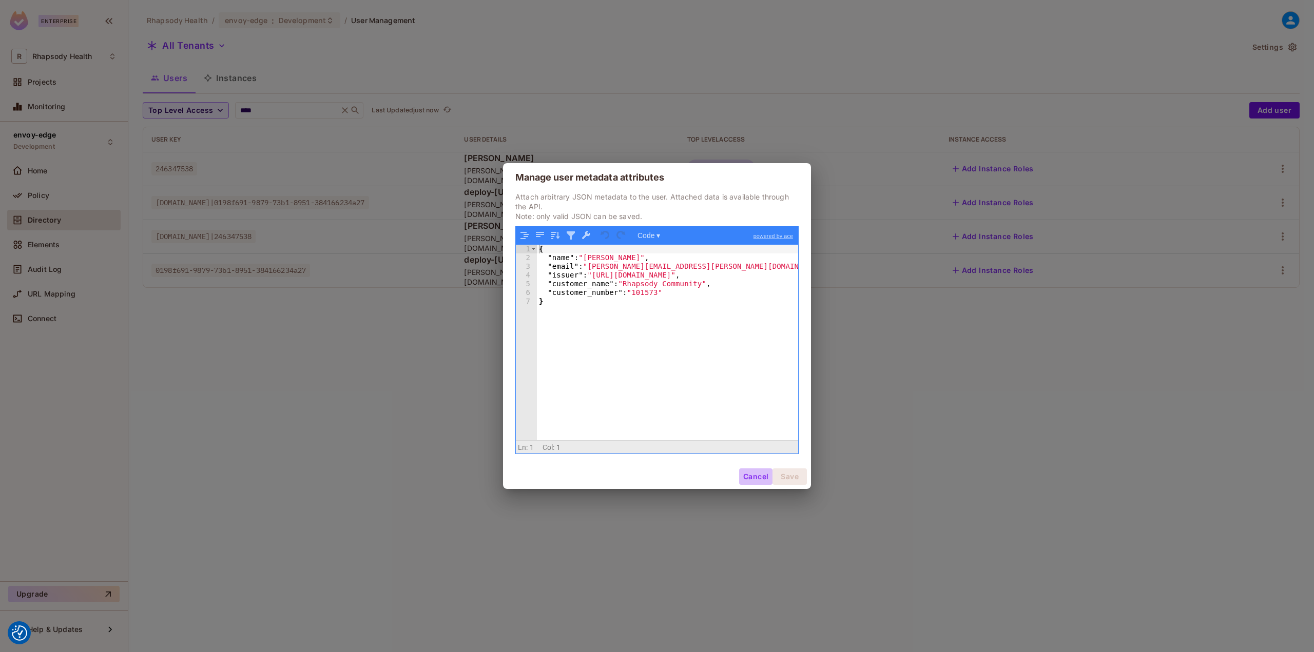
click at [749, 475] on button "Cancel" at bounding box center [755, 477] width 33 height 16
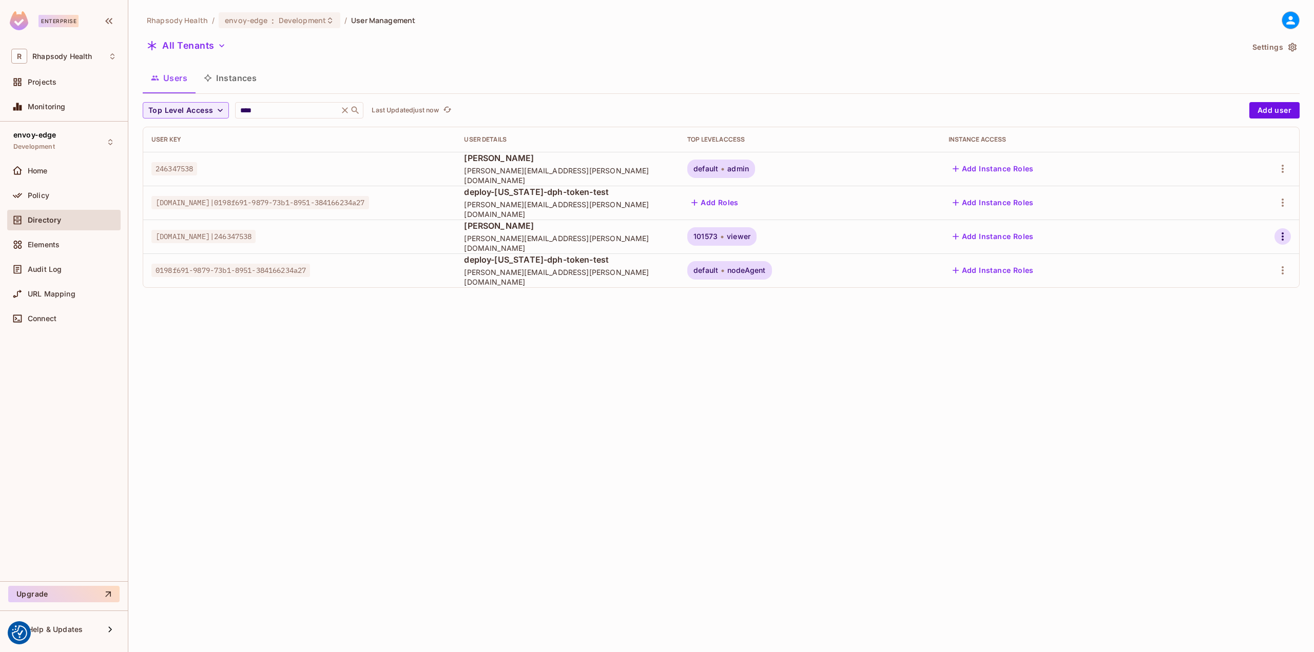
click at [1289, 241] on button "button" at bounding box center [1283, 236] width 16 height 16
click at [1240, 255] on li "Edit" at bounding box center [1235, 260] width 95 height 23
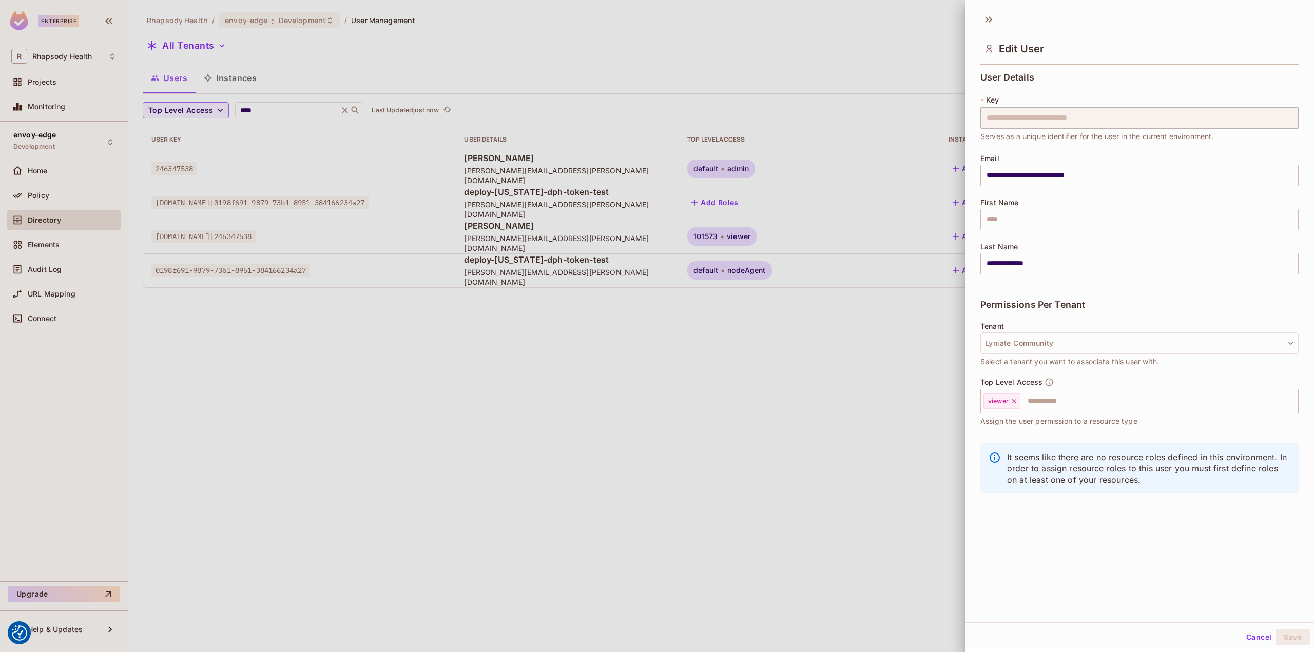
click at [828, 437] on div at bounding box center [657, 326] width 1314 height 652
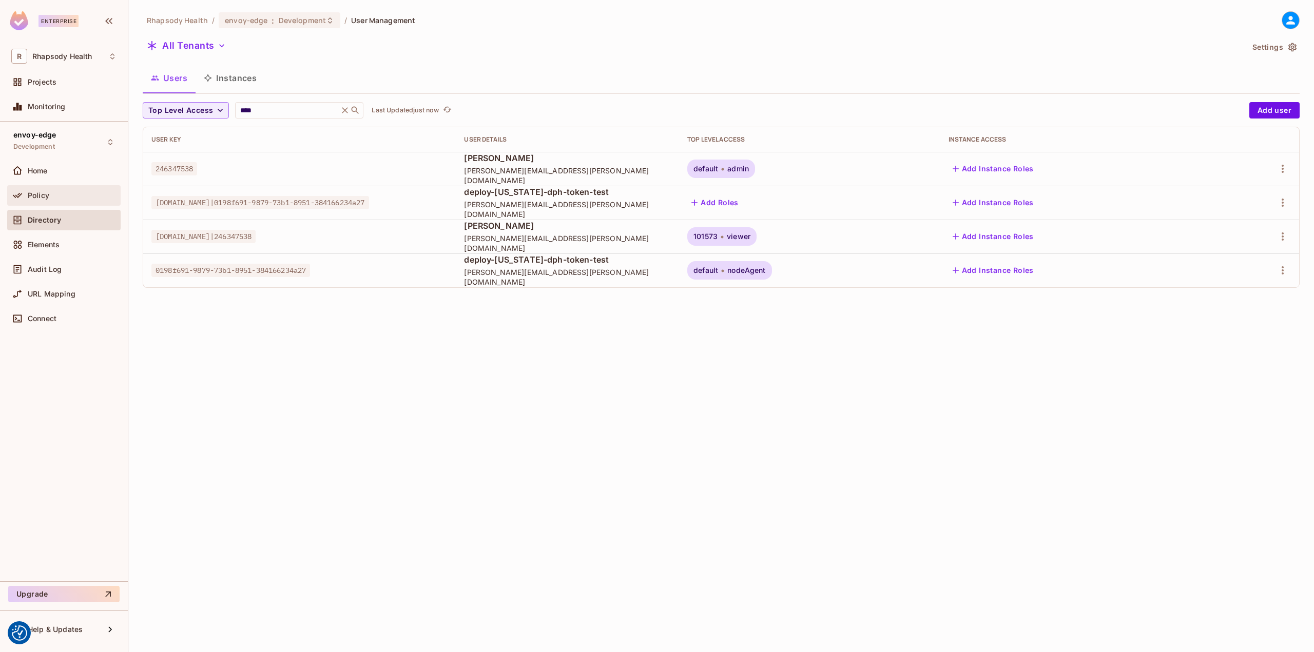
click at [56, 198] on div "Policy" at bounding box center [72, 195] width 89 height 8
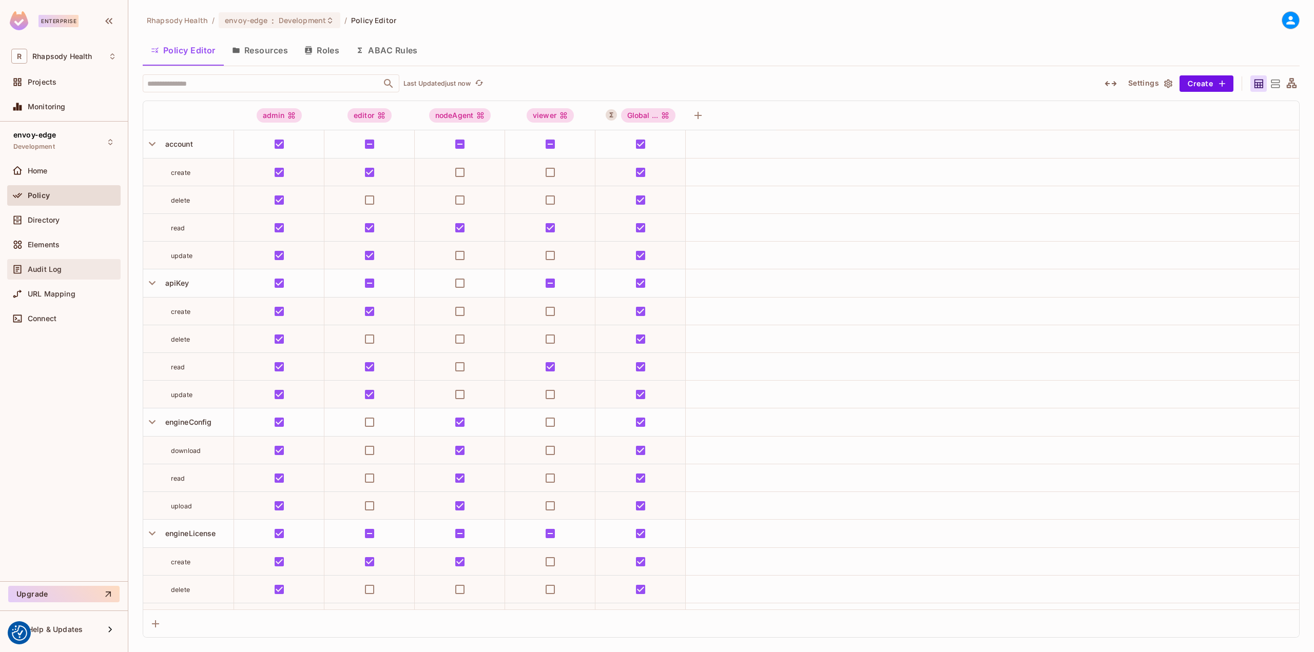
click at [43, 278] on div "Audit Log" at bounding box center [63, 269] width 113 height 21
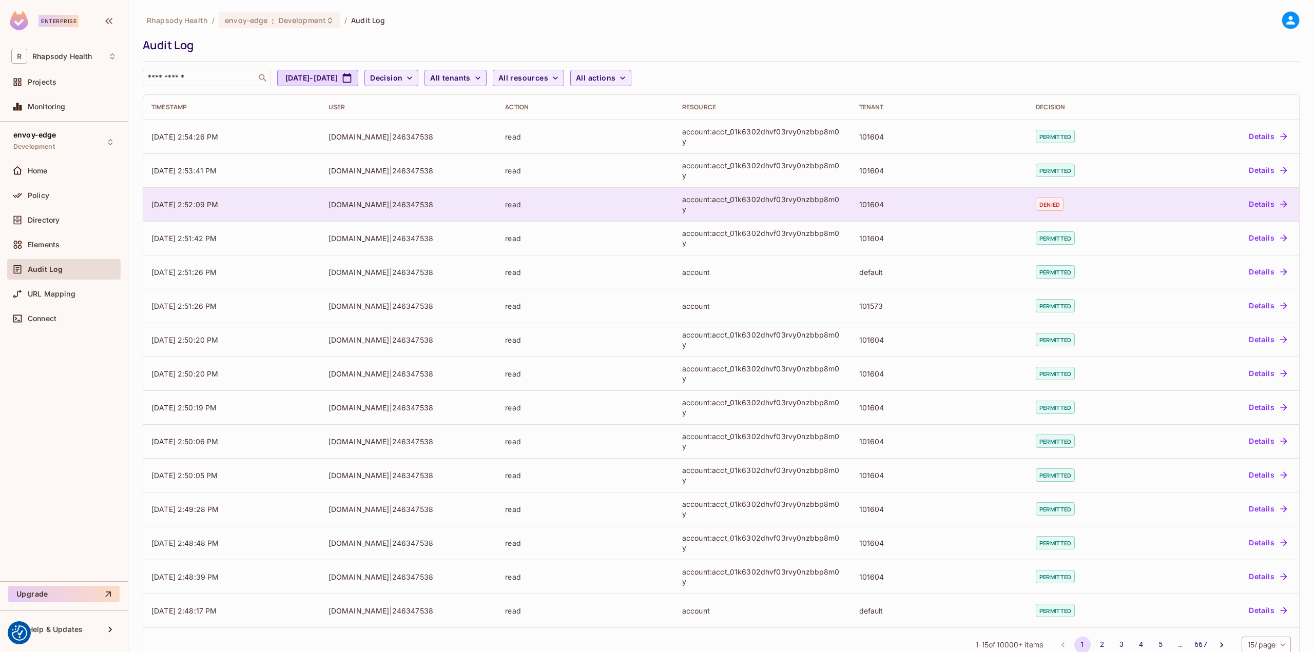
click at [851, 212] on td "101604" at bounding box center [939, 204] width 177 height 34
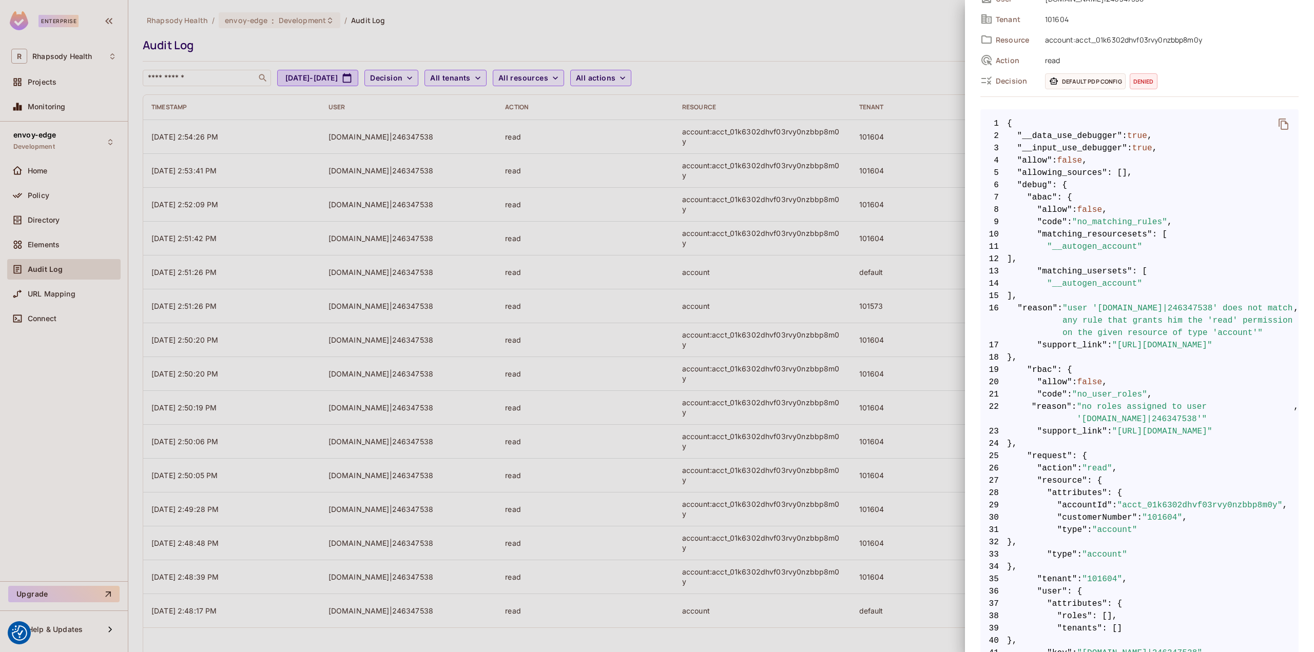
scroll to position [213, 0]
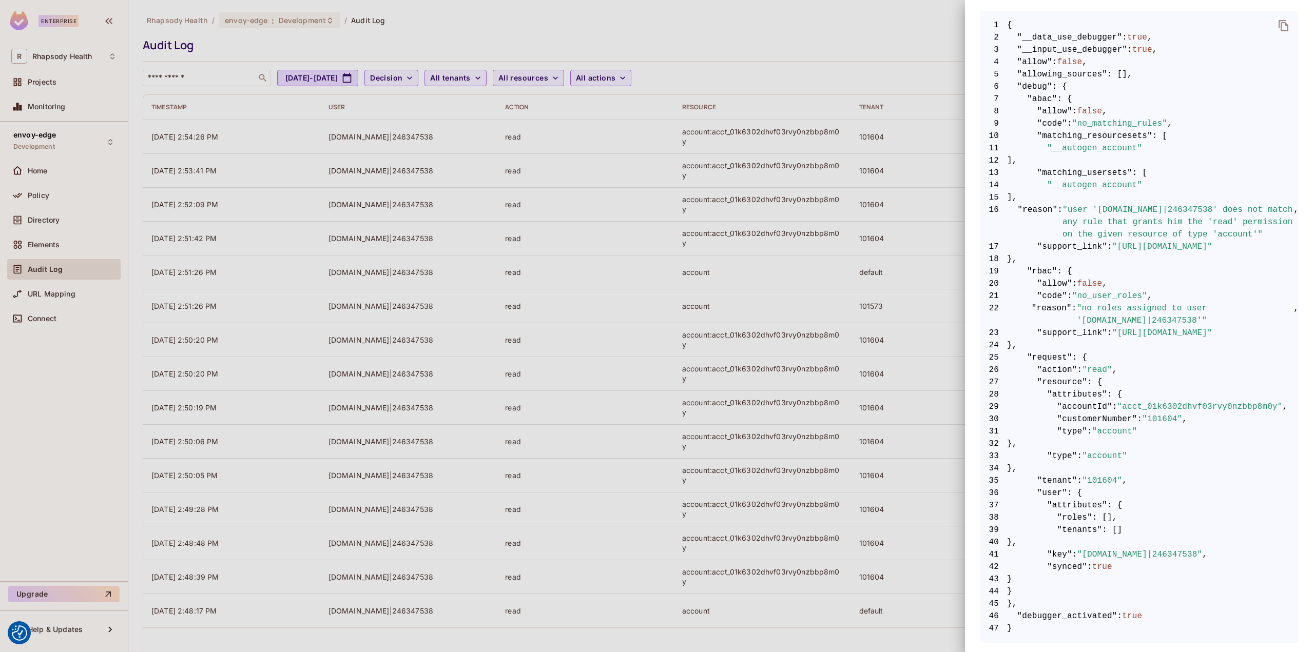
click at [857, 423] on div at bounding box center [657, 326] width 1314 height 652
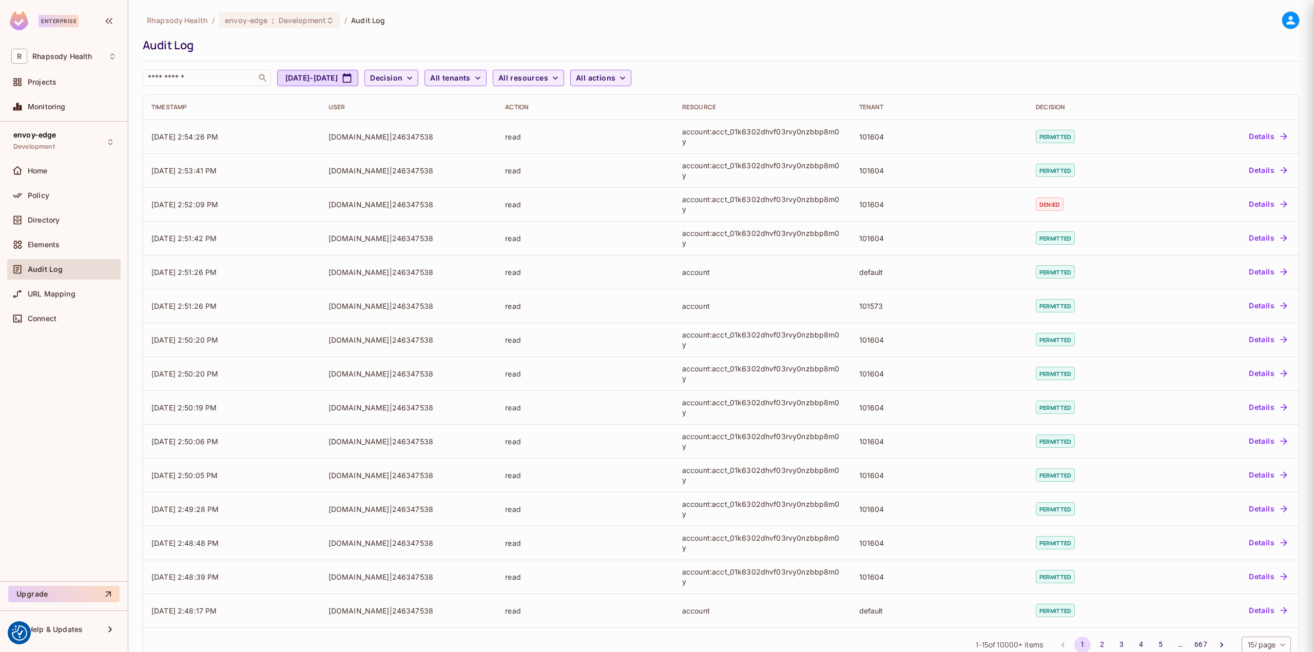
scroll to position [0, 0]
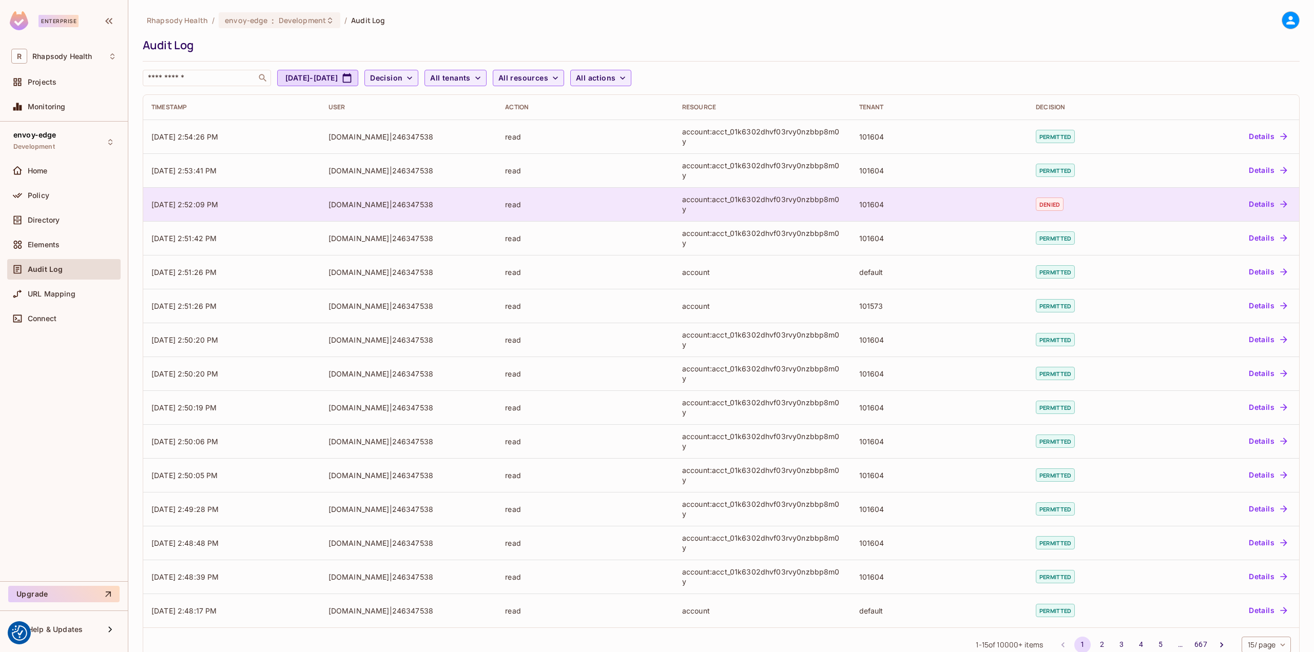
click at [969, 188] on td "101604" at bounding box center [939, 204] width 177 height 34
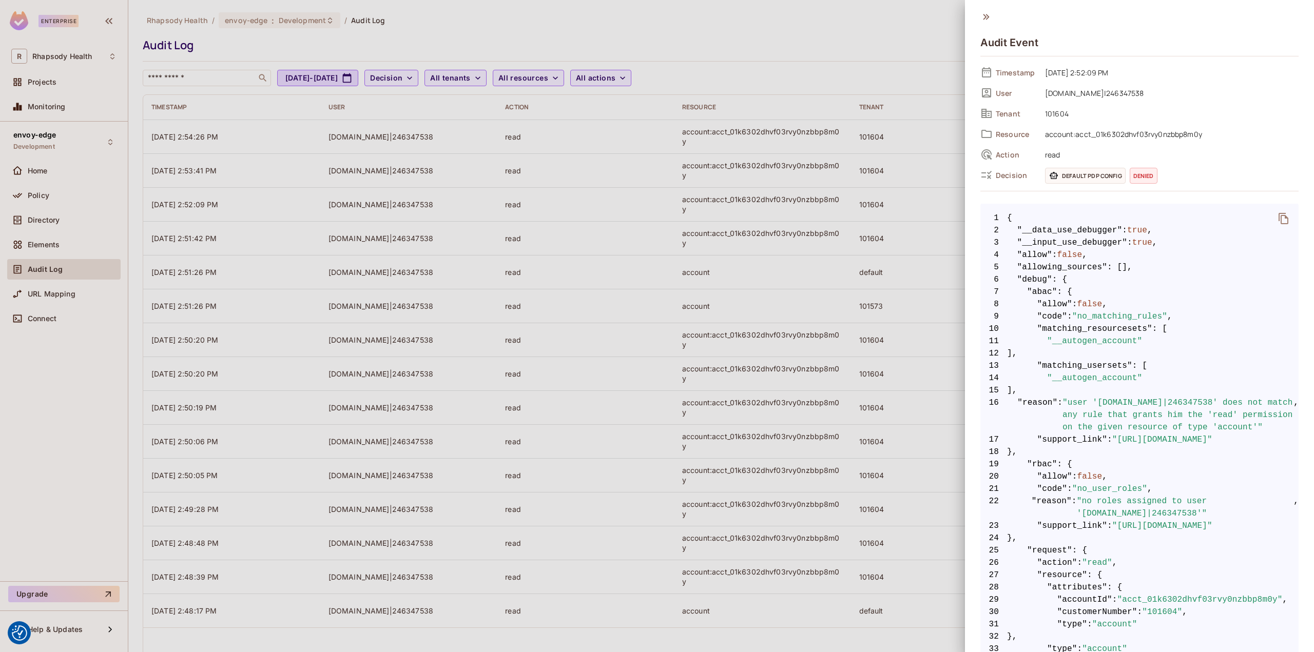
click at [890, 140] on div at bounding box center [657, 326] width 1314 height 652
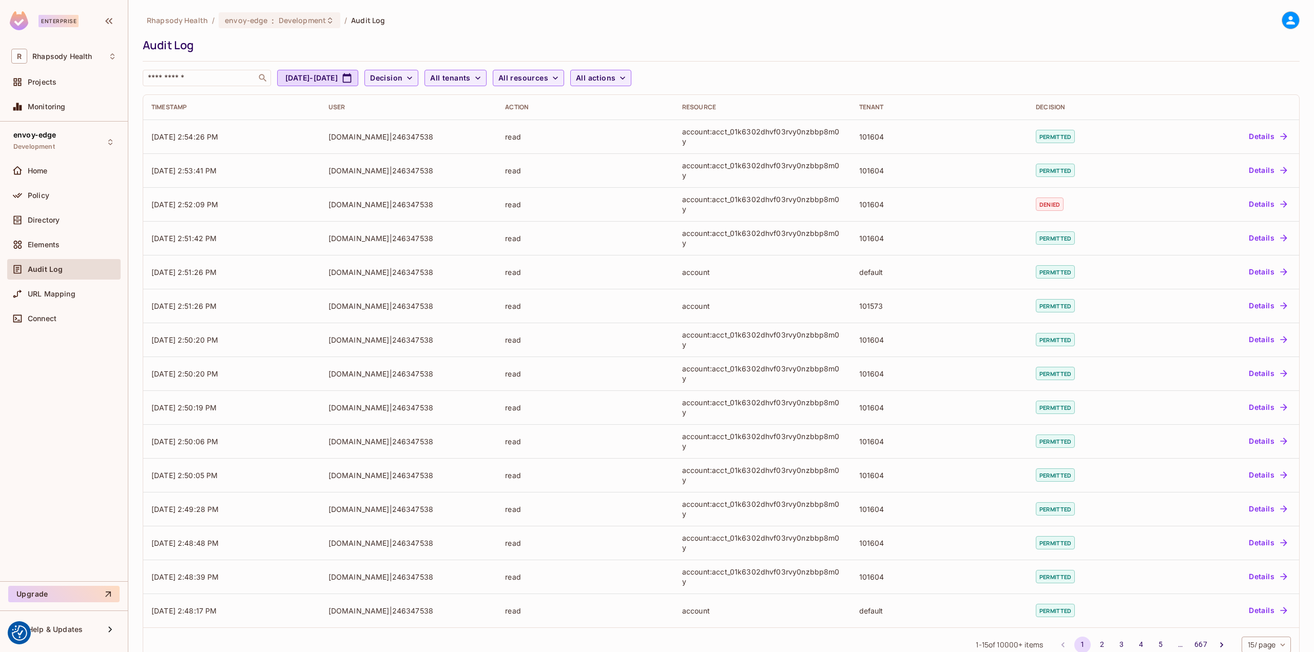
click at [891, 139] on div "101604" at bounding box center [939, 137] width 161 height 10
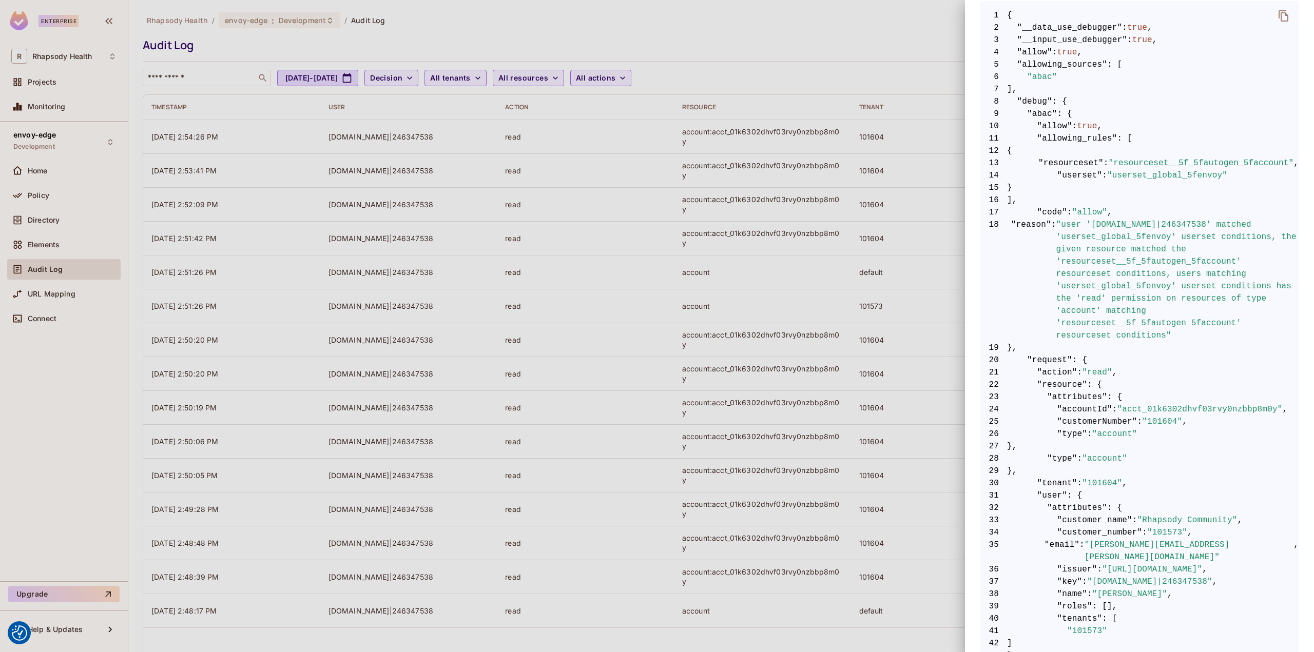
scroll to position [292, 0]
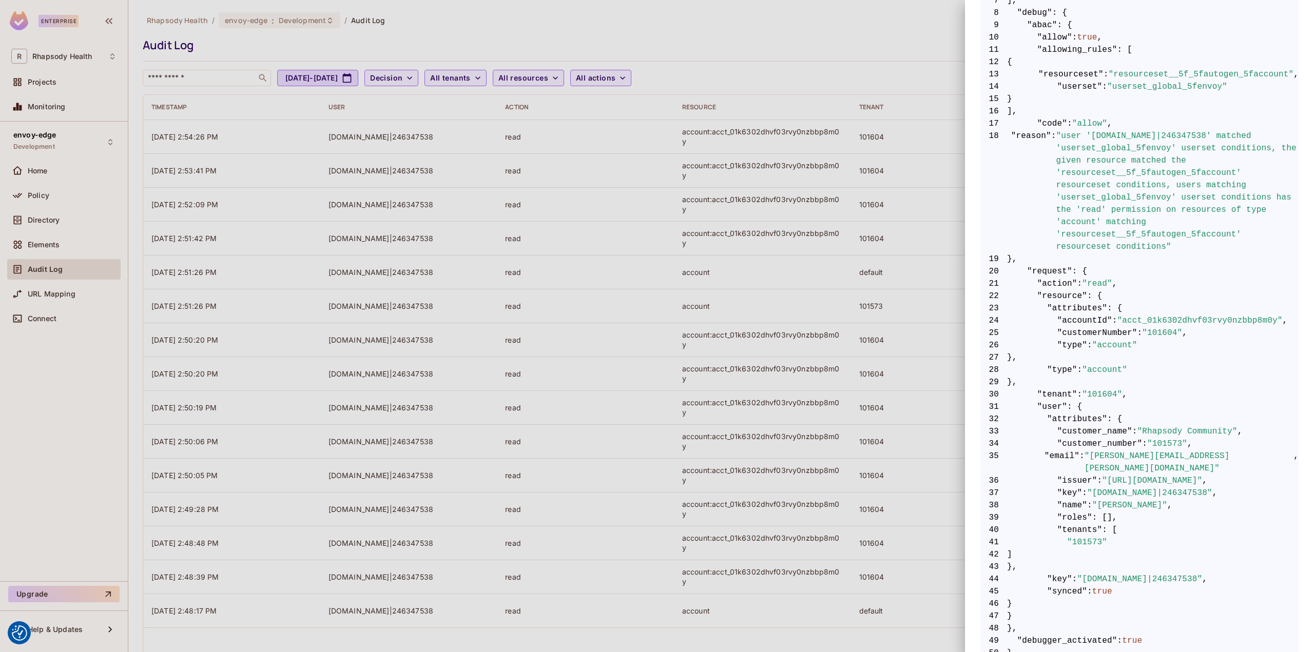
click at [257, 132] on div at bounding box center [657, 326] width 1314 height 652
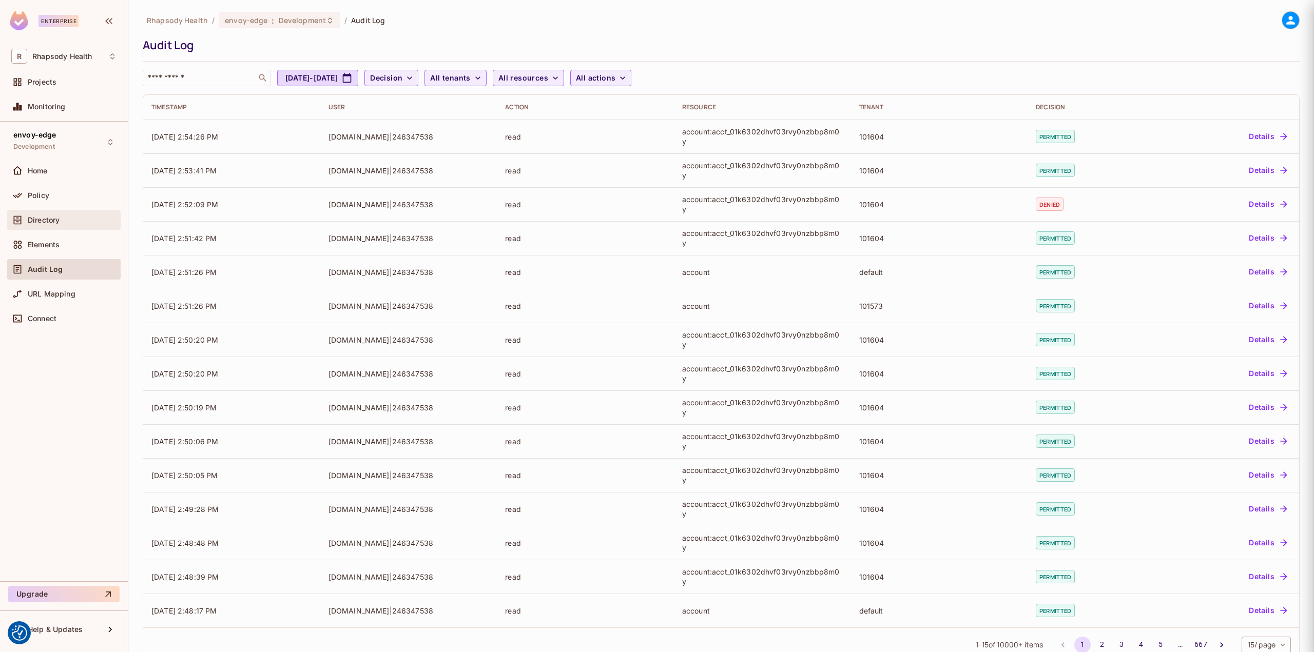
scroll to position [0, 0]
click at [63, 192] on div "Policy" at bounding box center [72, 195] width 89 height 8
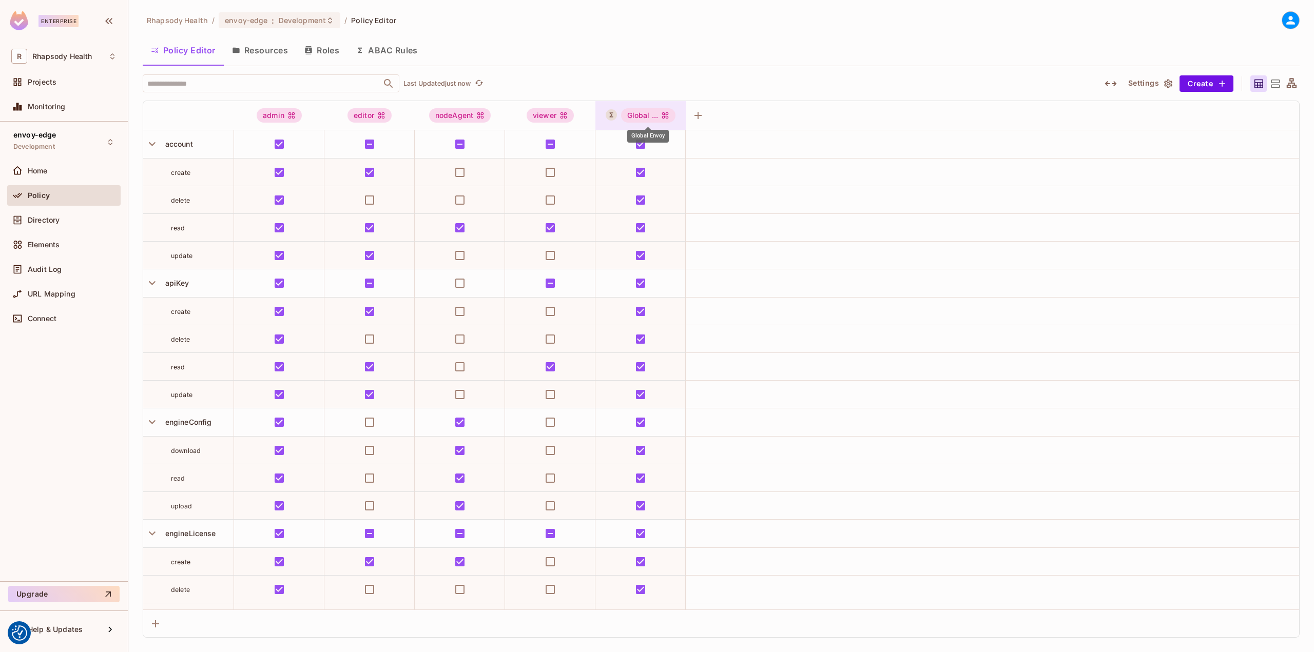
click at [657, 110] on div "Global ..." at bounding box center [648, 115] width 55 height 14
click at [661, 206] on div "Edit Dynamic Role (User Set)" at bounding box center [674, 207] width 101 height 10
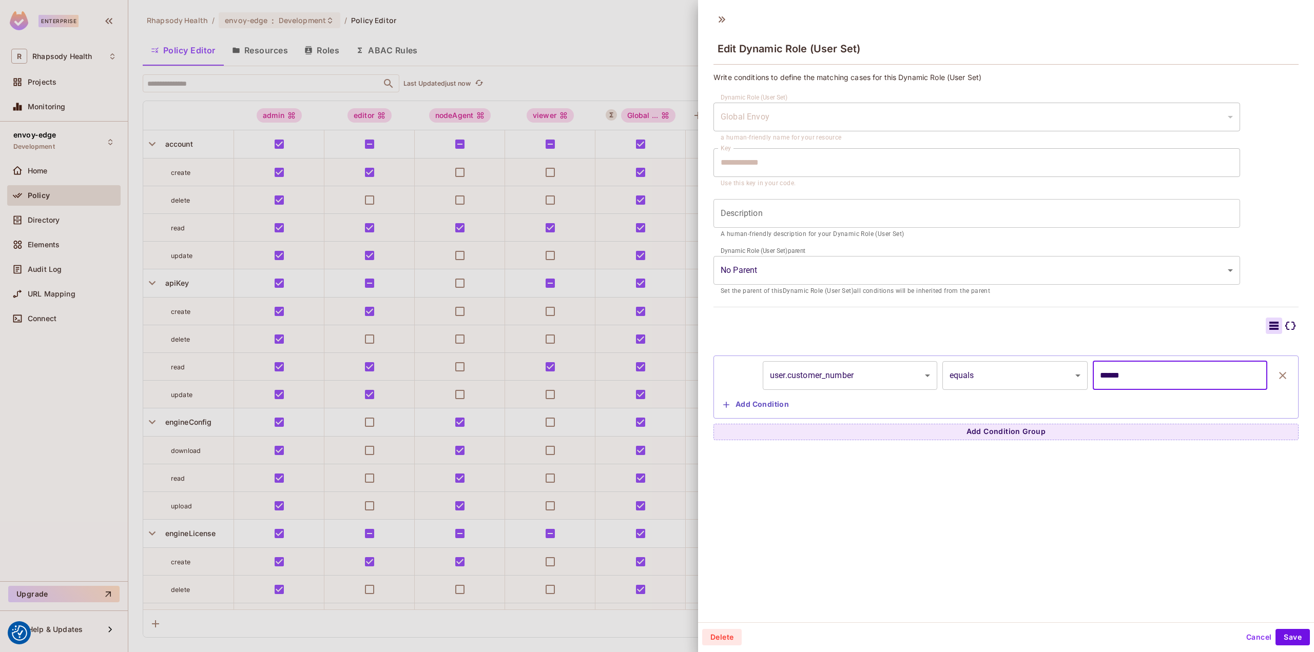
drag, startPoint x: 1166, startPoint y: 381, endPoint x: 1042, endPoint y: 379, distance: 124.2
click at [1042, 379] on div "**********" at bounding box center [1006, 375] width 574 height 29
type input "*"
click at [1286, 636] on button "Save" at bounding box center [1293, 637] width 34 height 16
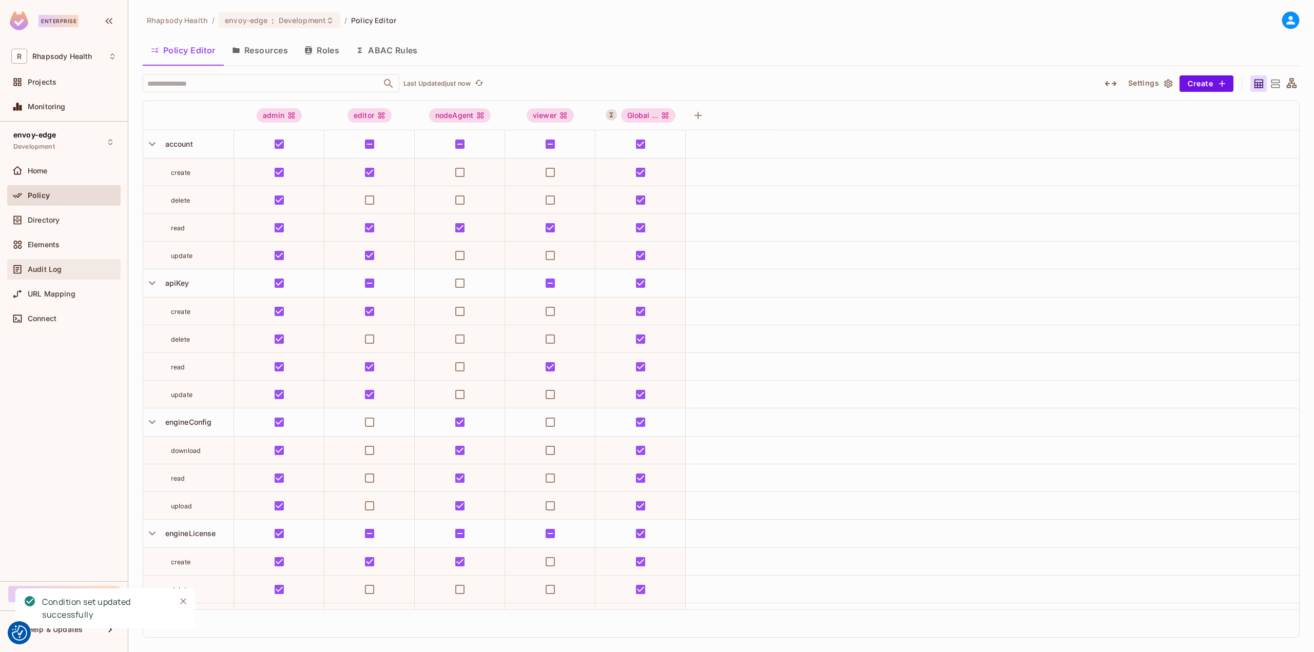
click at [64, 275] on div "Audit Log" at bounding box center [63, 269] width 105 height 12
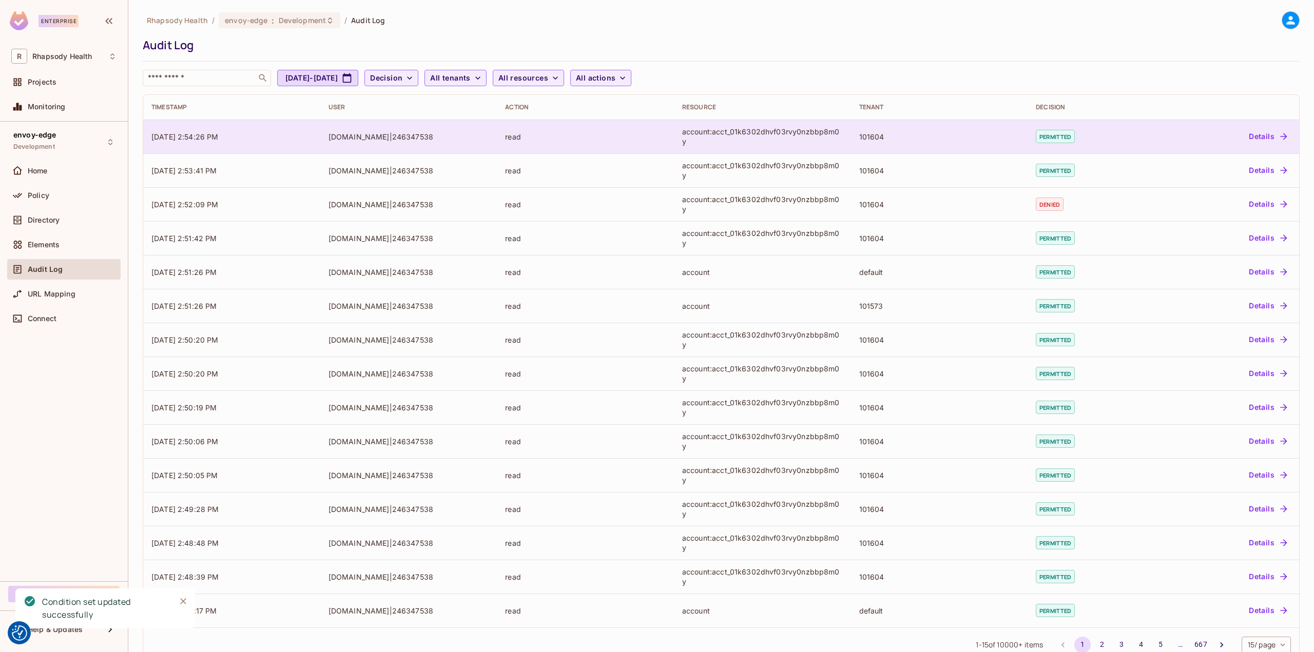
click at [596, 142] on td "read" at bounding box center [585, 137] width 177 height 34
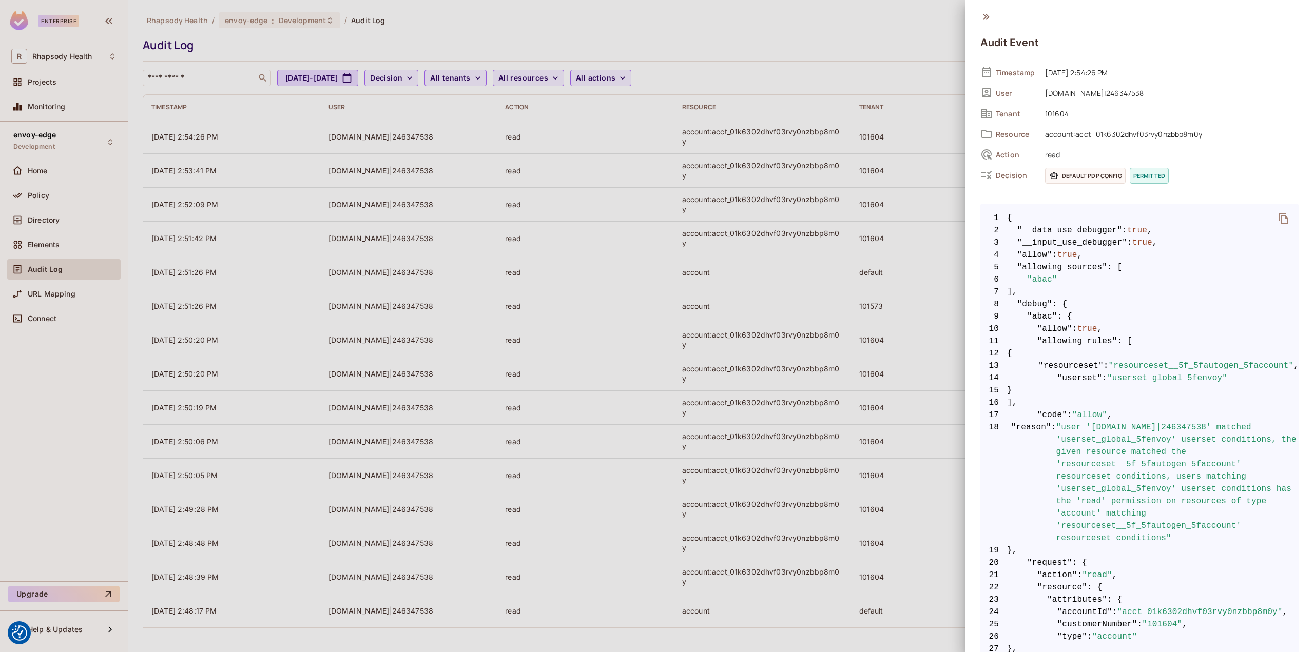
click at [621, 273] on div at bounding box center [657, 326] width 1314 height 652
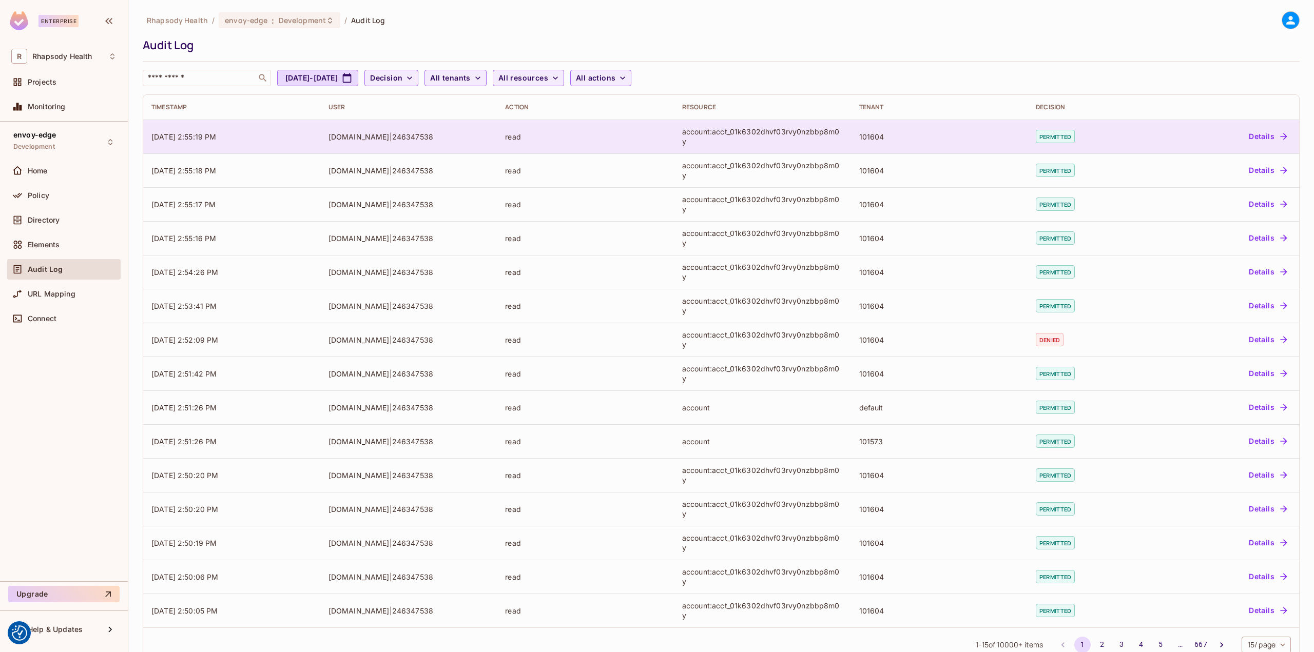
click at [769, 128] on div "account:acct_01k6302dhvf03rvy0nzbbp8m0y" at bounding box center [762, 137] width 161 height 20
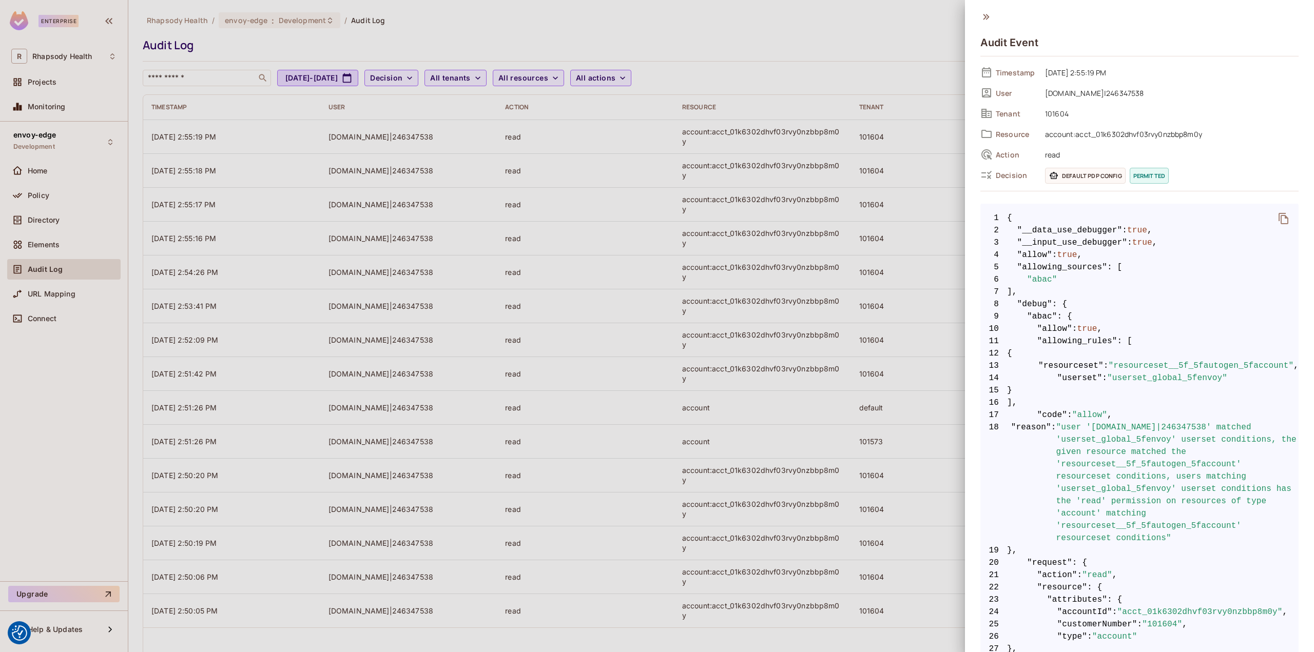
scroll to position [292, 0]
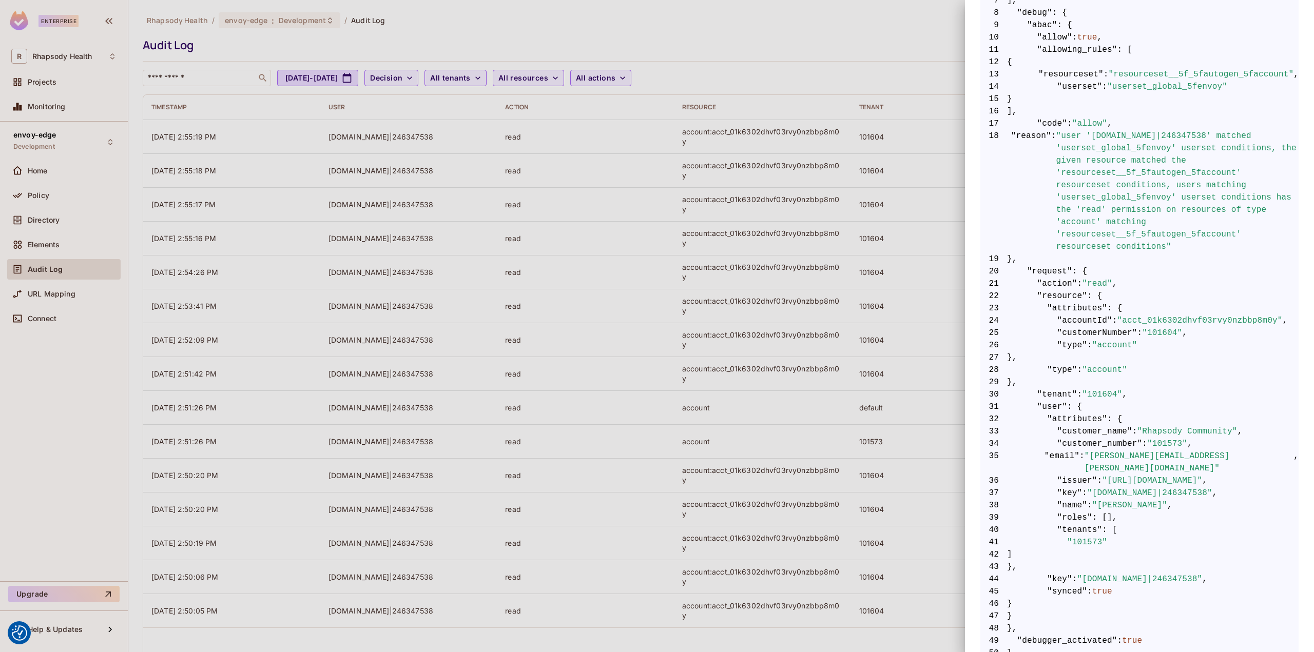
click at [898, 375] on div at bounding box center [657, 326] width 1314 height 652
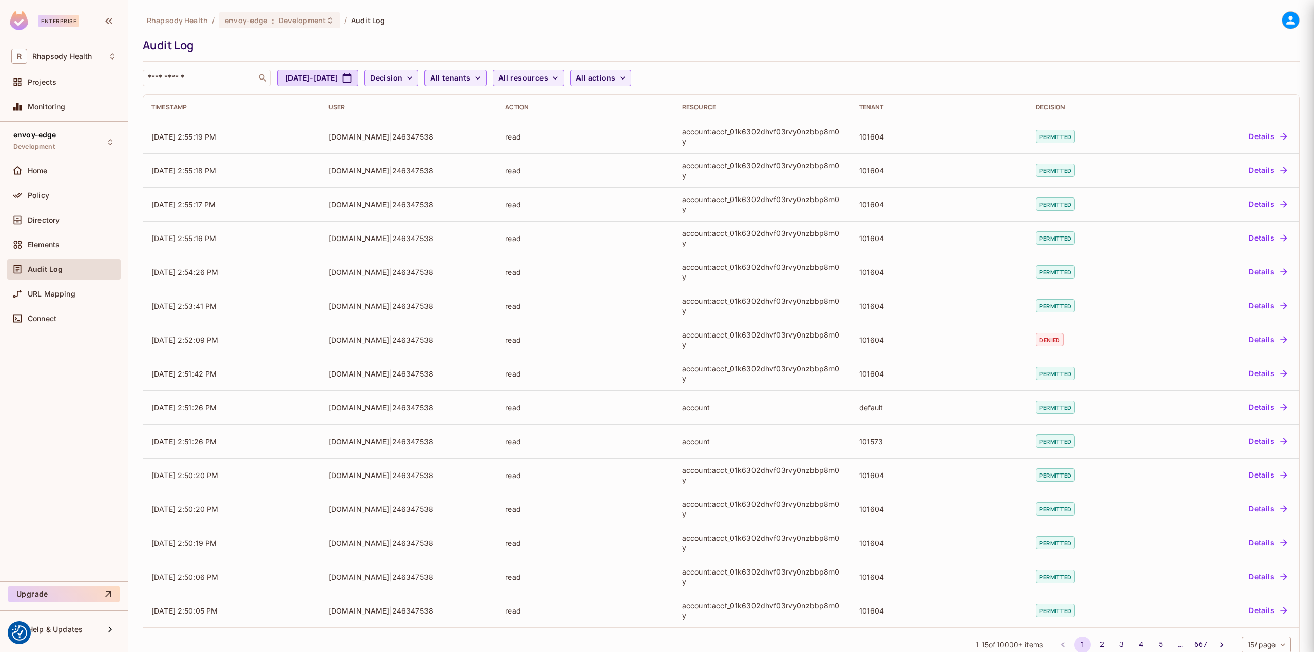
scroll to position [0, 0]
click at [83, 201] on div "Policy" at bounding box center [63, 195] width 105 height 12
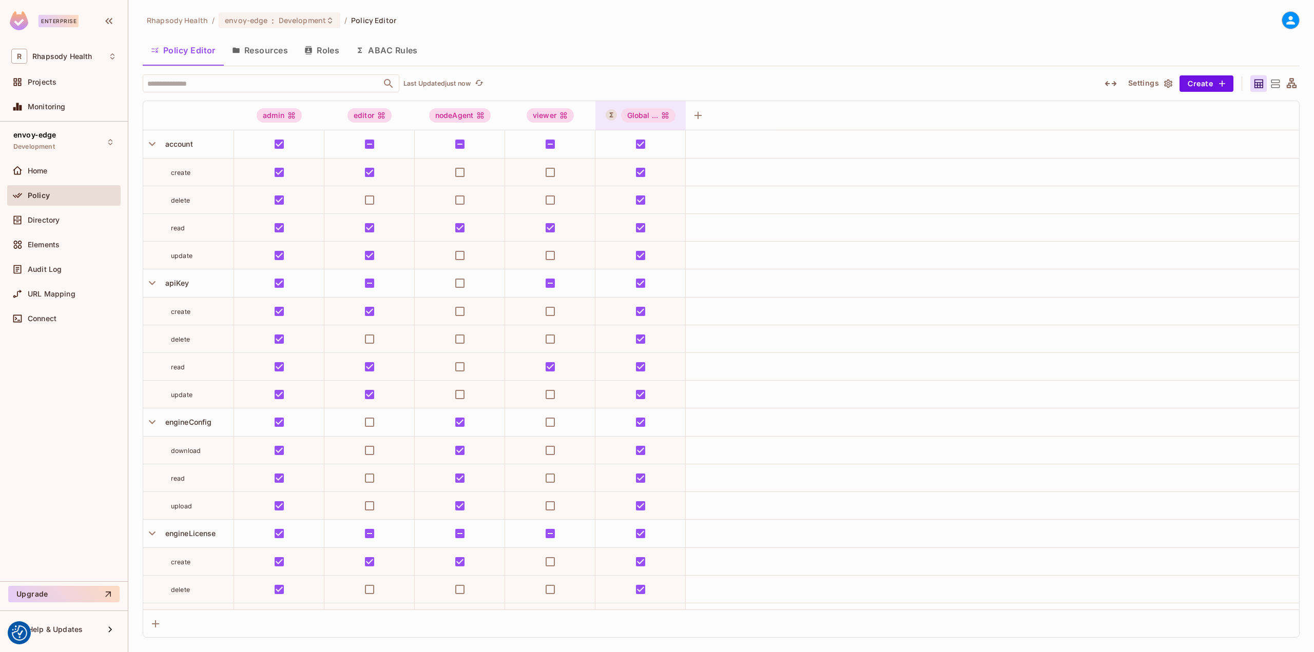
click at [657, 117] on div "Global ..." at bounding box center [648, 115] width 55 height 14
click at [691, 203] on div "Edit Dynamic Role (User Set)" at bounding box center [674, 207] width 101 height 10
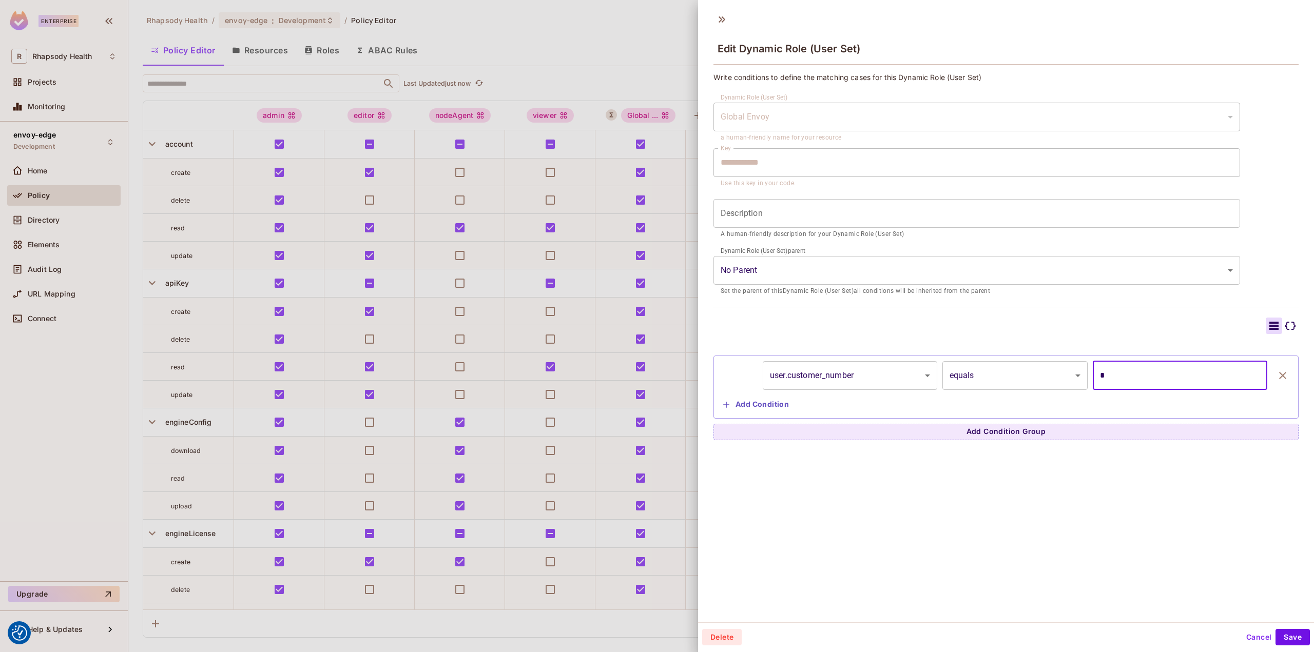
click at [1132, 381] on input "*" at bounding box center [1180, 375] width 175 height 29
drag, startPoint x: 1111, startPoint y: 382, endPoint x: 1014, endPoint y: 364, distance: 98.7
click at [1016, 363] on div "**********" at bounding box center [1006, 375] width 574 height 29
paste input "*****"
type input "******"
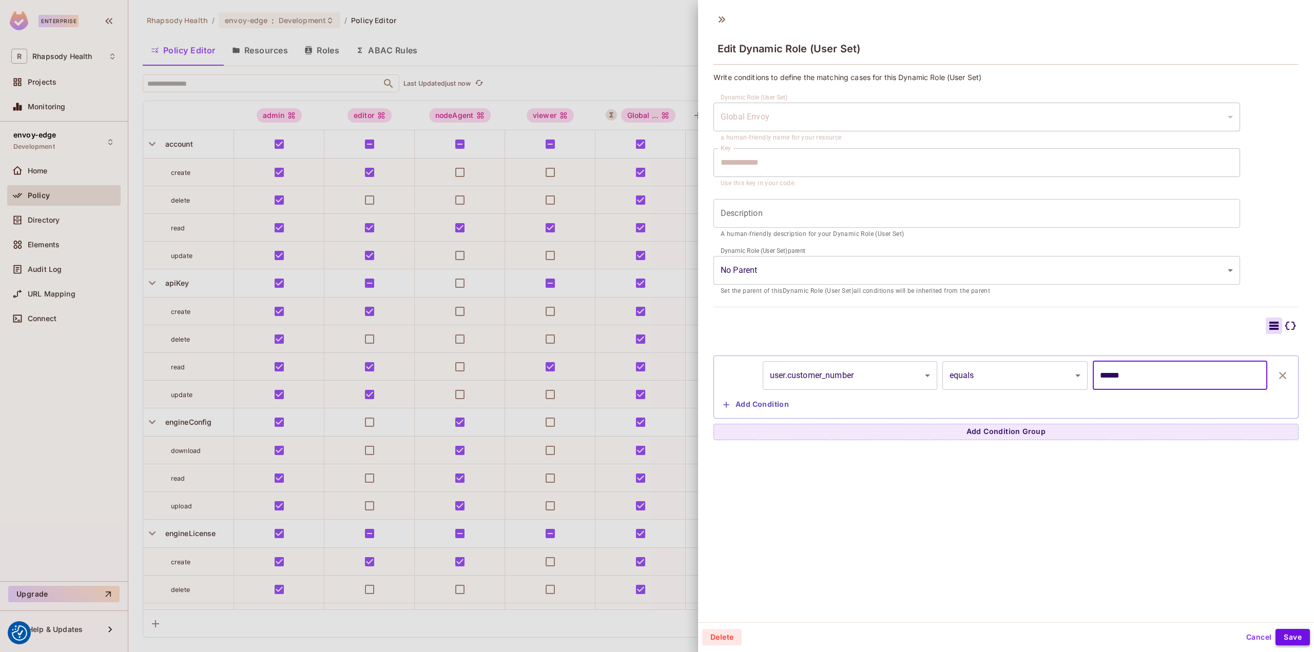
click at [1289, 640] on button "Save" at bounding box center [1293, 637] width 34 height 16
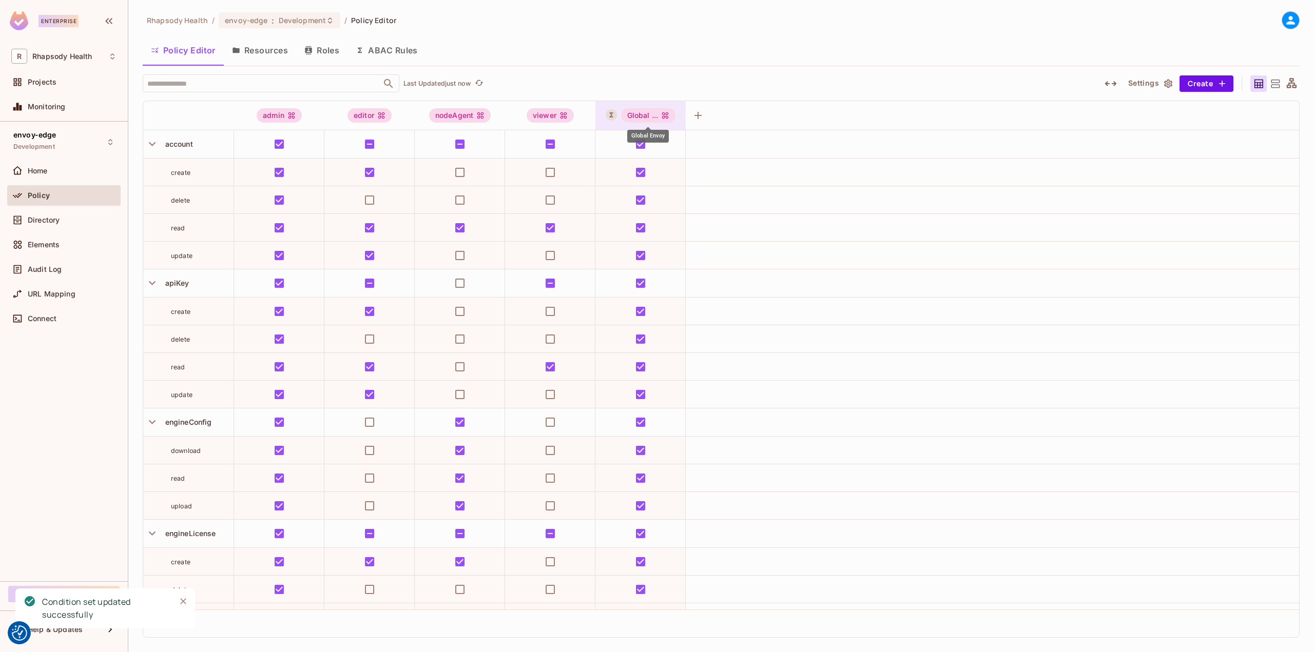
click at [645, 116] on div "Global ..." at bounding box center [648, 115] width 55 height 14
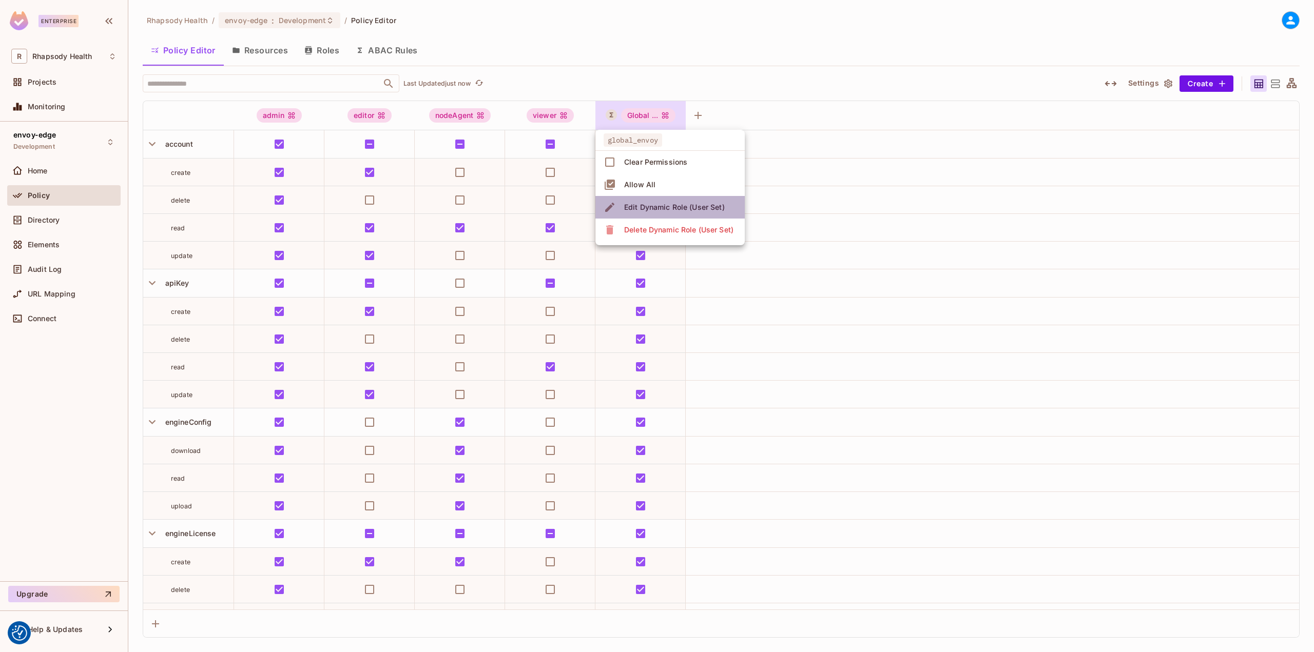
click at [687, 202] on div "Edit Dynamic Role (User Set)" at bounding box center [674, 207] width 101 height 10
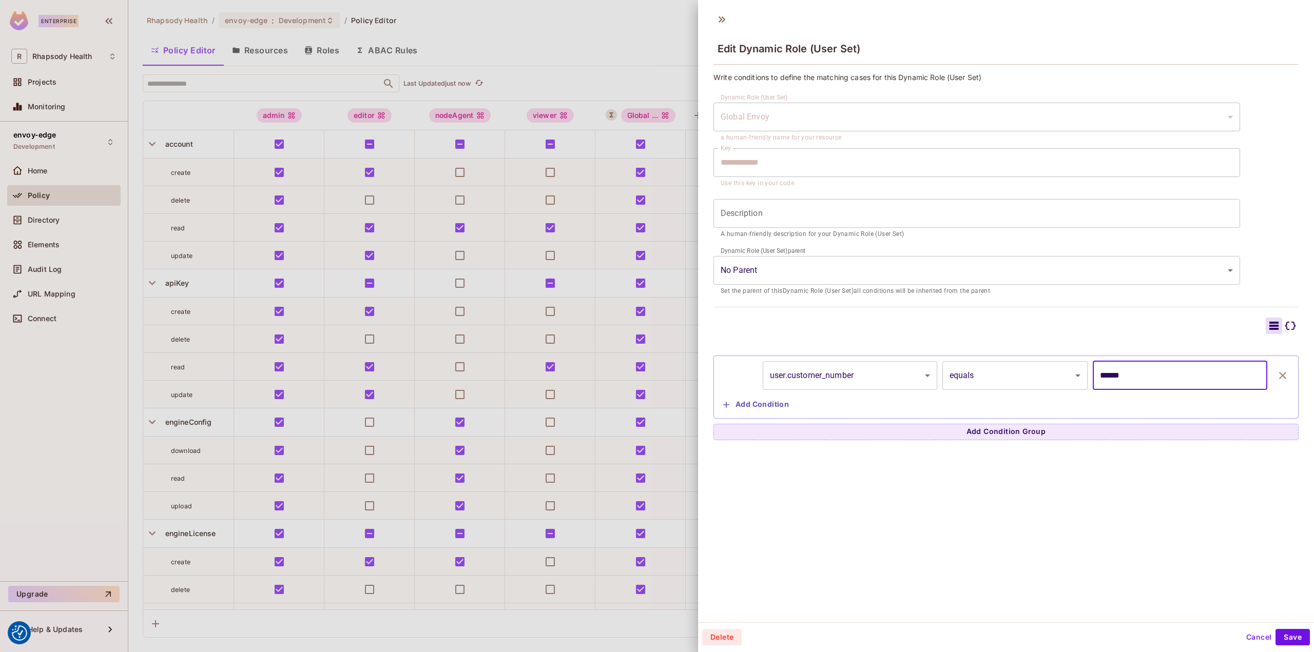
drag, startPoint x: 1131, startPoint y: 370, endPoint x: 1009, endPoint y: 363, distance: 121.8
click at [1009, 363] on div "**********" at bounding box center [1006, 375] width 574 height 29
type input "*"
click at [1276, 630] on button "Save" at bounding box center [1293, 637] width 34 height 16
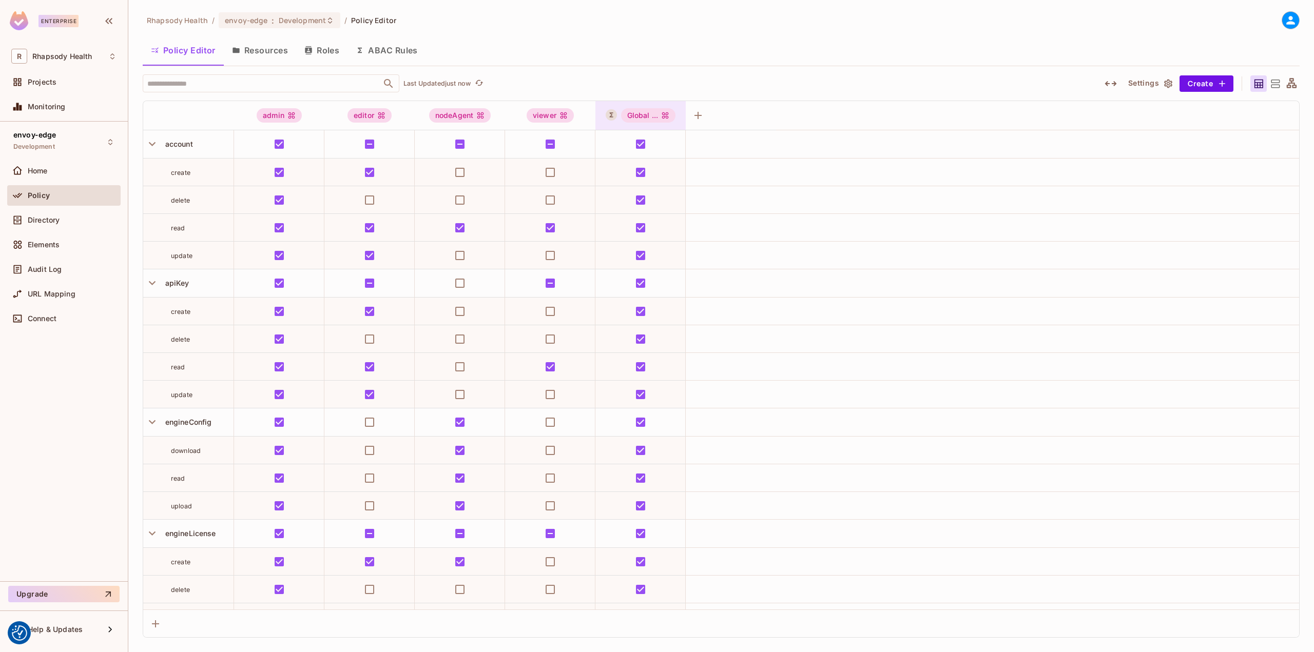
click at [658, 117] on div "Global ..." at bounding box center [648, 115] width 55 height 14
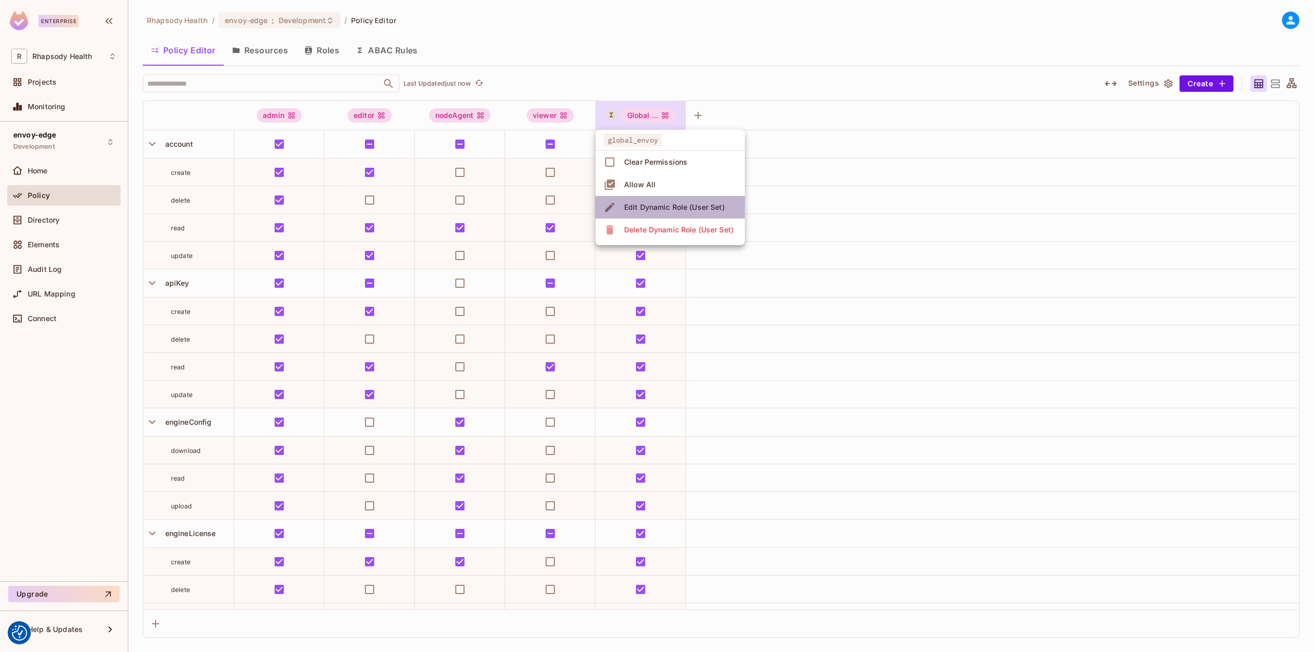
click at [685, 205] on div "Edit Dynamic Role (User Set)" at bounding box center [674, 207] width 101 height 10
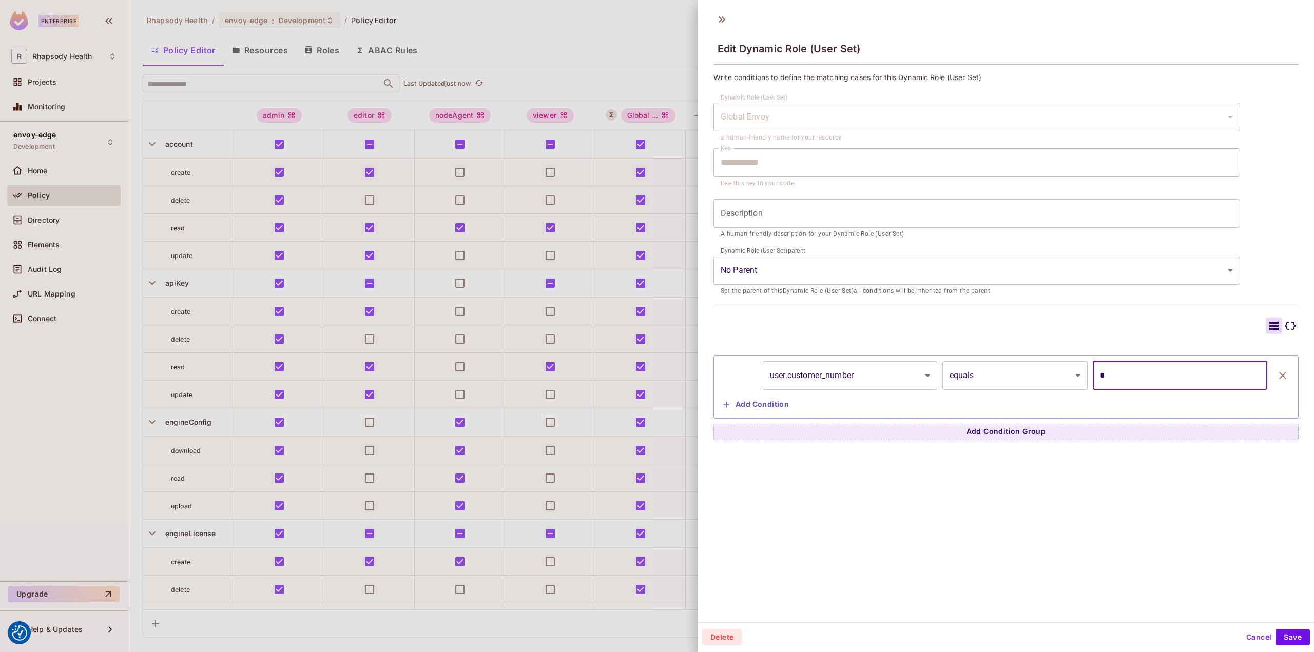
drag, startPoint x: 1110, startPoint y: 377, endPoint x: 1085, endPoint y: 377, distance: 24.6
click at [1093, 377] on input "*" at bounding box center [1180, 375] width 175 height 29
paste input "*****"
type input "******"
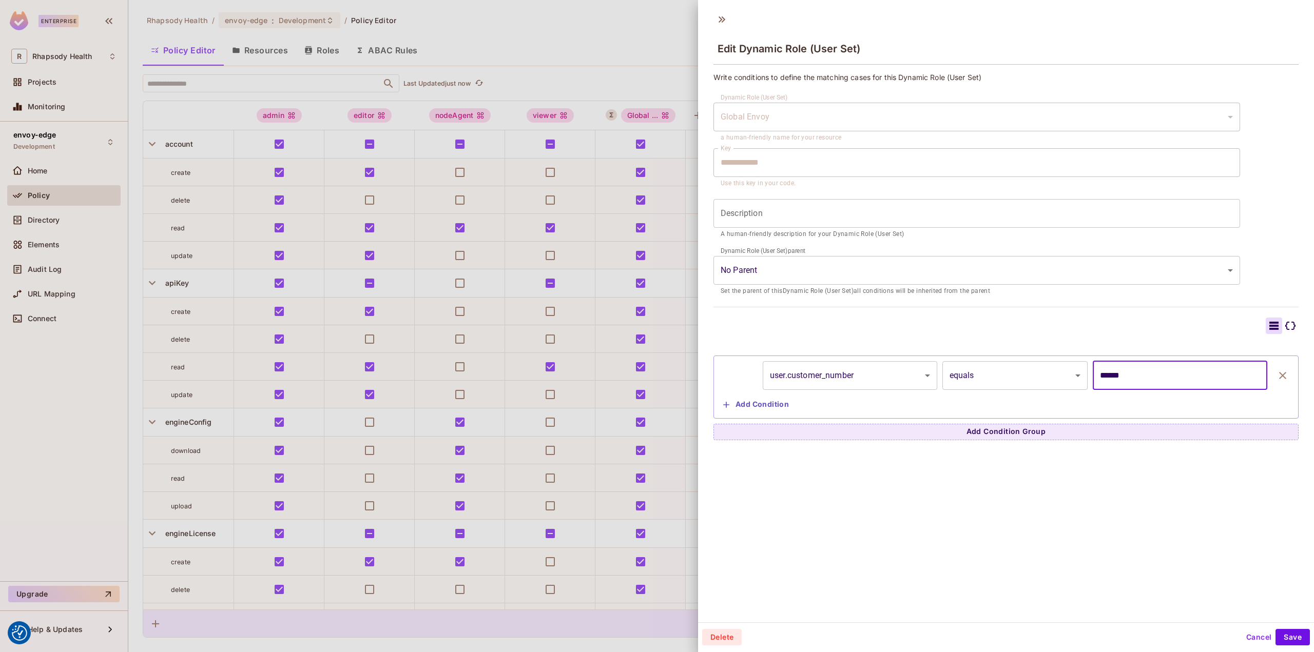
click at [1286, 635] on button "Save" at bounding box center [1293, 637] width 34 height 16
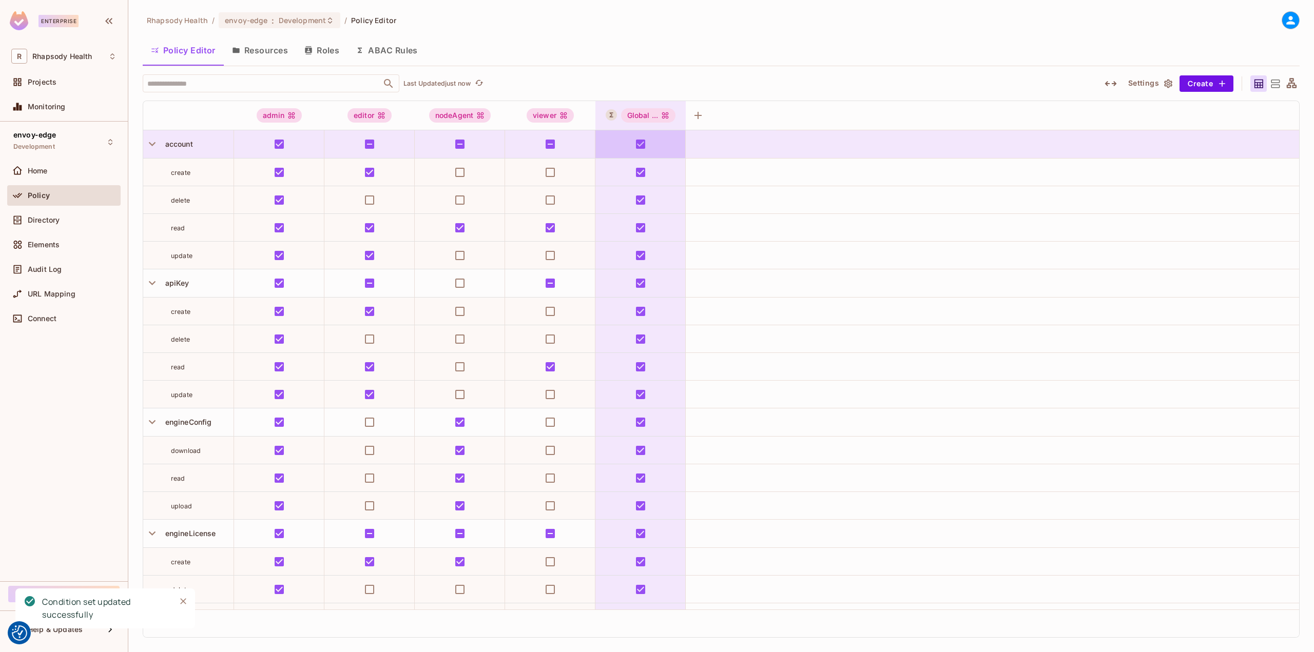
click at [642, 116] on div "Global ..." at bounding box center [648, 115] width 55 height 14
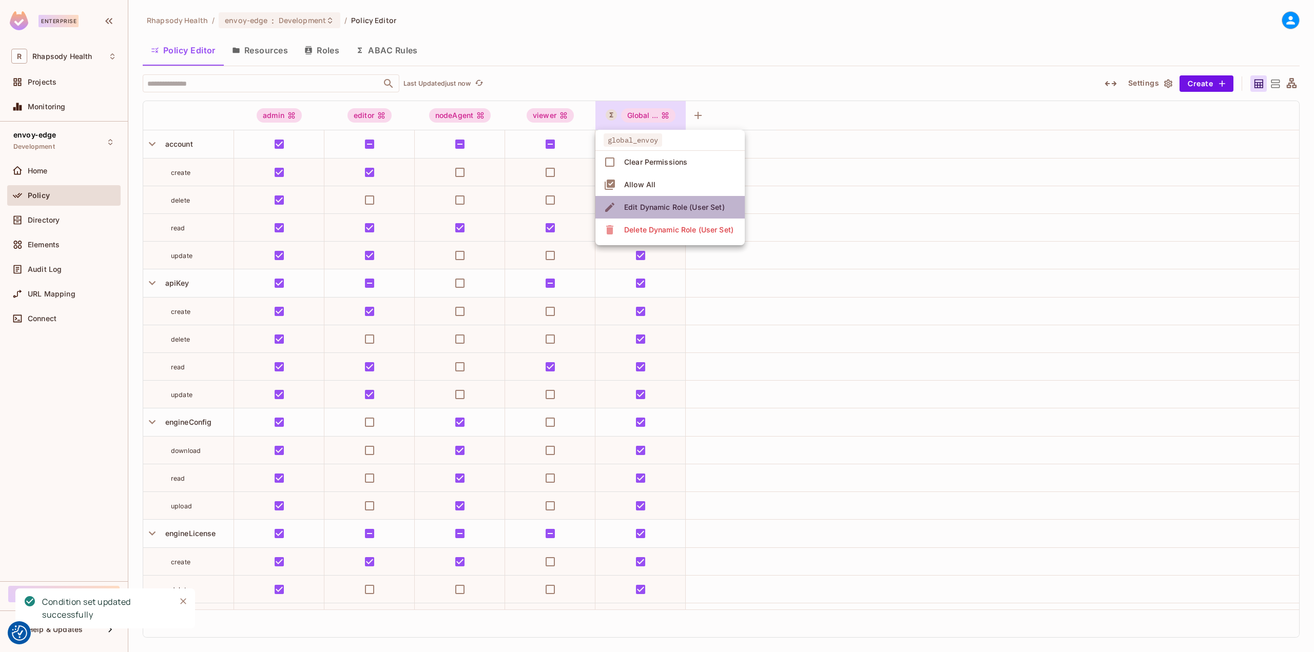
click at [646, 204] on div "Edit Dynamic Role (User Set)" at bounding box center [674, 207] width 101 height 10
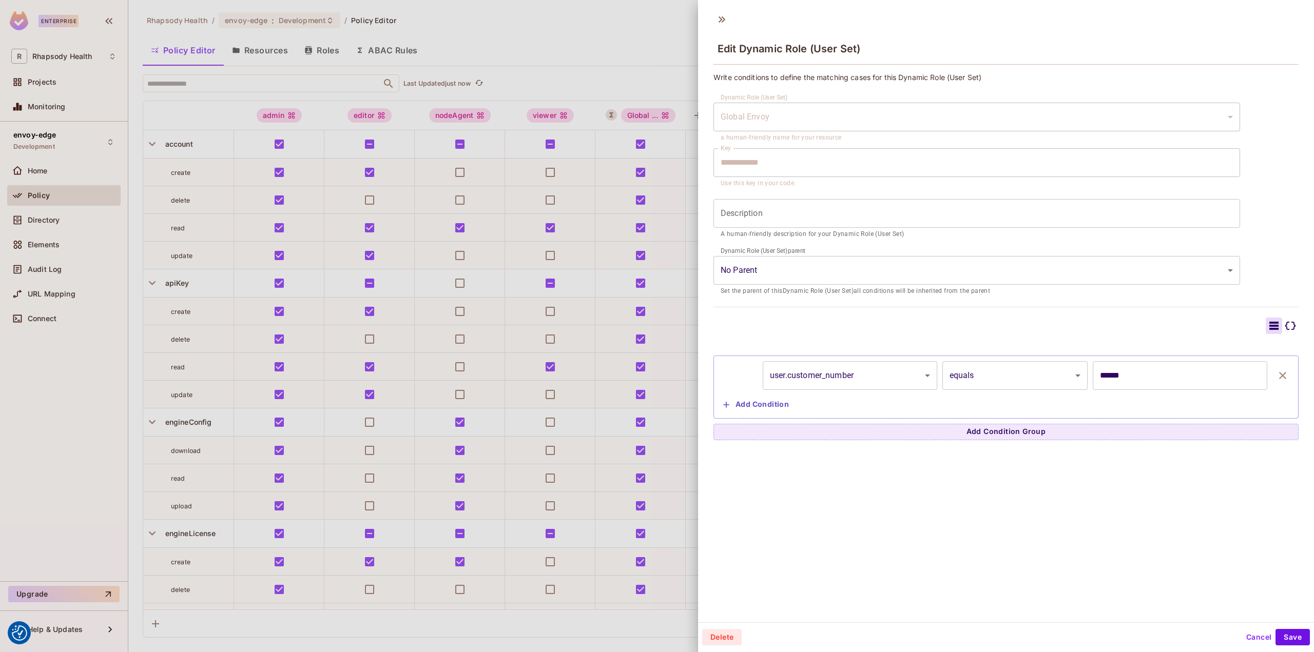
drag, startPoint x: 617, startPoint y: 40, endPoint x: 635, endPoint y: 40, distance: 18.5
click at [621, 42] on div at bounding box center [657, 326] width 1314 height 652
